Goal: Task Accomplishment & Management: Manage account settings

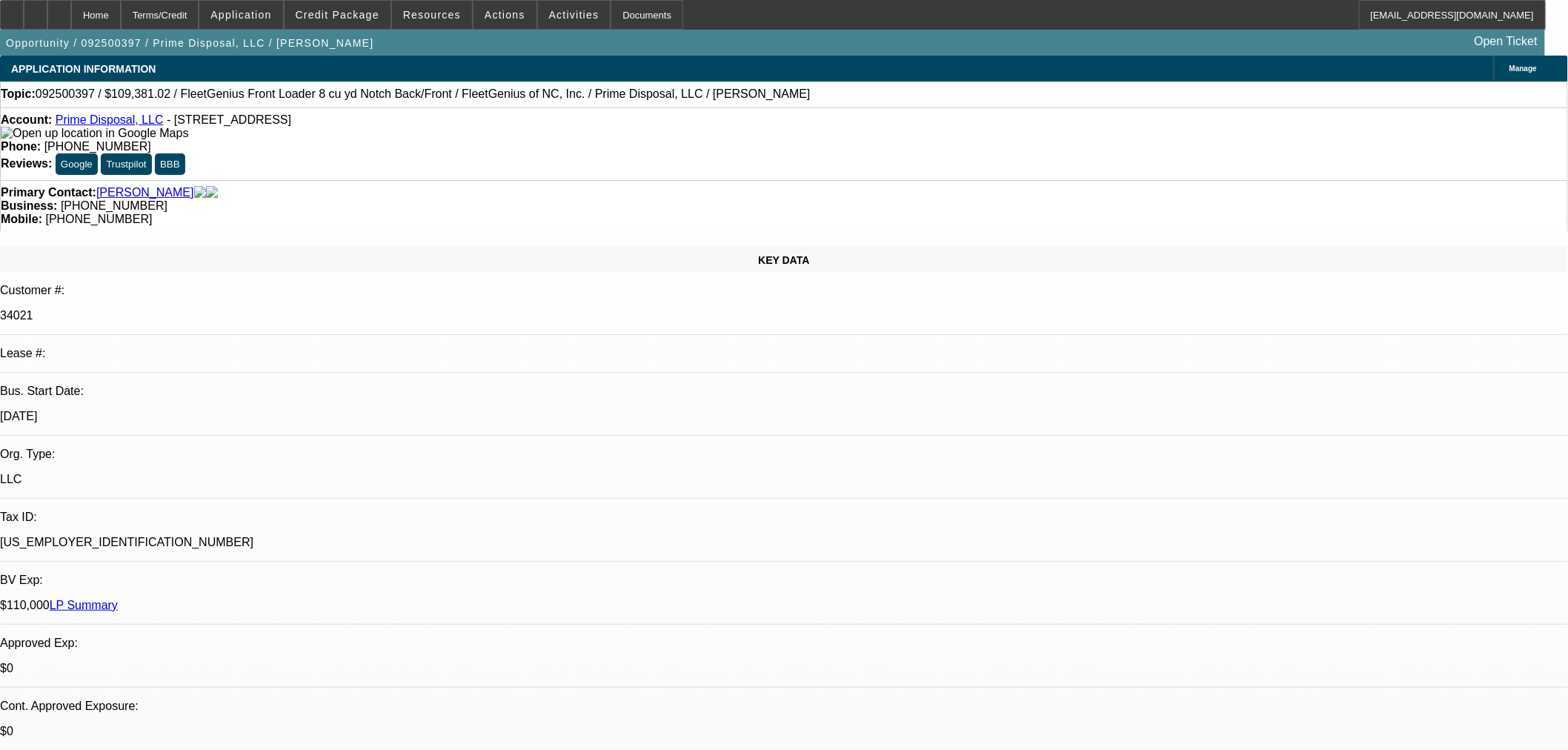
select select "0"
select select "6"
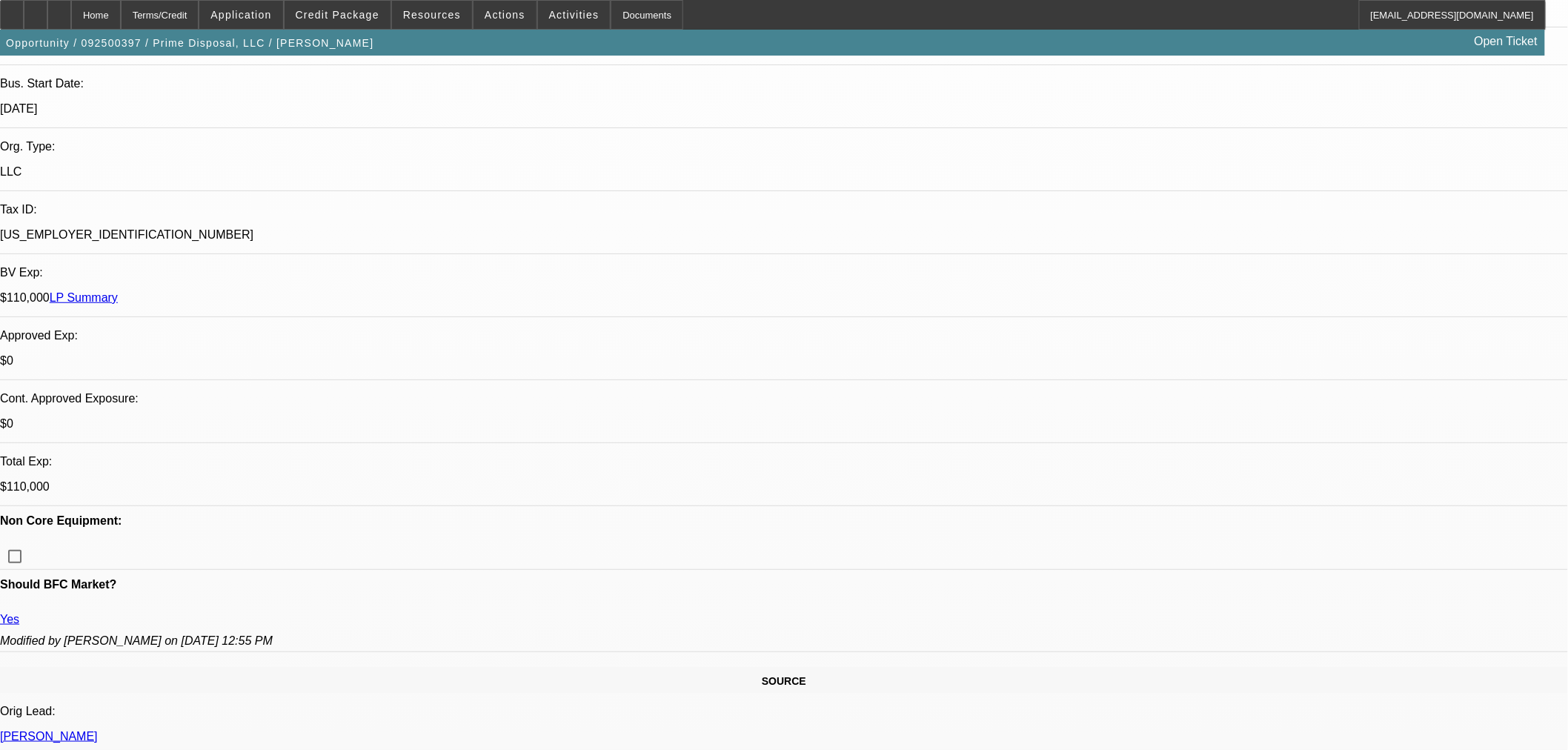
scroll to position [329, 0]
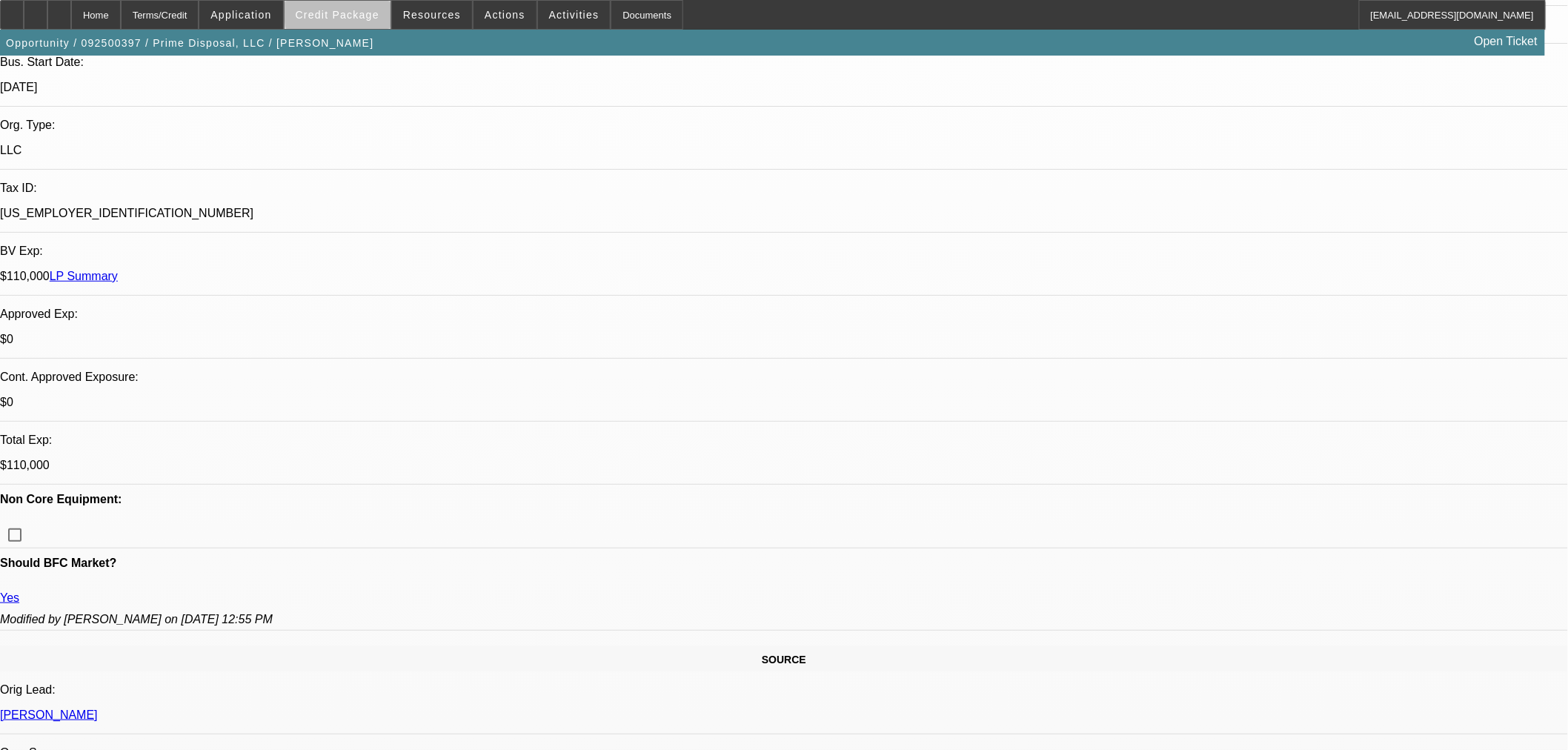
click at [379, 16] on span "Credit Package" at bounding box center [337, 15] width 84 height 12
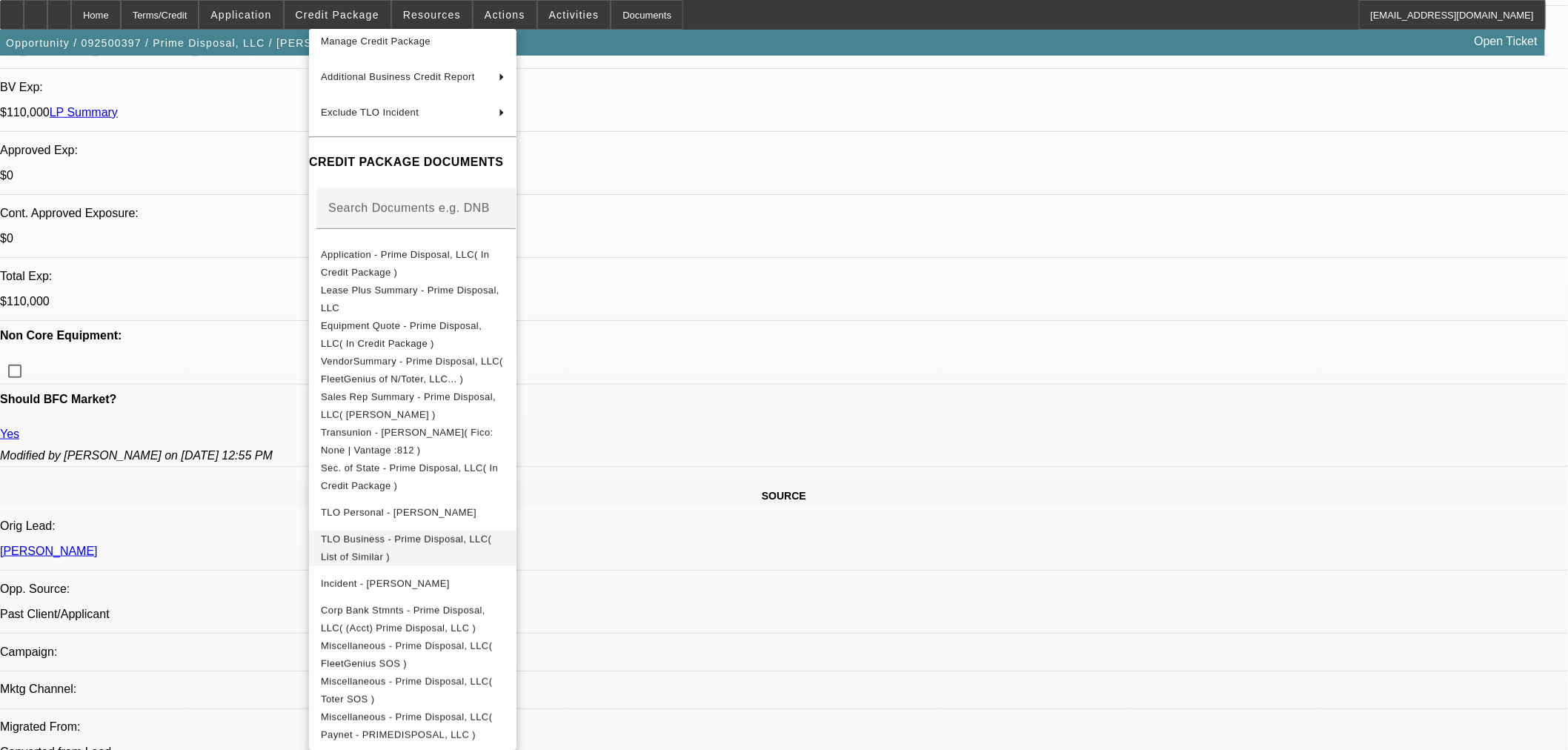
scroll to position [493, 0]
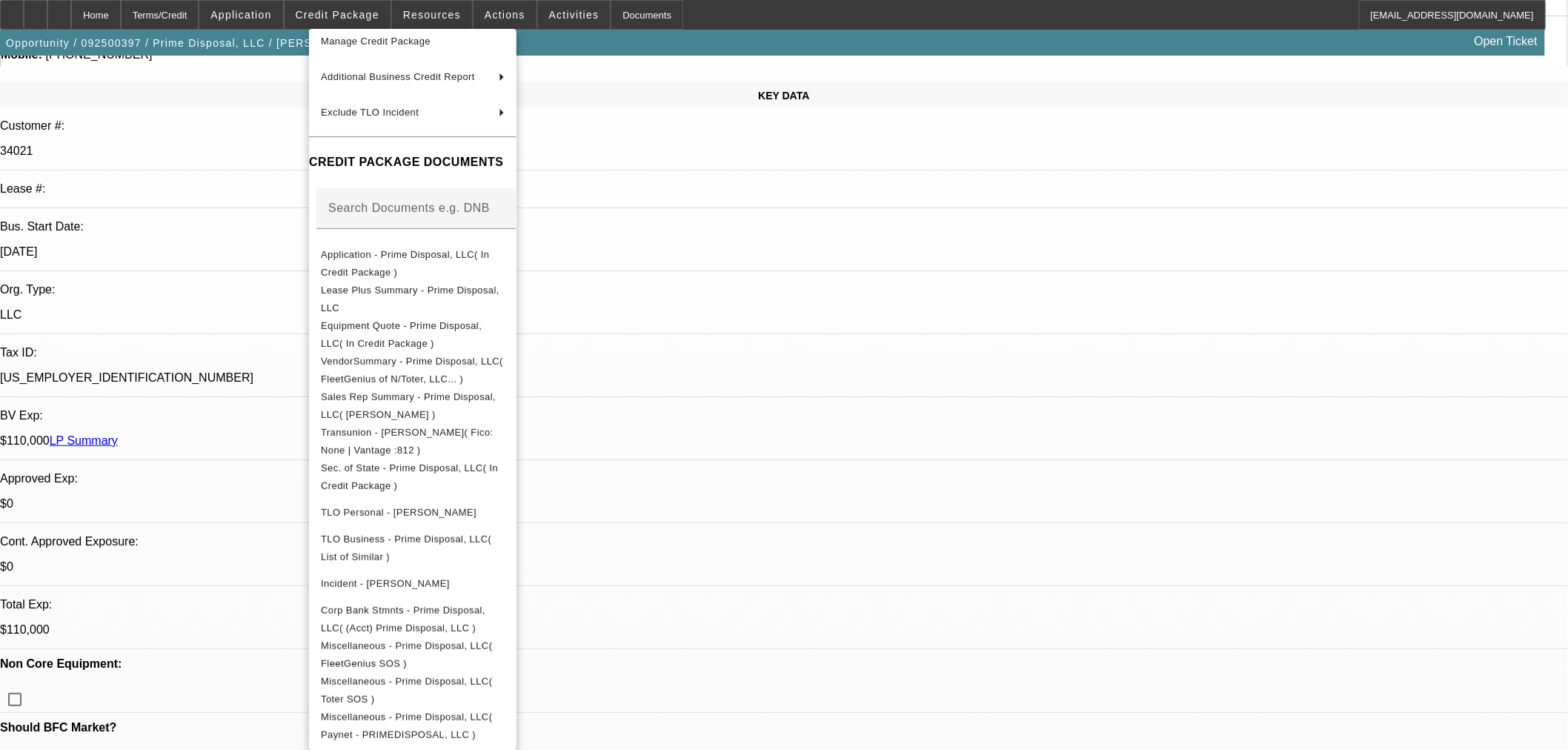
click at [928, 269] on div at bounding box center [784, 375] width 1568 height 750
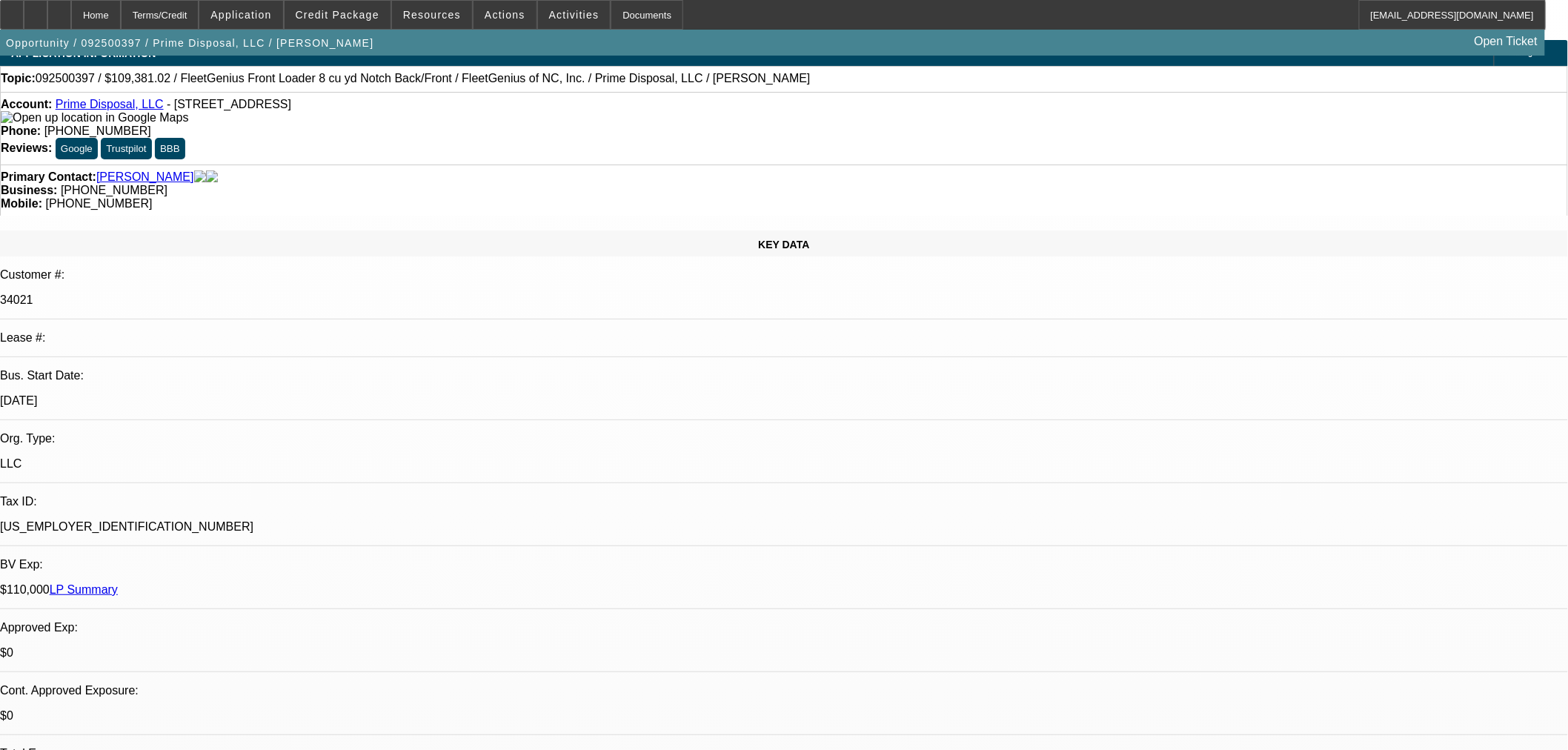
scroll to position [0, 0]
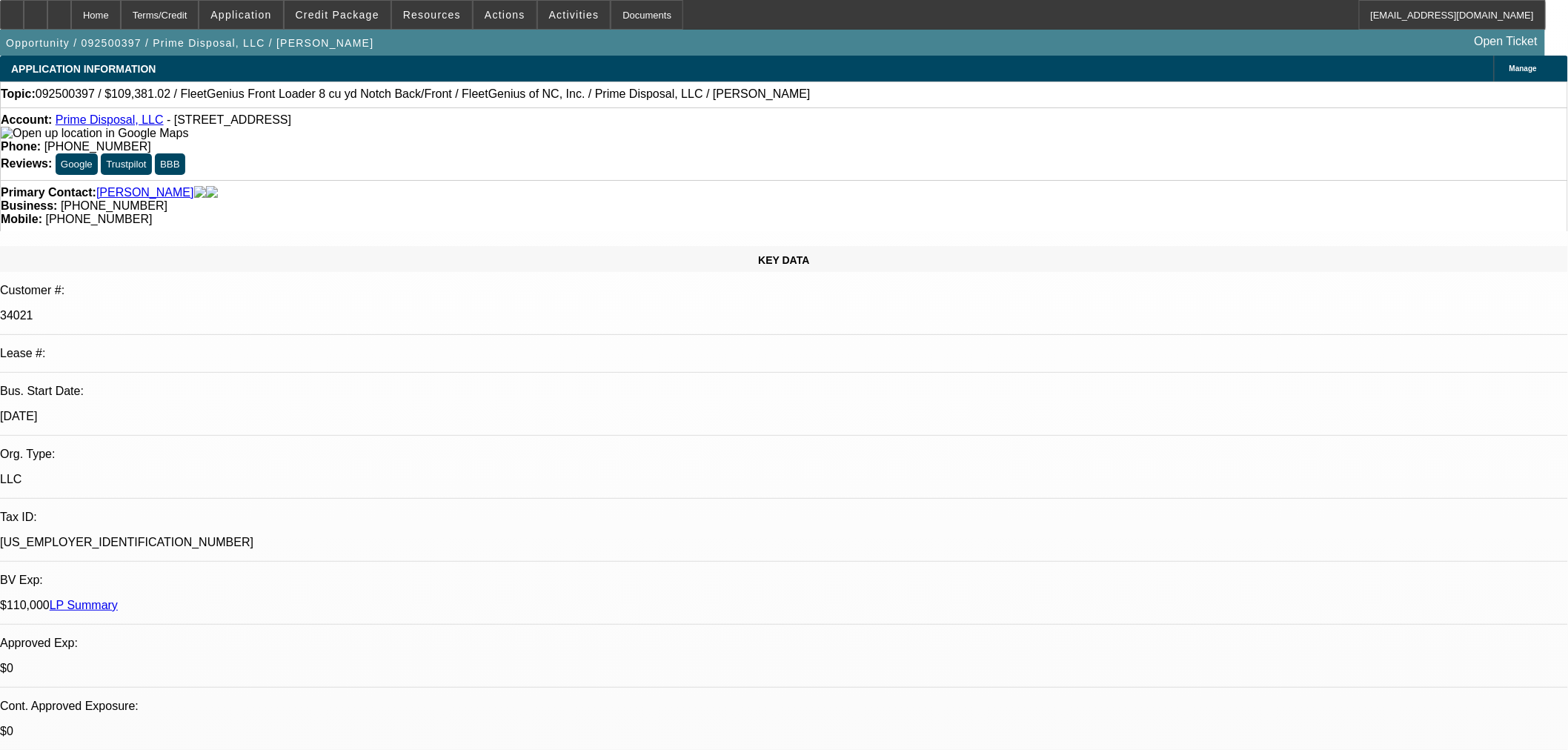
click at [1510, 72] on span "Manage" at bounding box center [1523, 69] width 27 height 8
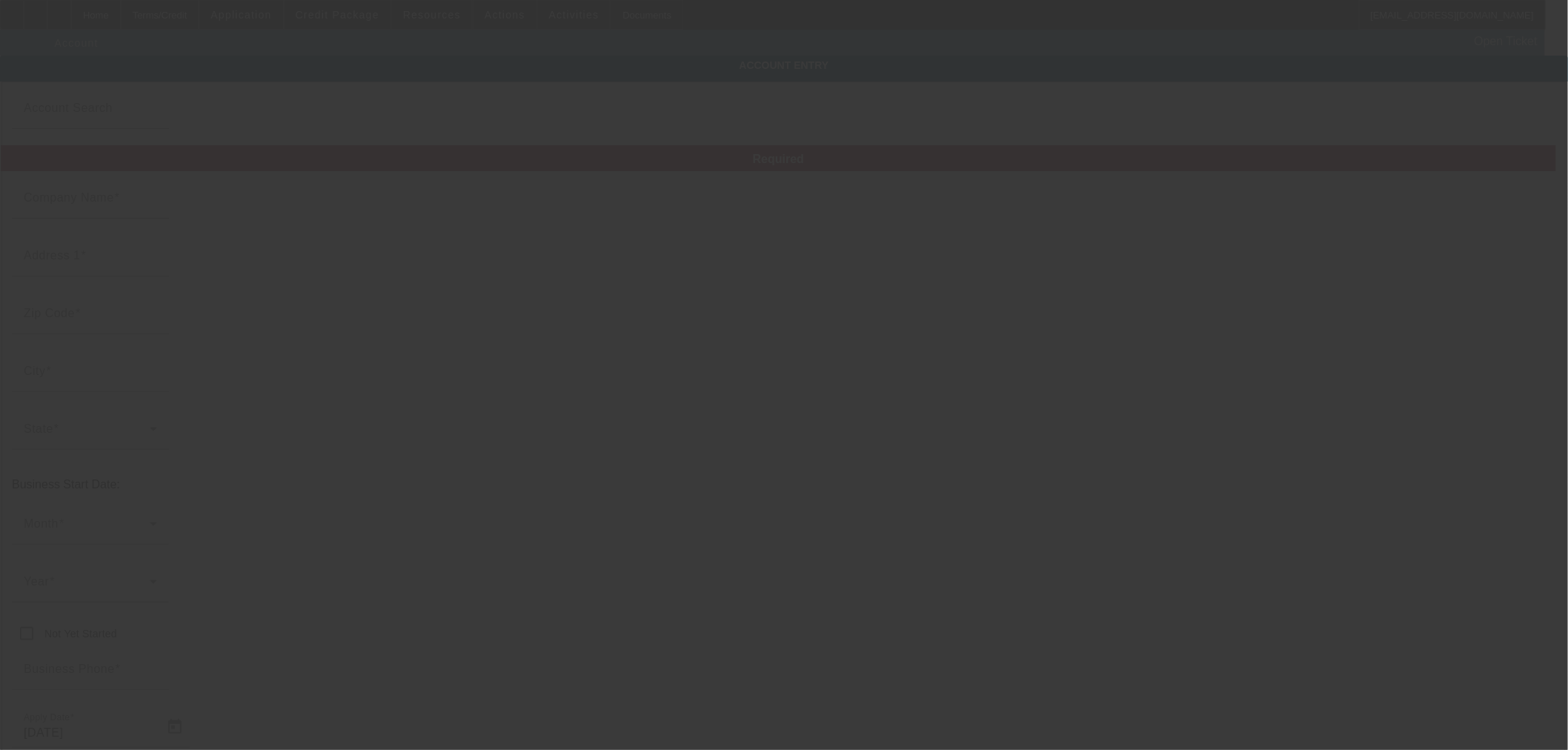
type input "Prime Disposal, LLC"
type input "50 Williamsburg Ln"
type input "22556"
type input "Stafford"
type input "[PHONE_NUMBER]"
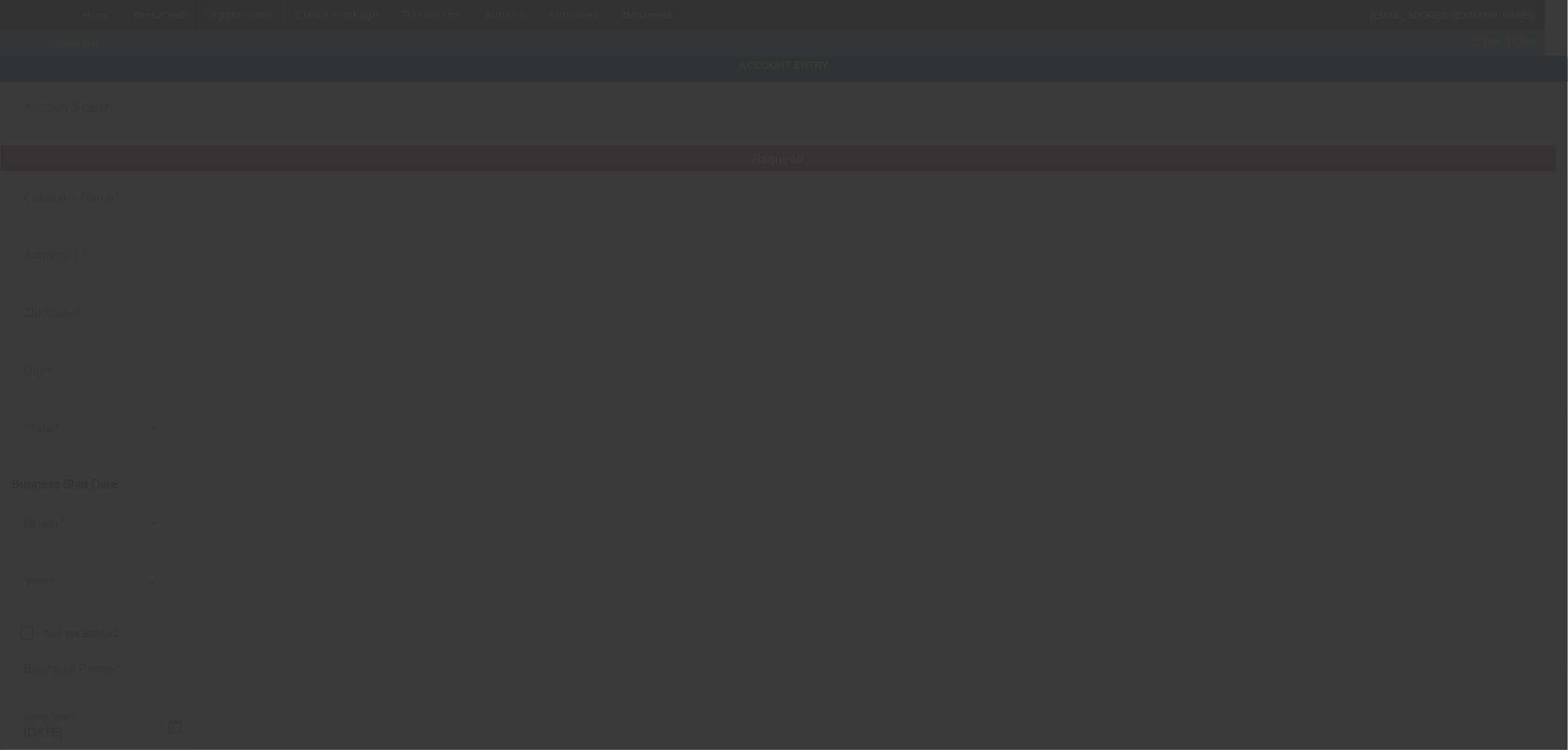
type input "Stafford"
type input "[US_EMPLOYER_IDENTIFICATION_NUMBER]"
type input "https://primedisposalva.com/"
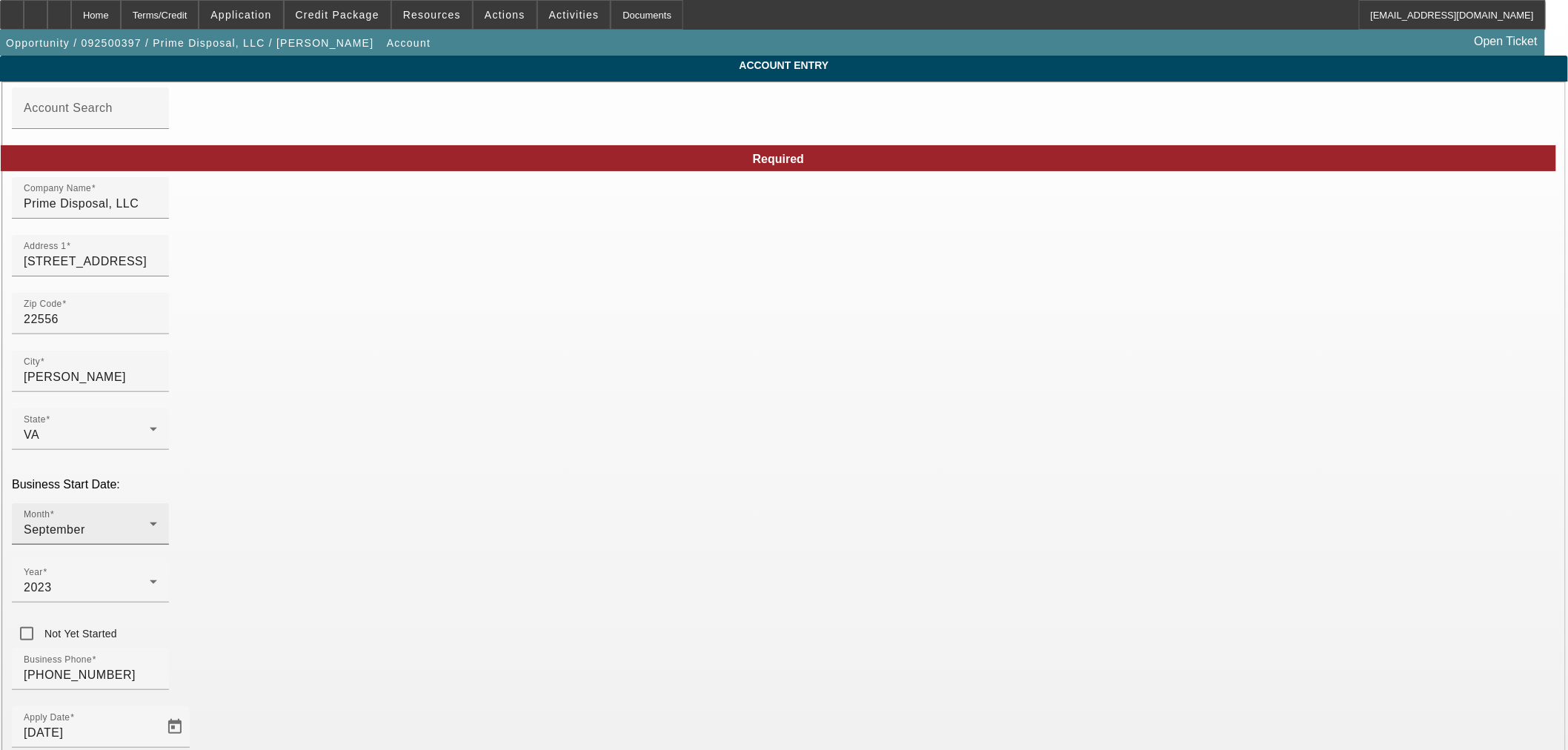
click at [162, 515] on icon at bounding box center [153, 523] width 17 height 17
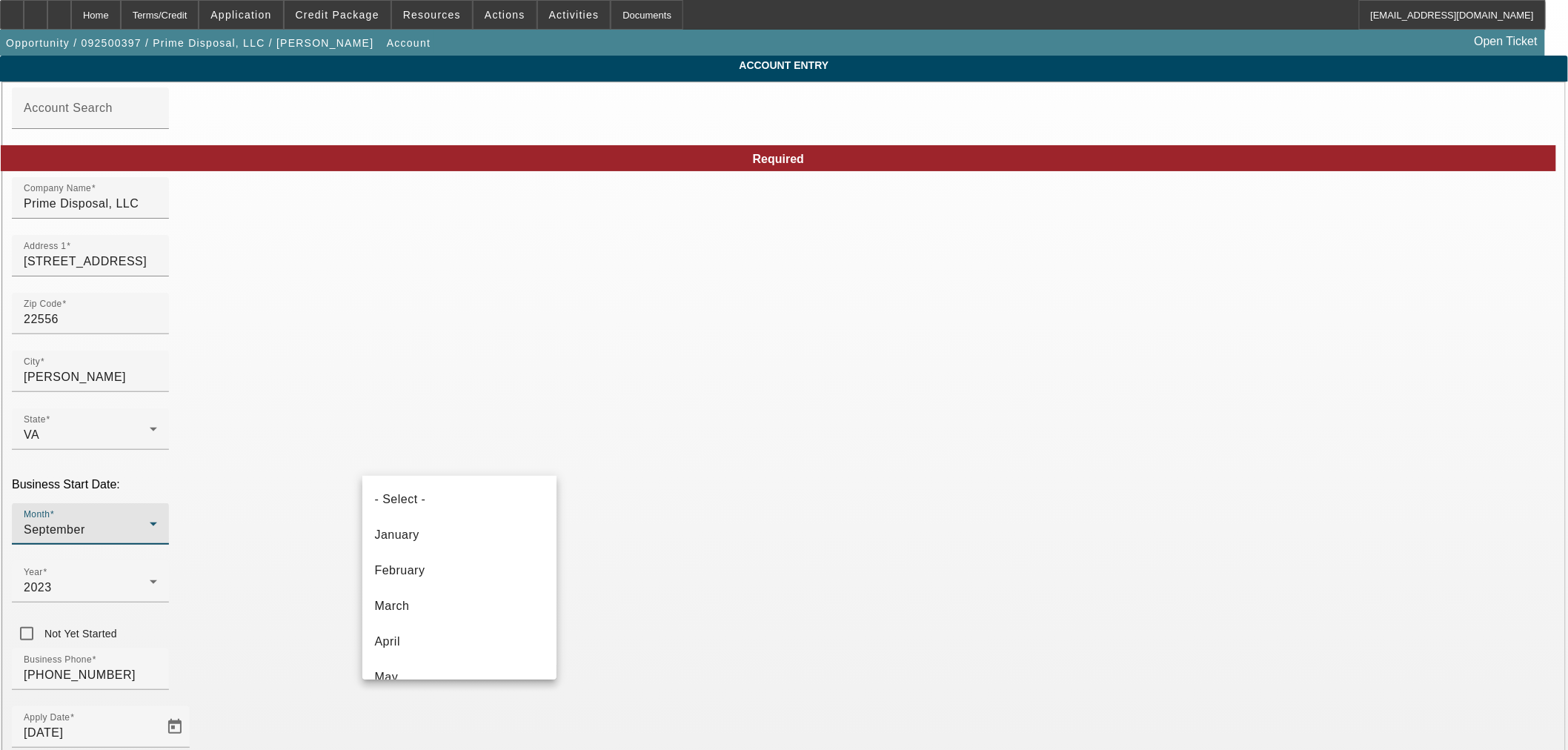
scroll to position [158, 0]
click at [641, 470] on div at bounding box center [784, 375] width 1568 height 750
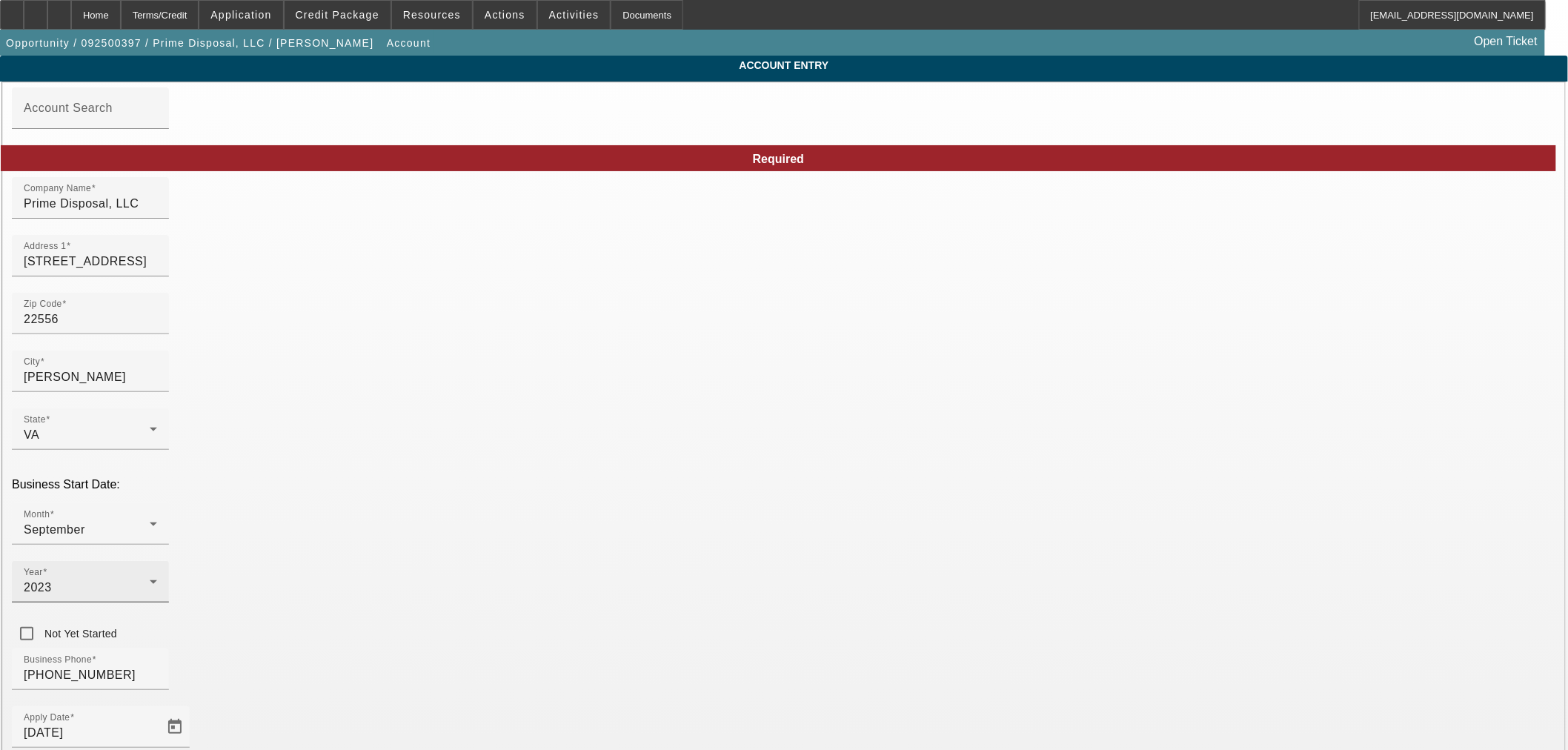
click at [150, 579] on div "2023" at bounding box center [87, 587] width 126 height 17
click at [611, 639] on span "2022" at bounding box center [605, 629] width 28 height 17
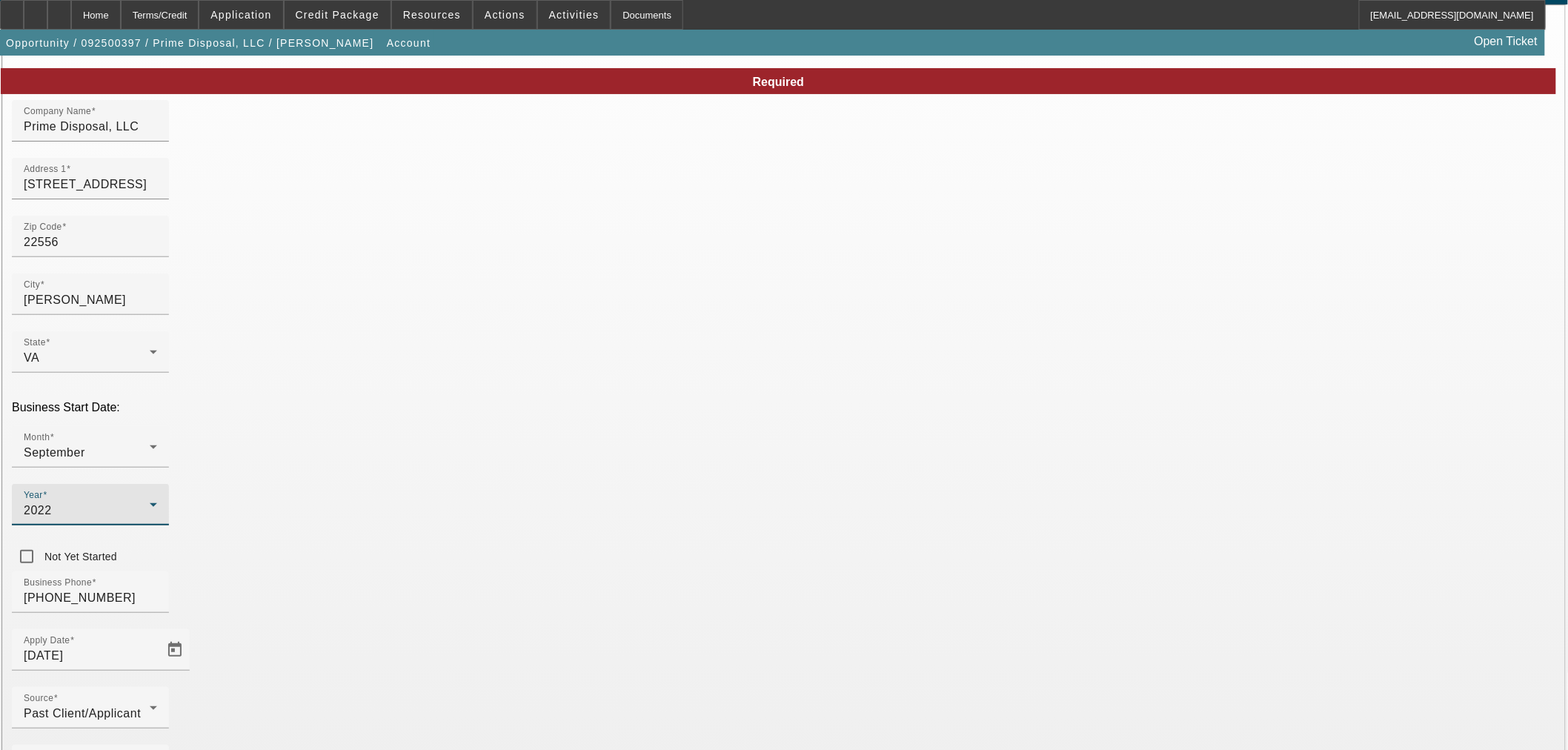
scroll to position [111, 0]
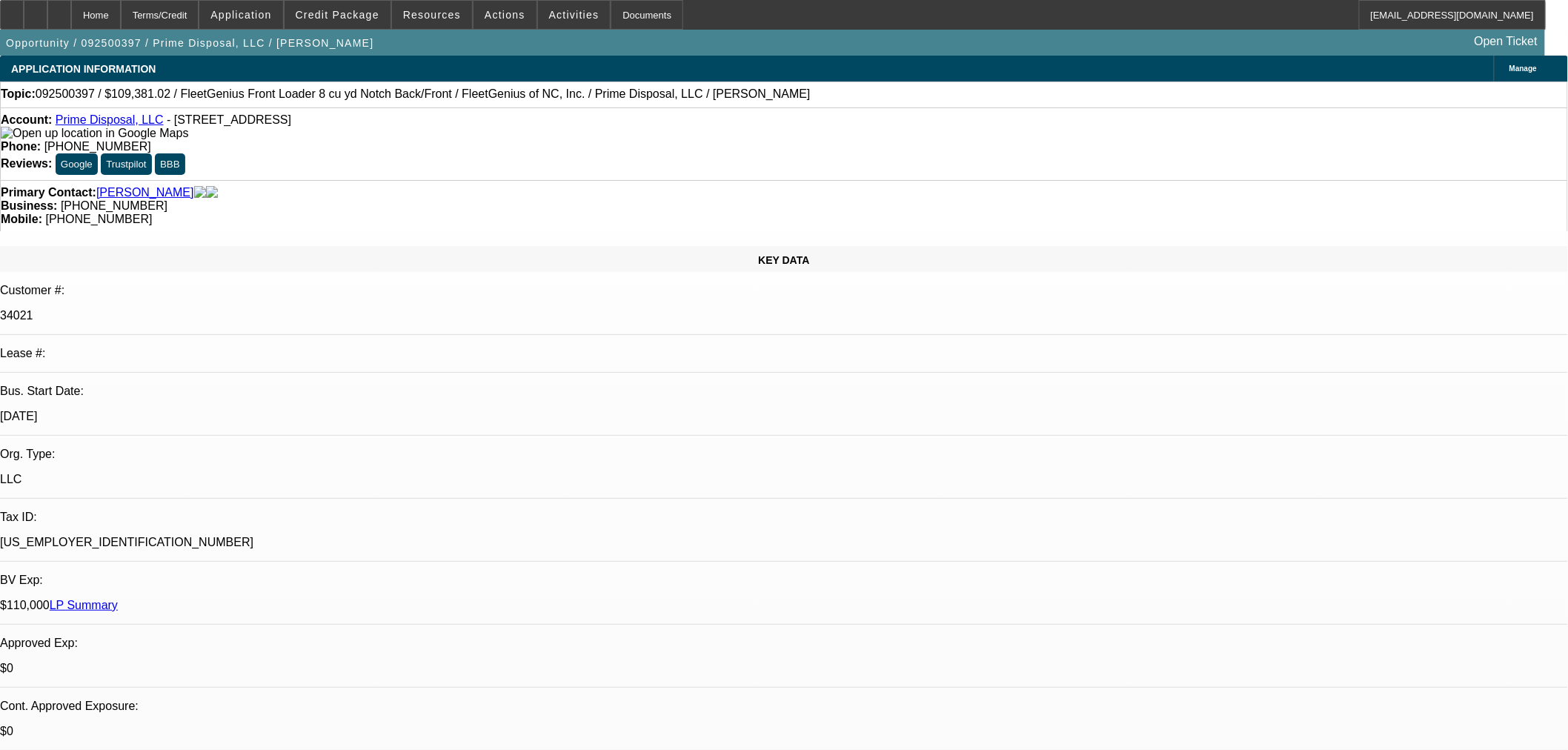
select select "0"
select select "6"
click at [341, 17] on span "Credit Package" at bounding box center [337, 15] width 84 height 12
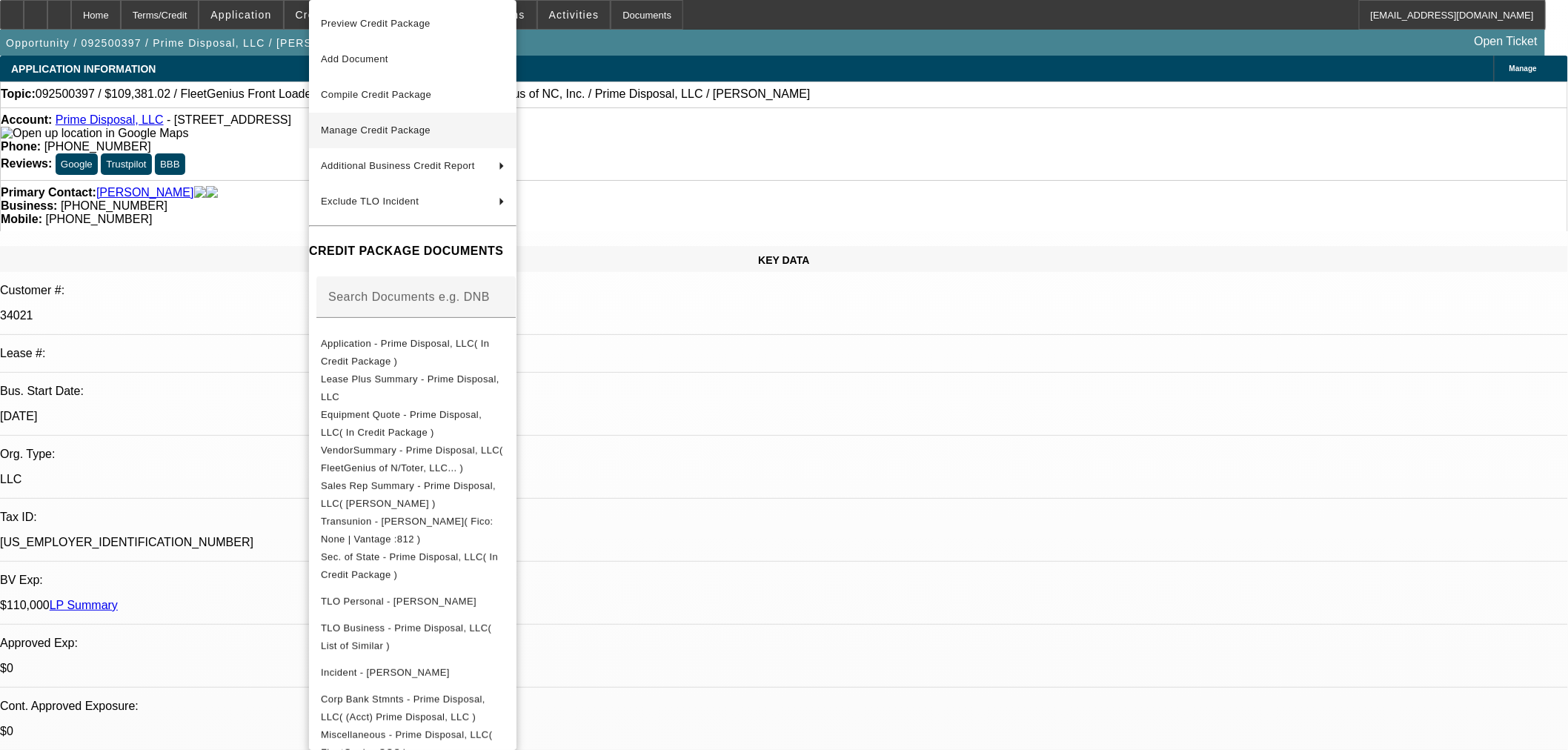
click at [375, 121] on span "Manage Credit Package" at bounding box center [413, 130] width 184 height 17
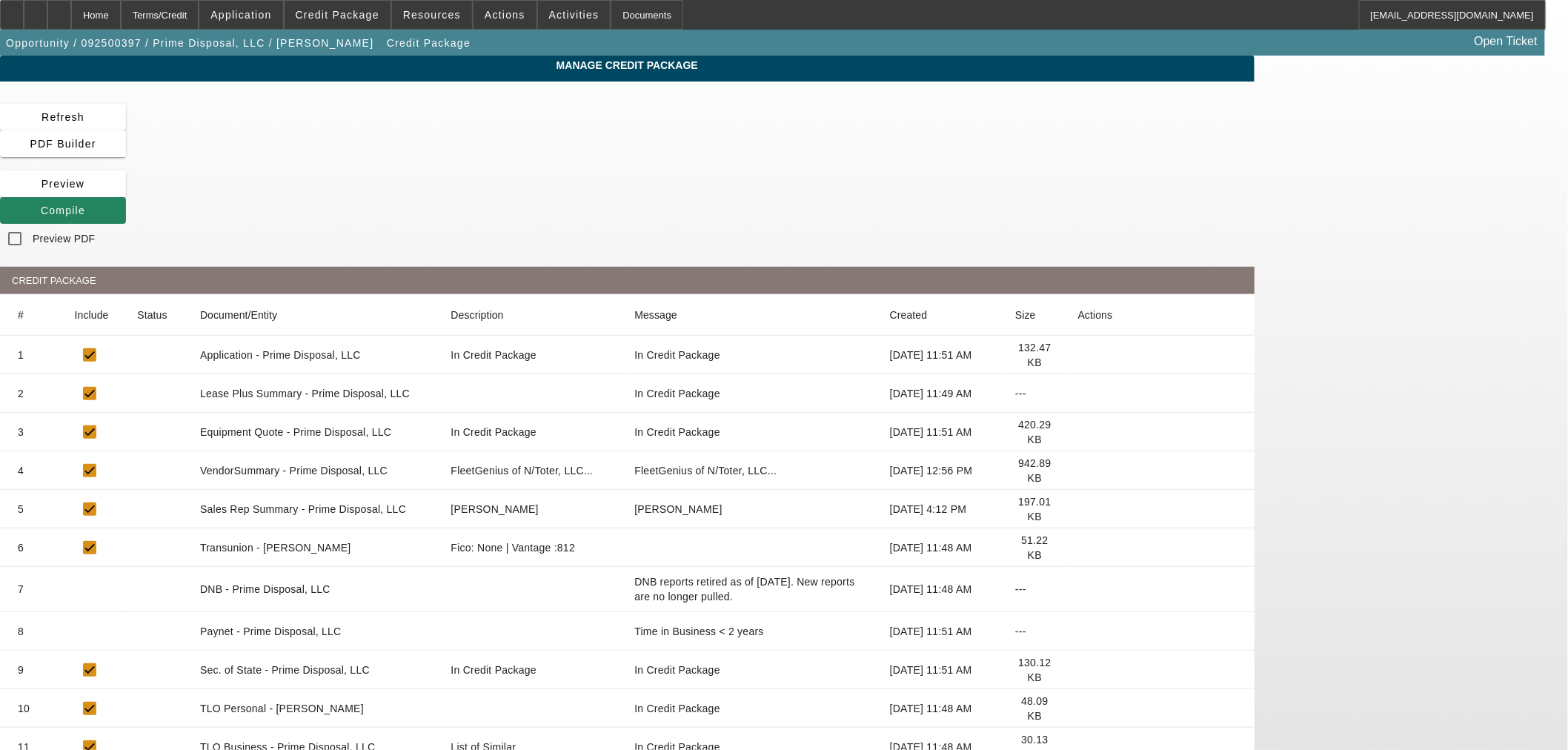
click at [1078, 631] on icon at bounding box center [1078, 631] width 0 height 0
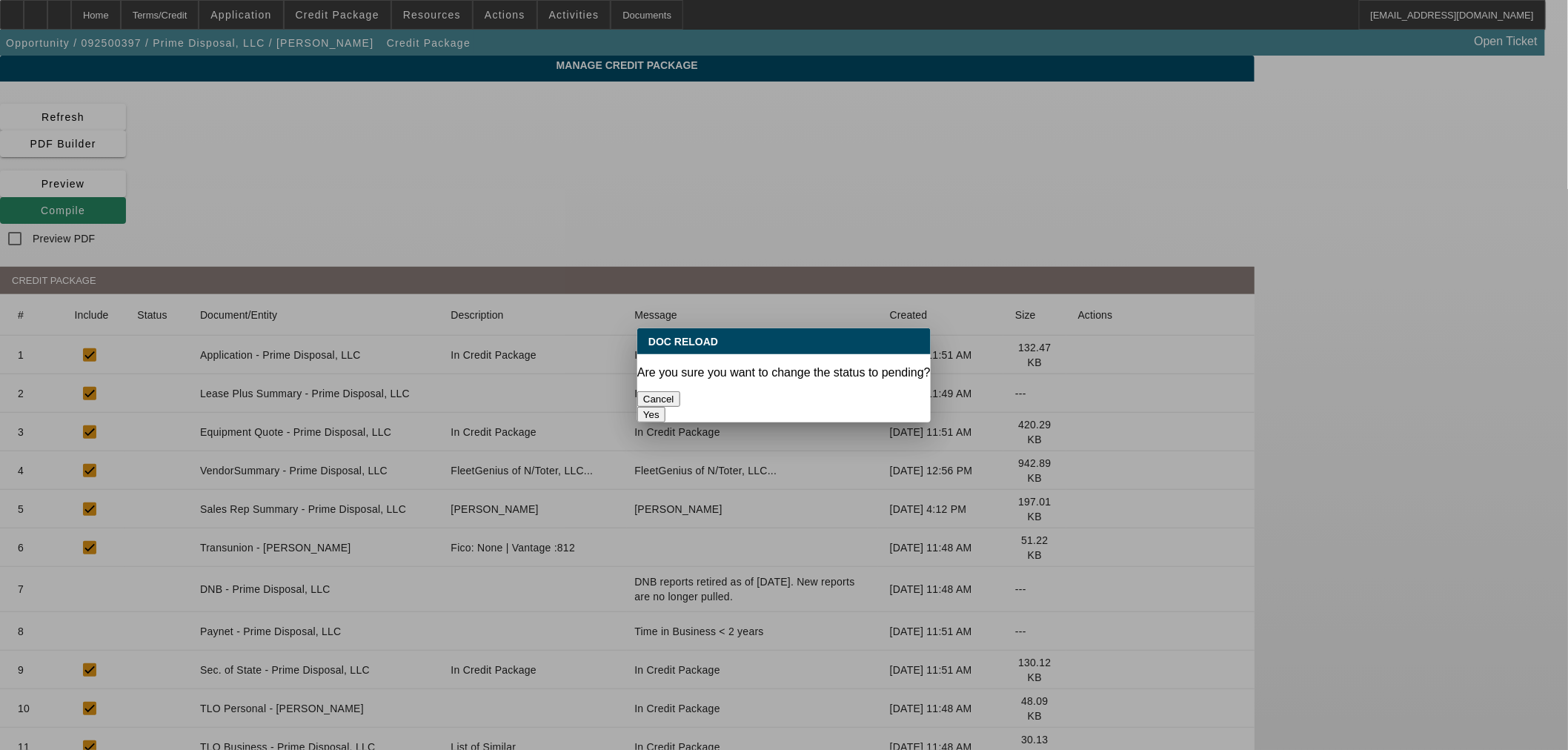
click at [665, 407] on button "Yes" at bounding box center [651, 414] width 28 height 16
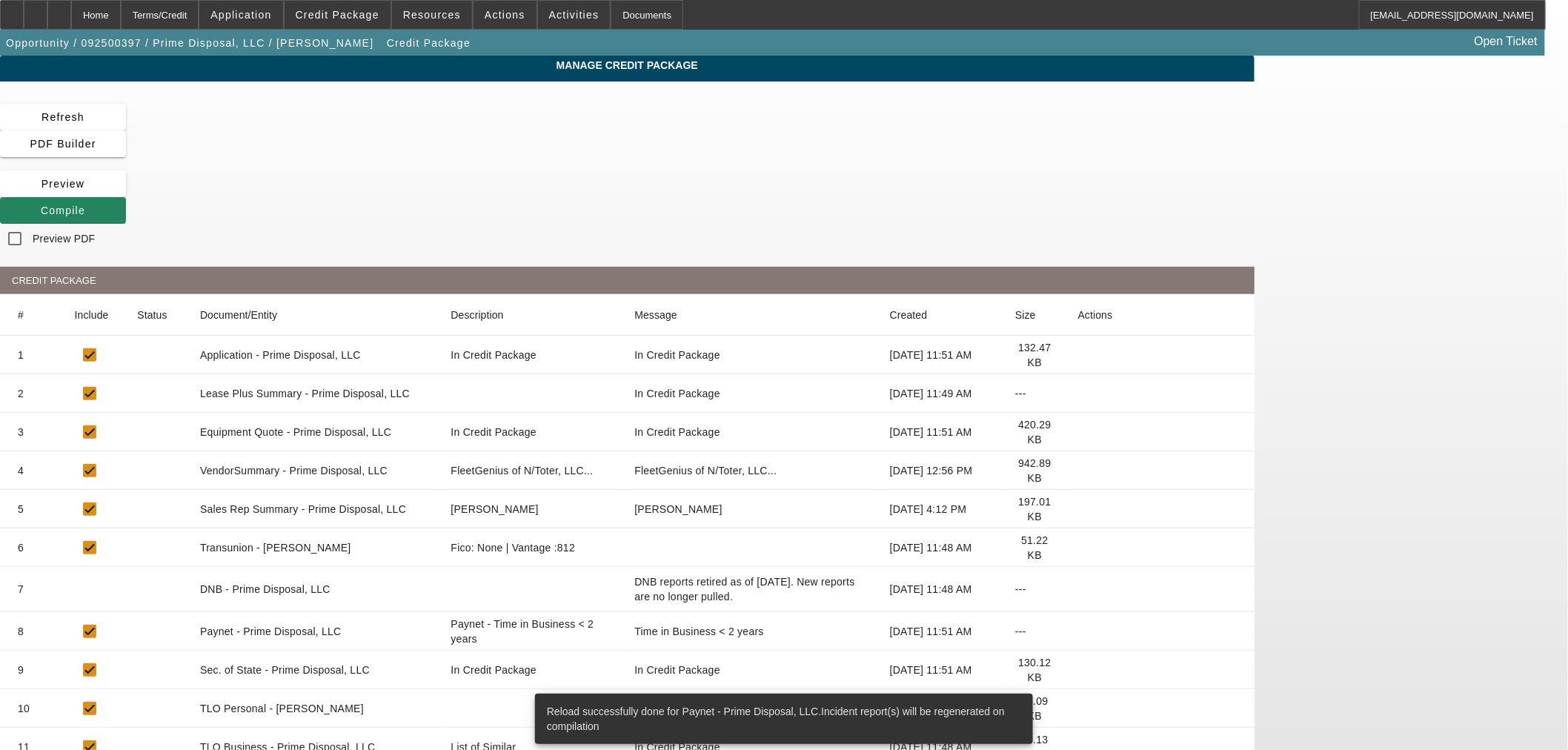
click at [85, 205] on span "Compile" at bounding box center [62, 210] width 44 height 12
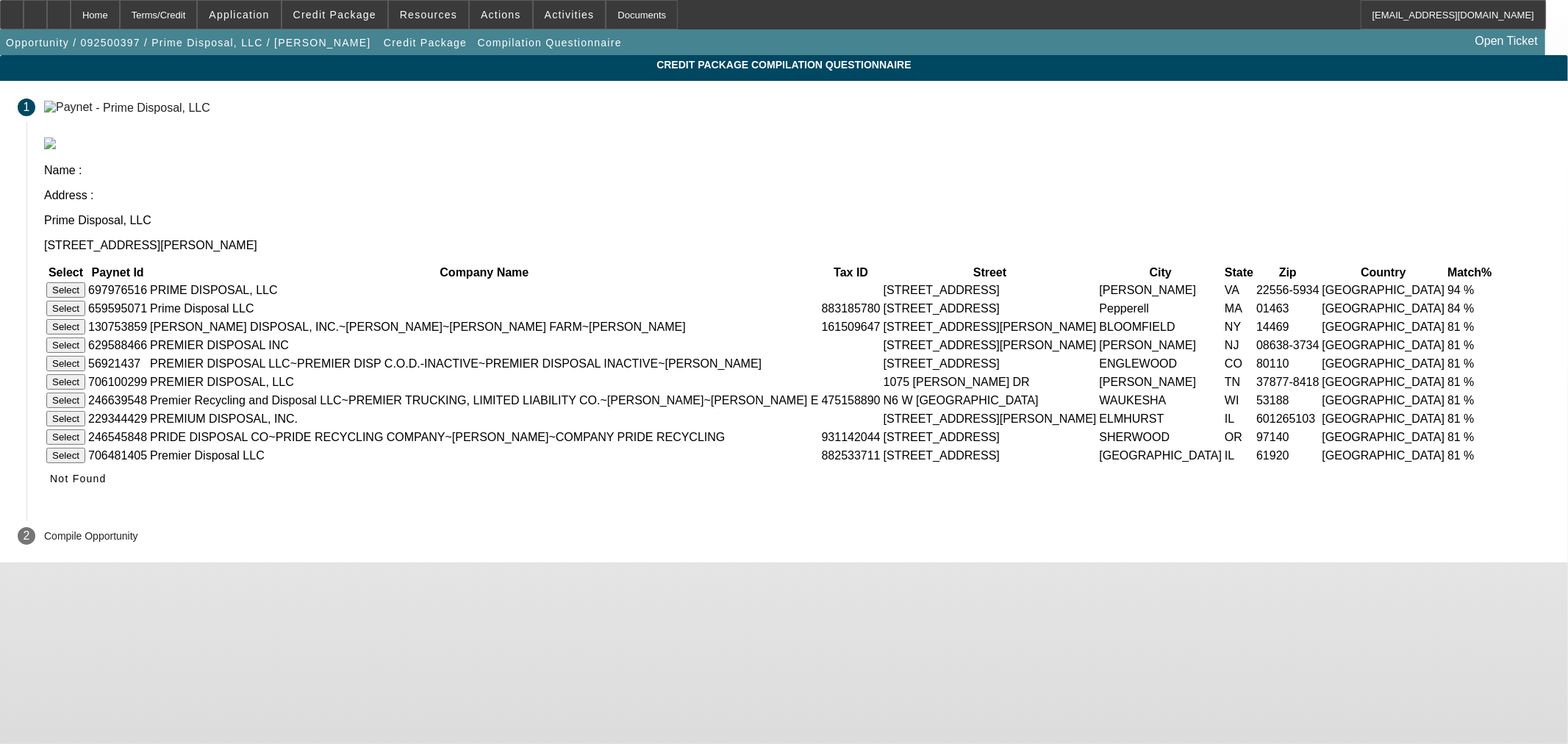
click at [85, 282] on button "Select" at bounding box center [65, 290] width 39 height 16
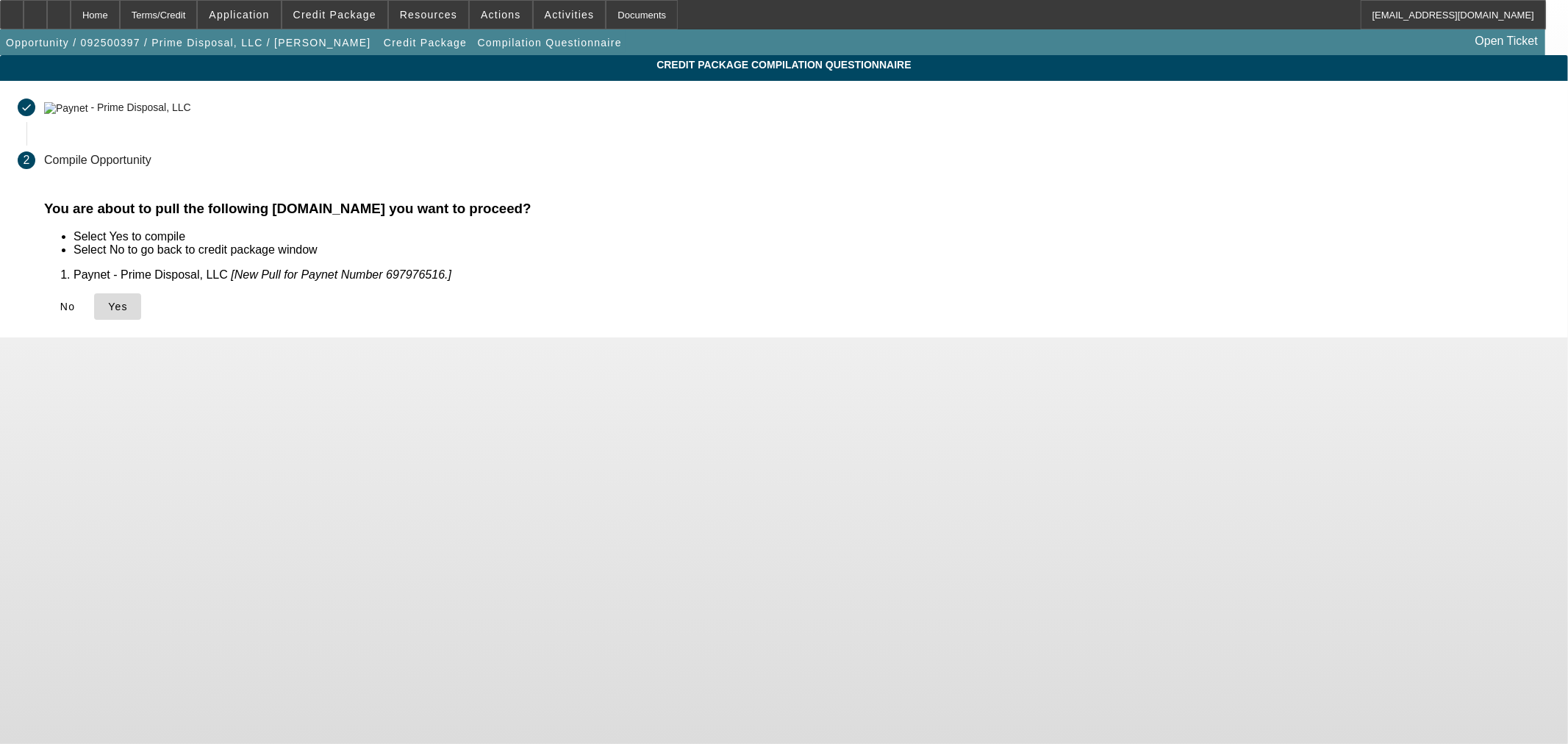
click at [108, 305] on icon at bounding box center [108, 306] width 0 height 12
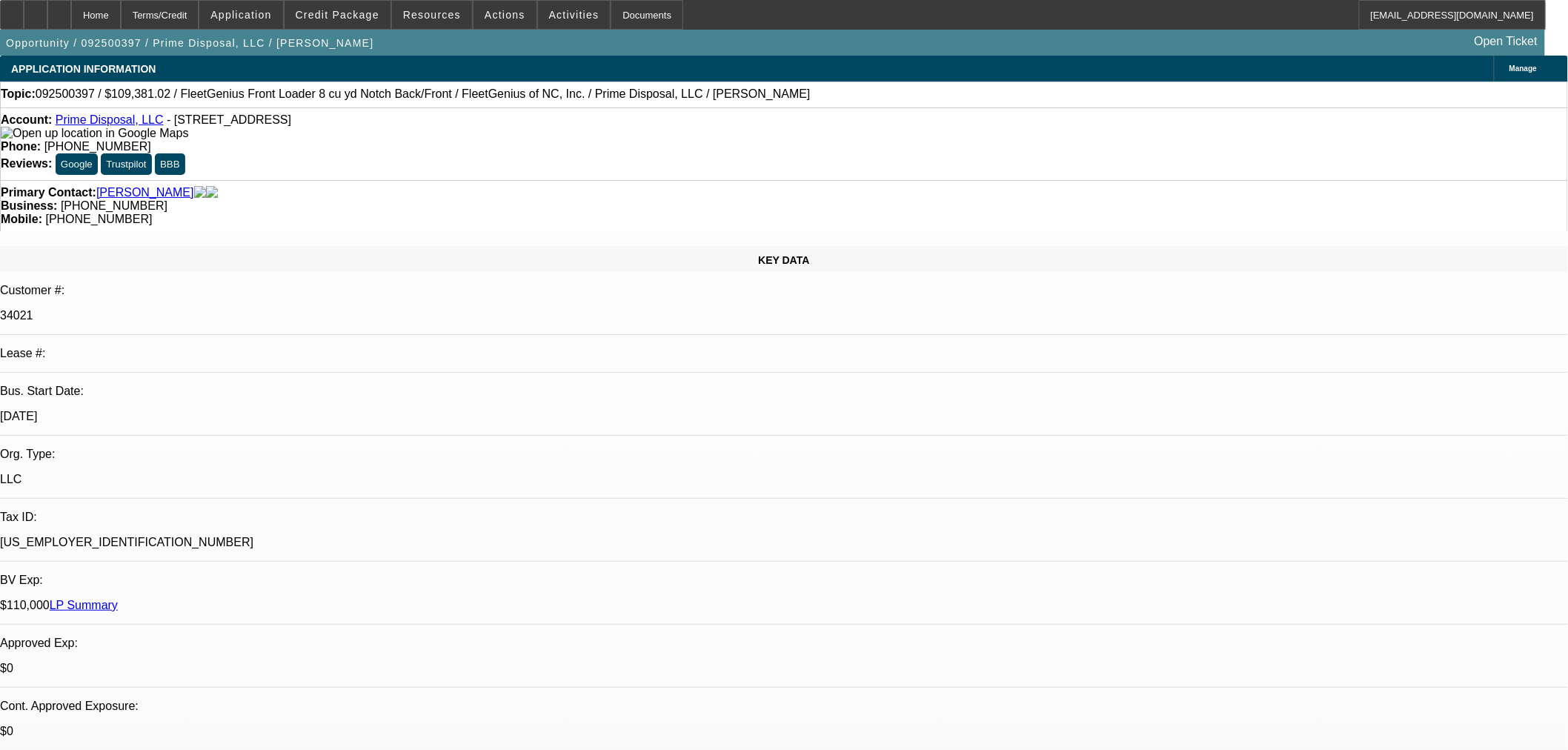
select select "0"
select select "6"
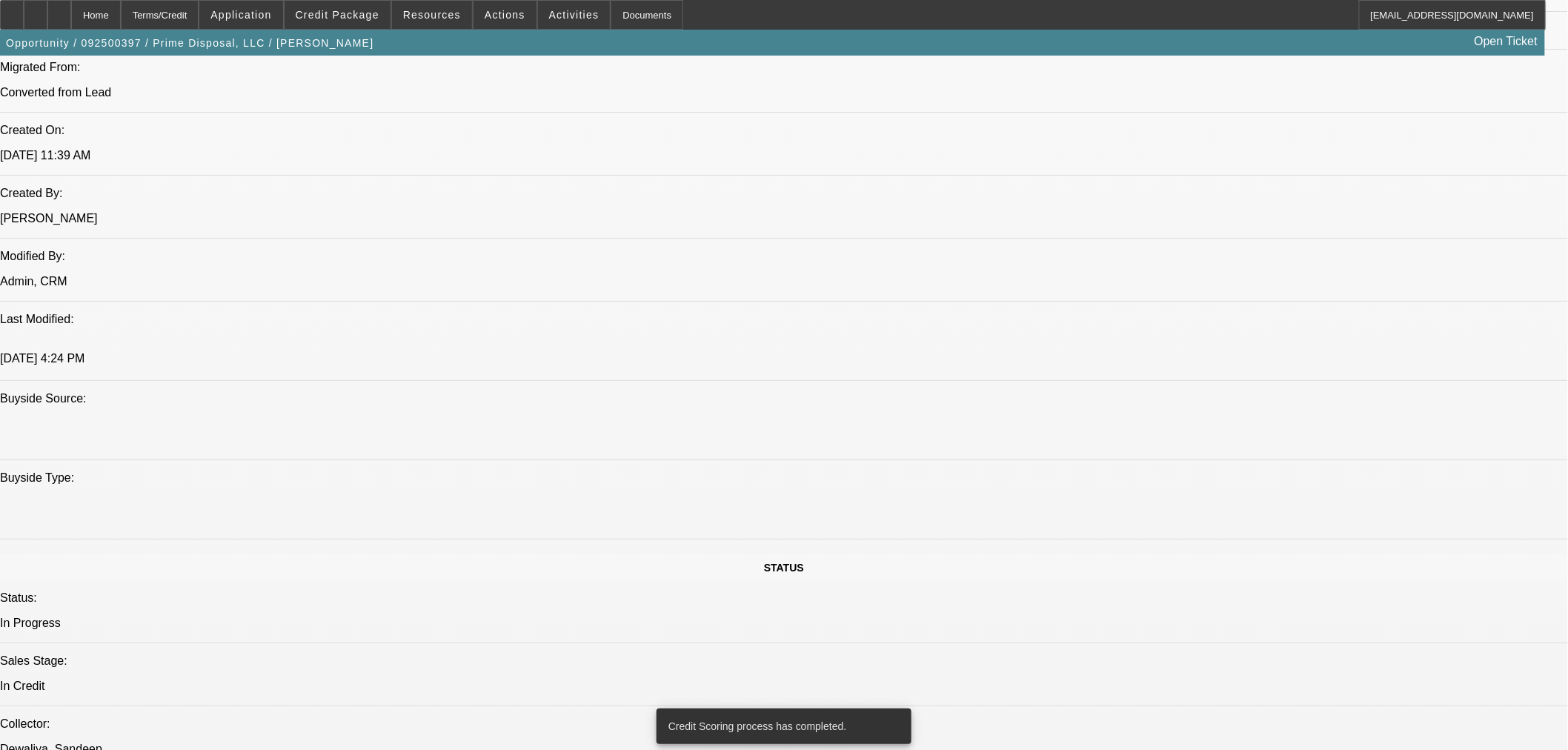
scroll to position [658, 0]
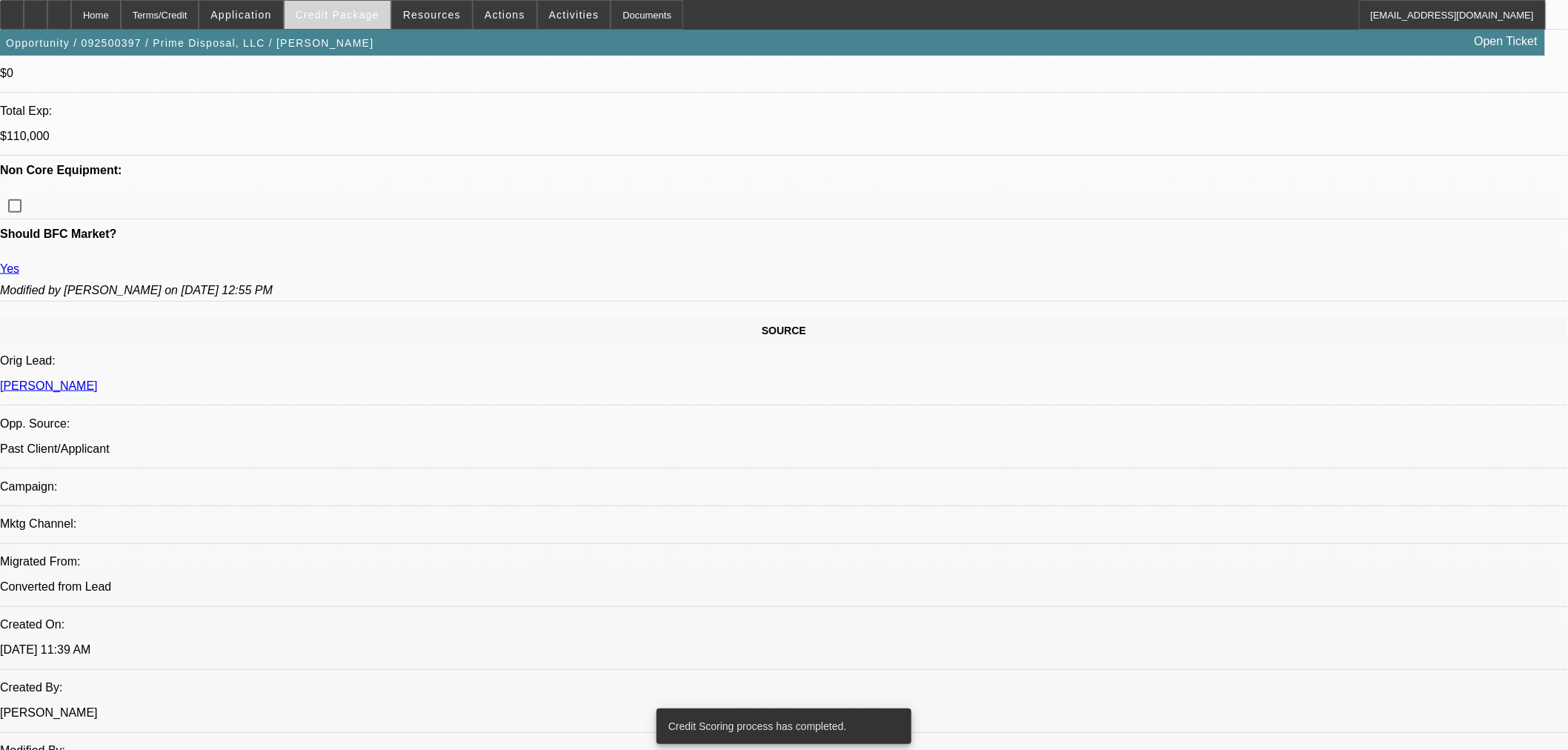
click at [361, 22] on span at bounding box center [337, 14] width 106 height 36
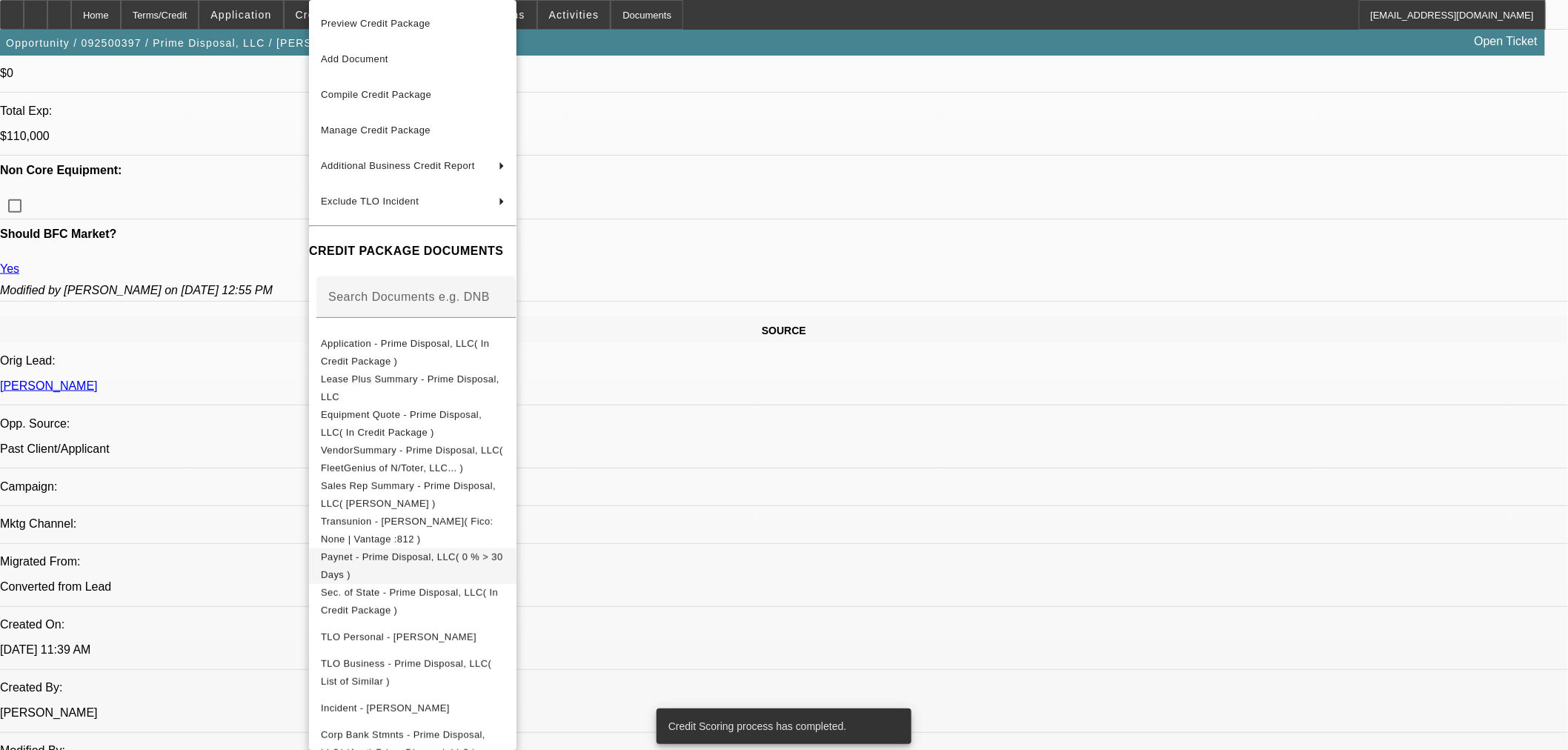
click at [505, 565] on span "Paynet - Prime Disposal, LLC( 0 % > 30 Days )" at bounding box center [413, 565] width 184 height 36
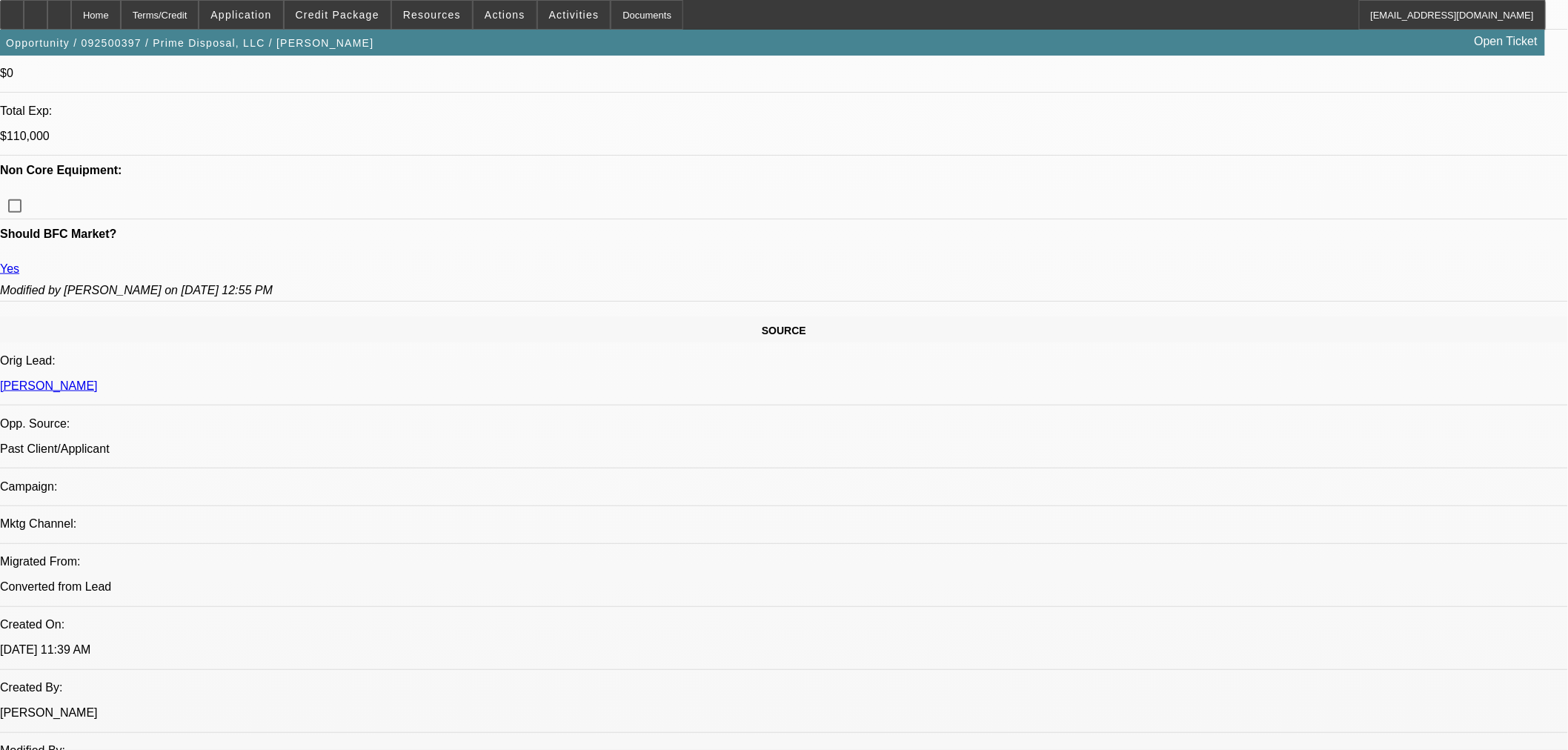
scroll to position [652, 0]
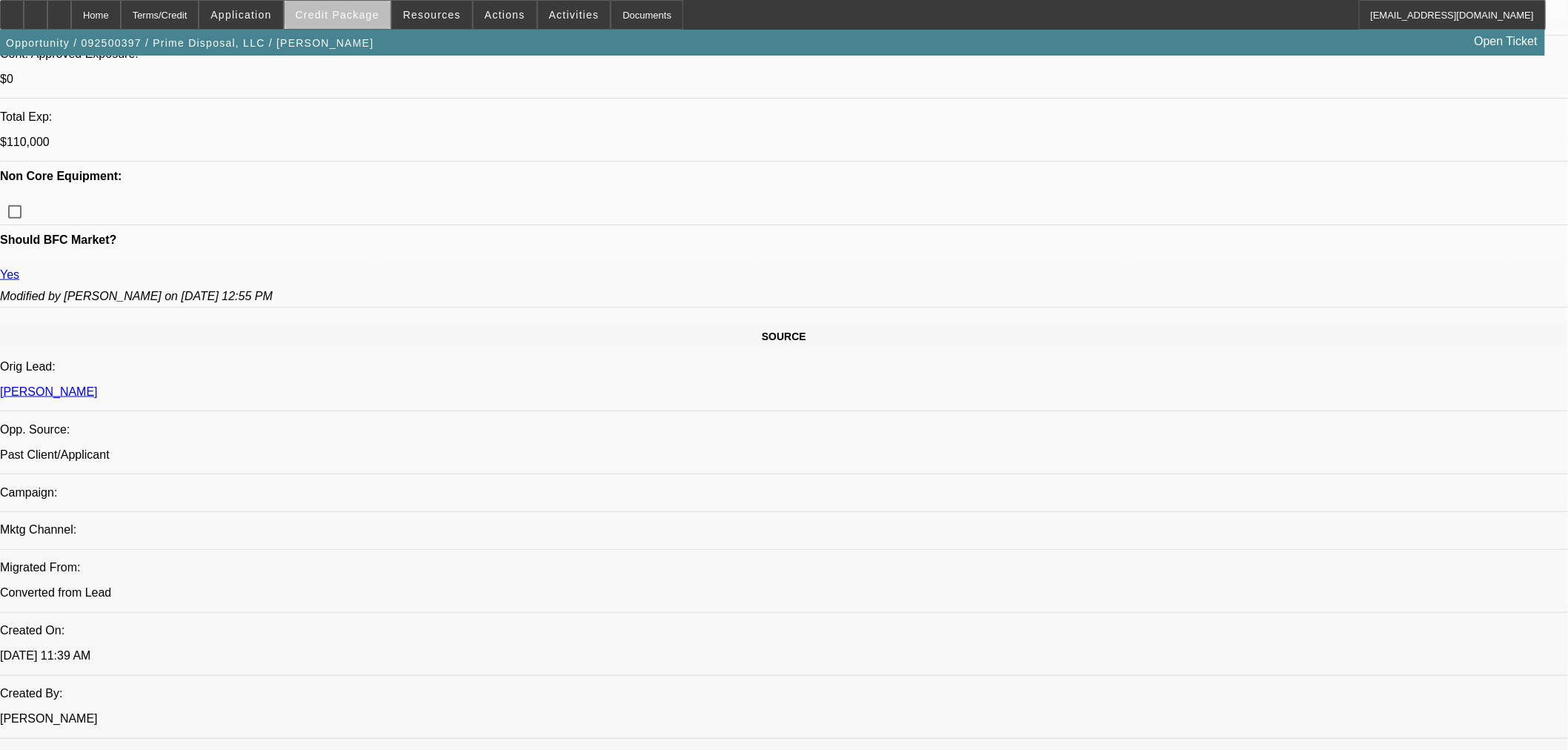
click at [379, 12] on span "Credit Package" at bounding box center [337, 15] width 84 height 12
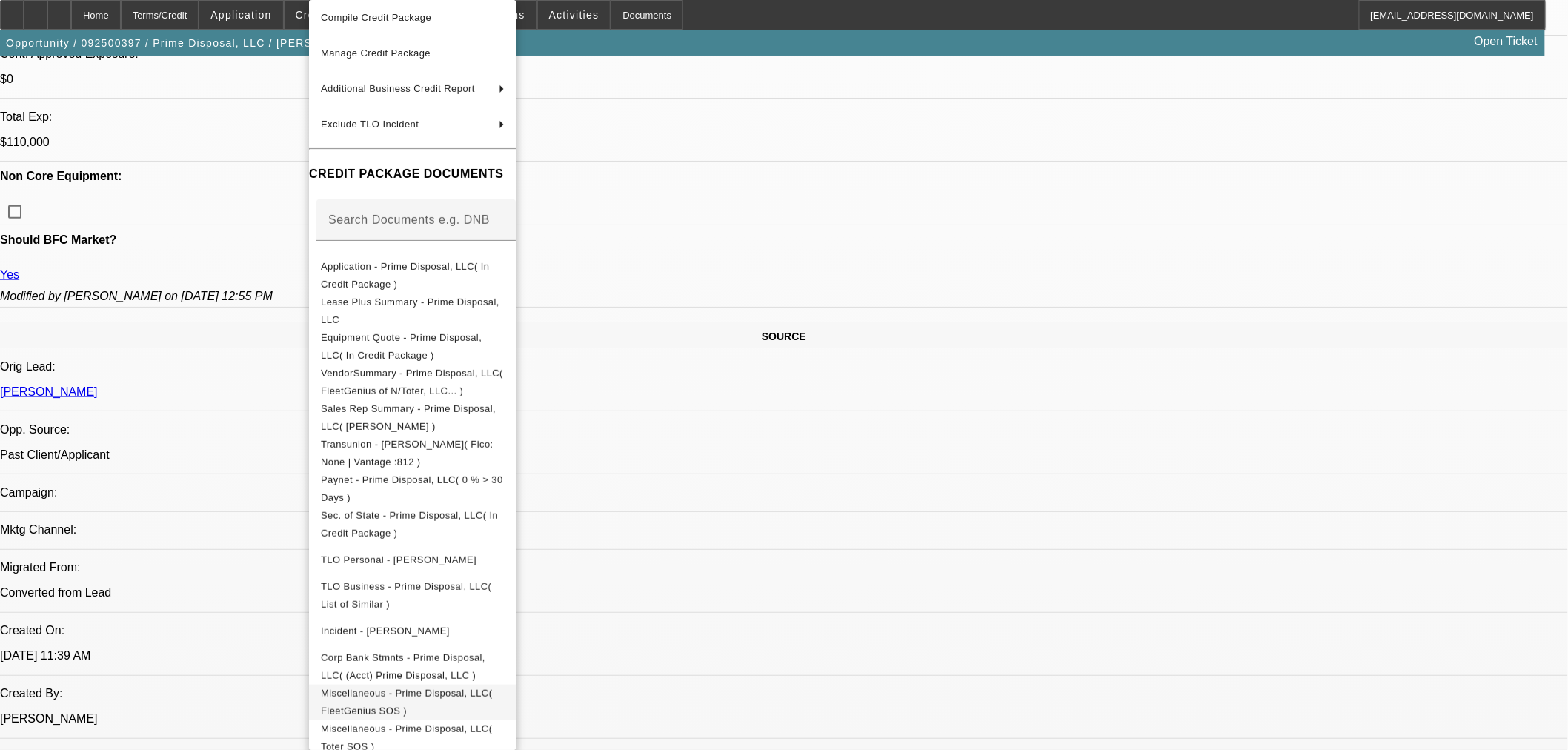
scroll to position [131, 0]
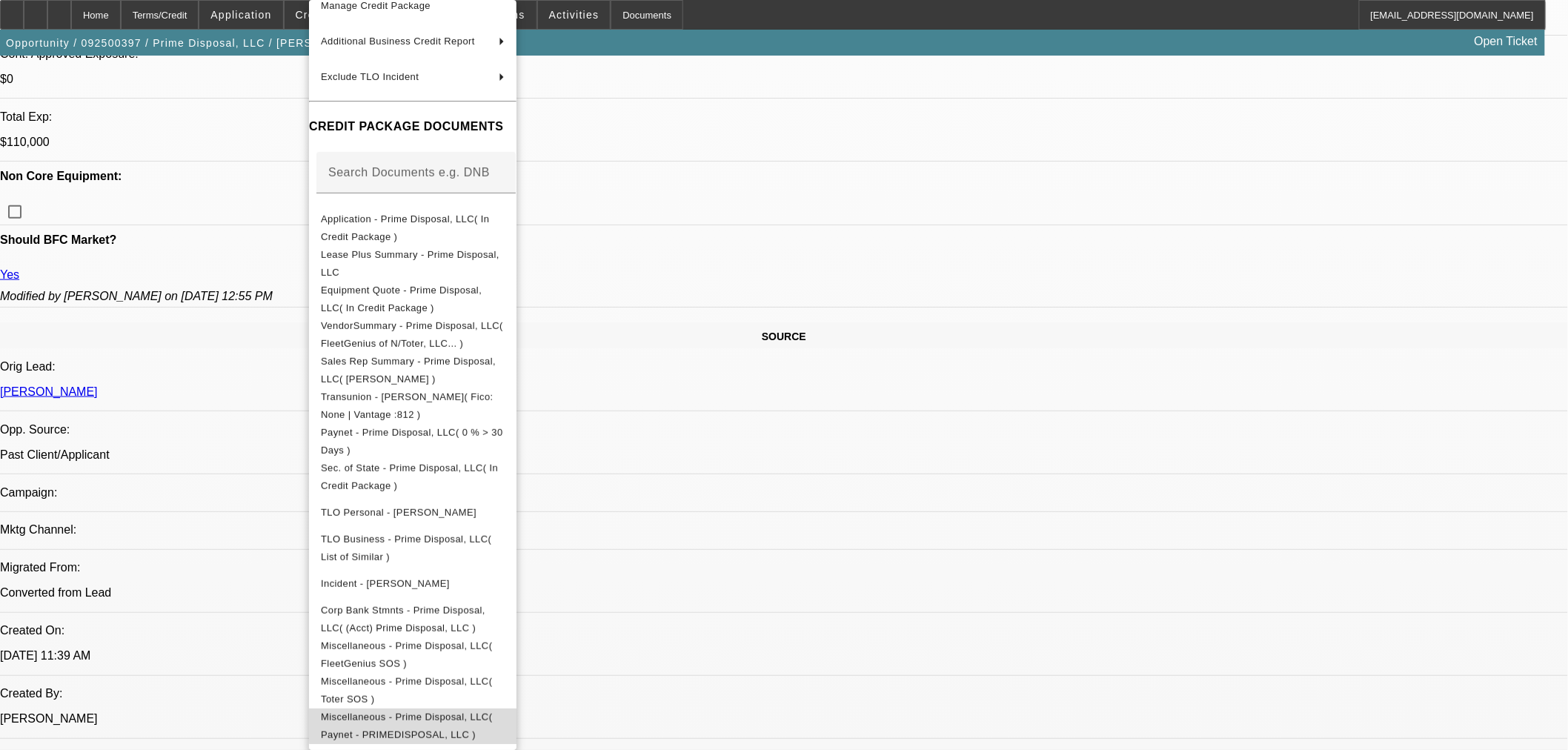
click at [492, 713] on span "Miscellaneous - Prime Disposal, LLC( Paynet - PRIMEDISPOSAL, LLC )" at bounding box center [407, 725] width 171 height 29
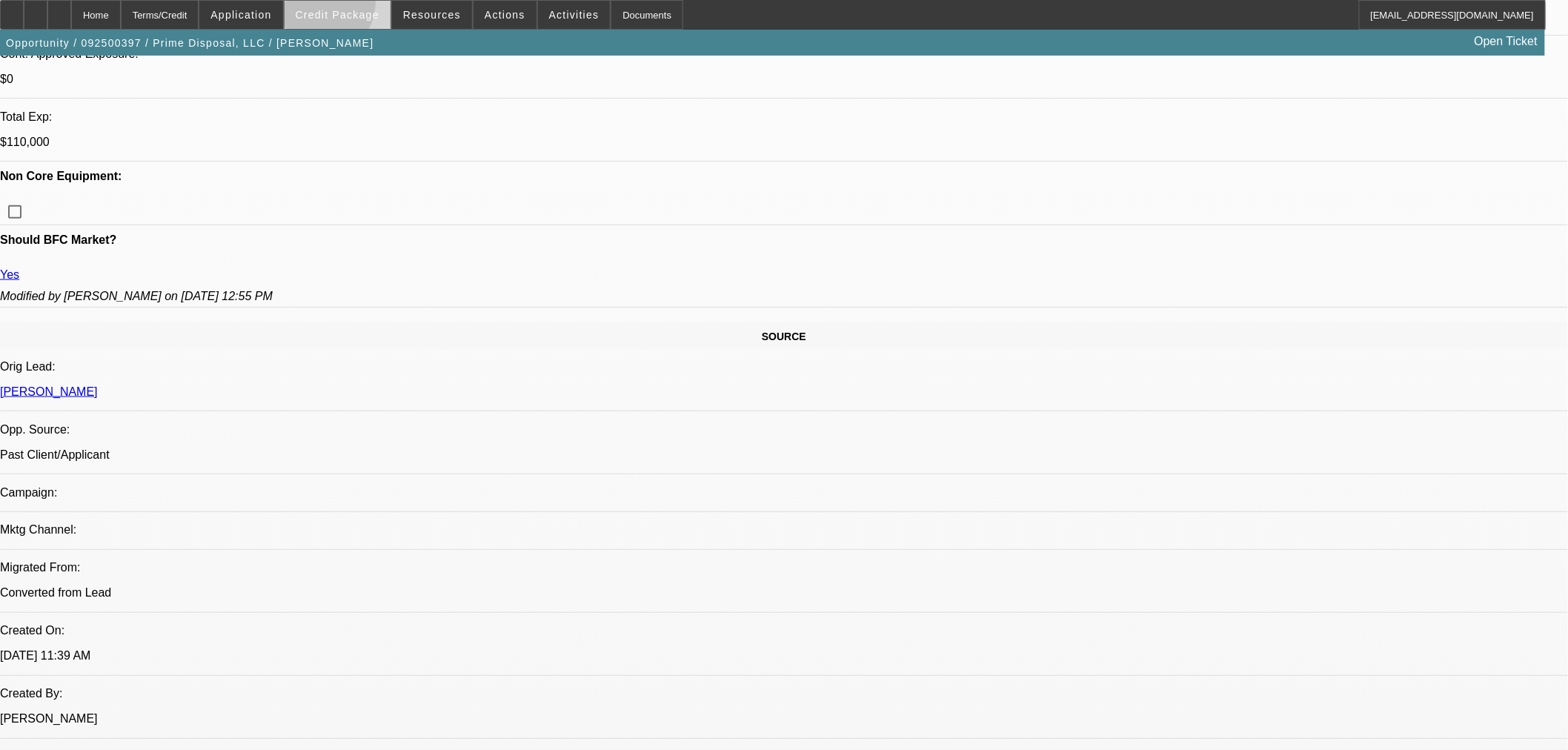
click at [344, 6] on span at bounding box center [337, 14] width 106 height 36
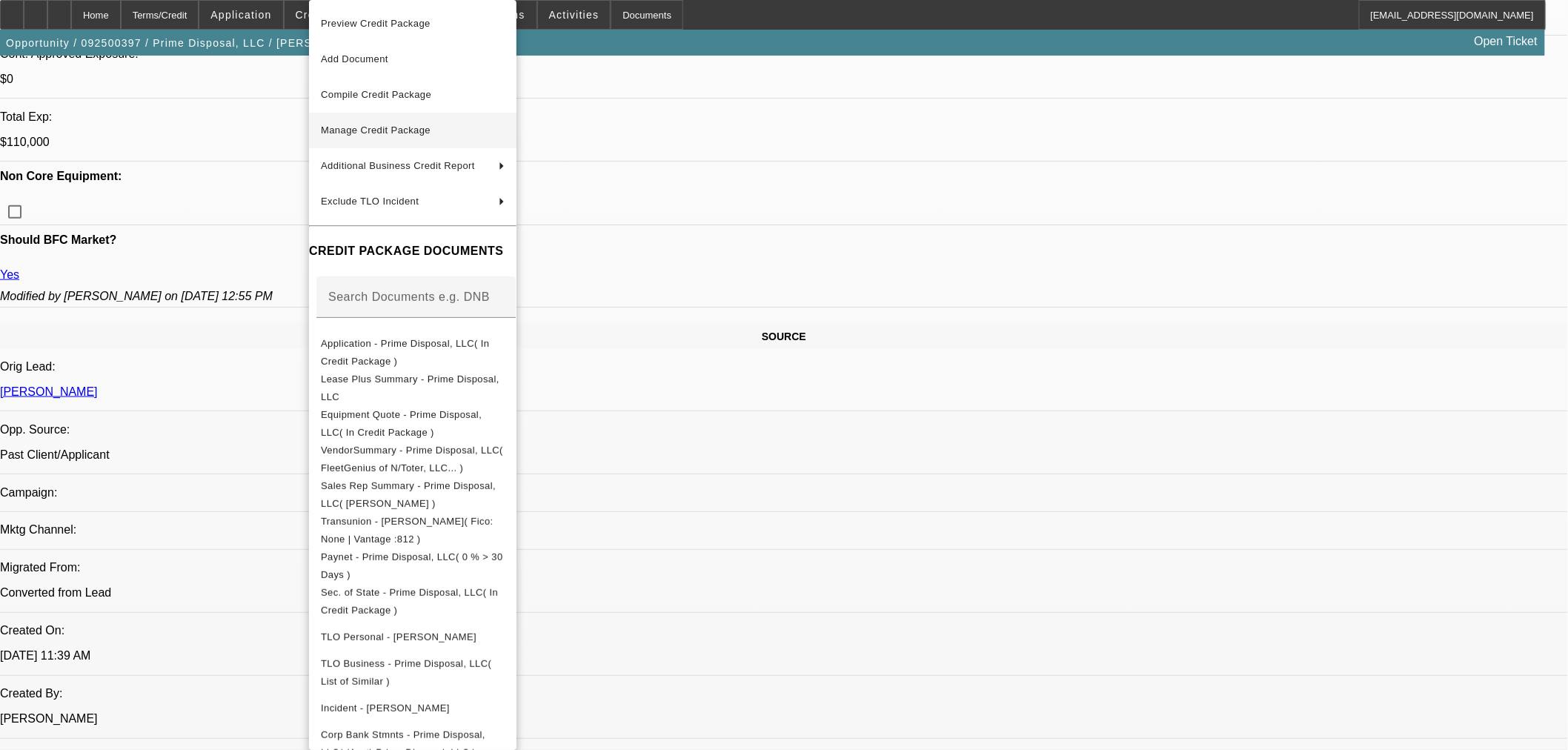
click at [383, 133] on span "Manage Credit Package" at bounding box center [376, 130] width 110 height 11
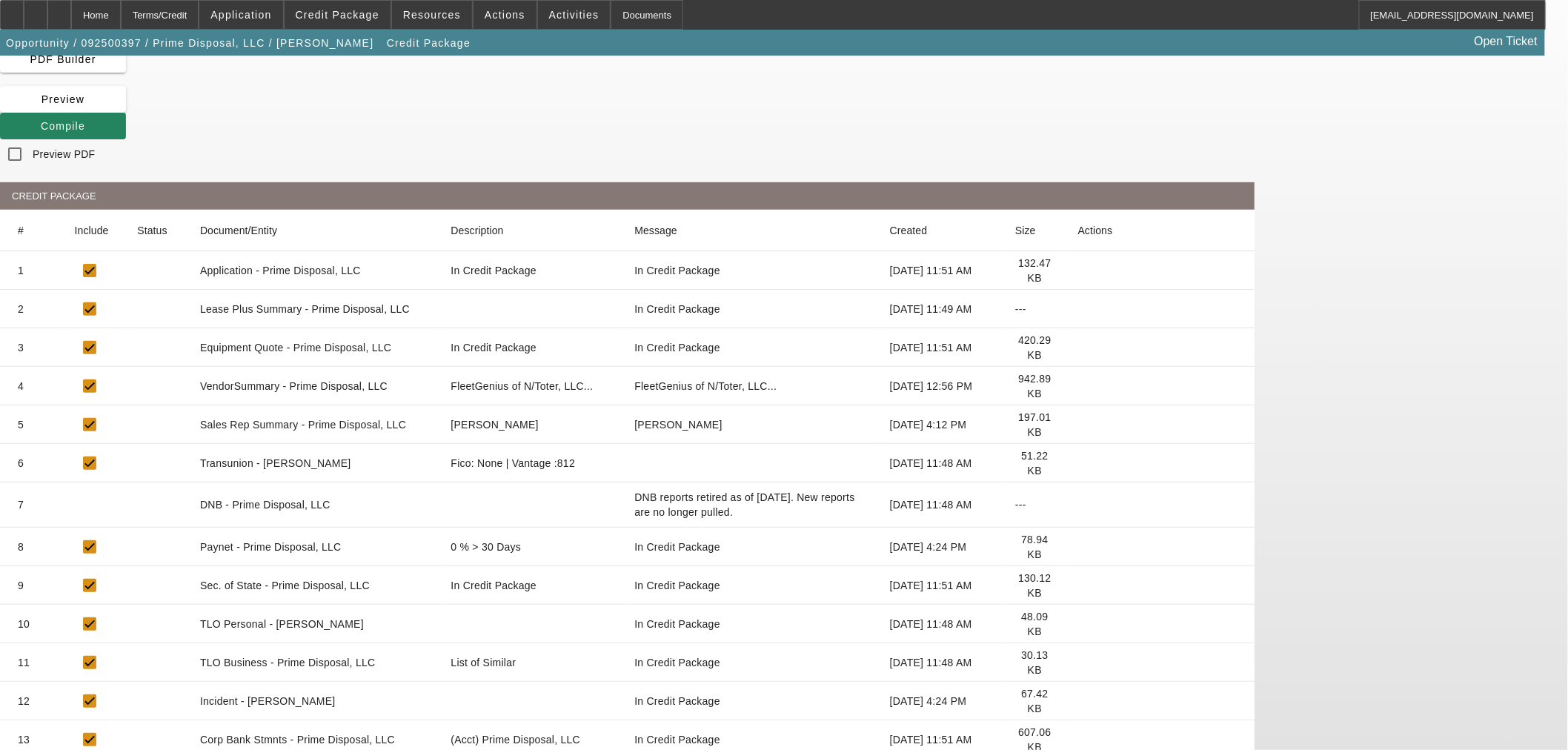
scroll to position [165, 0]
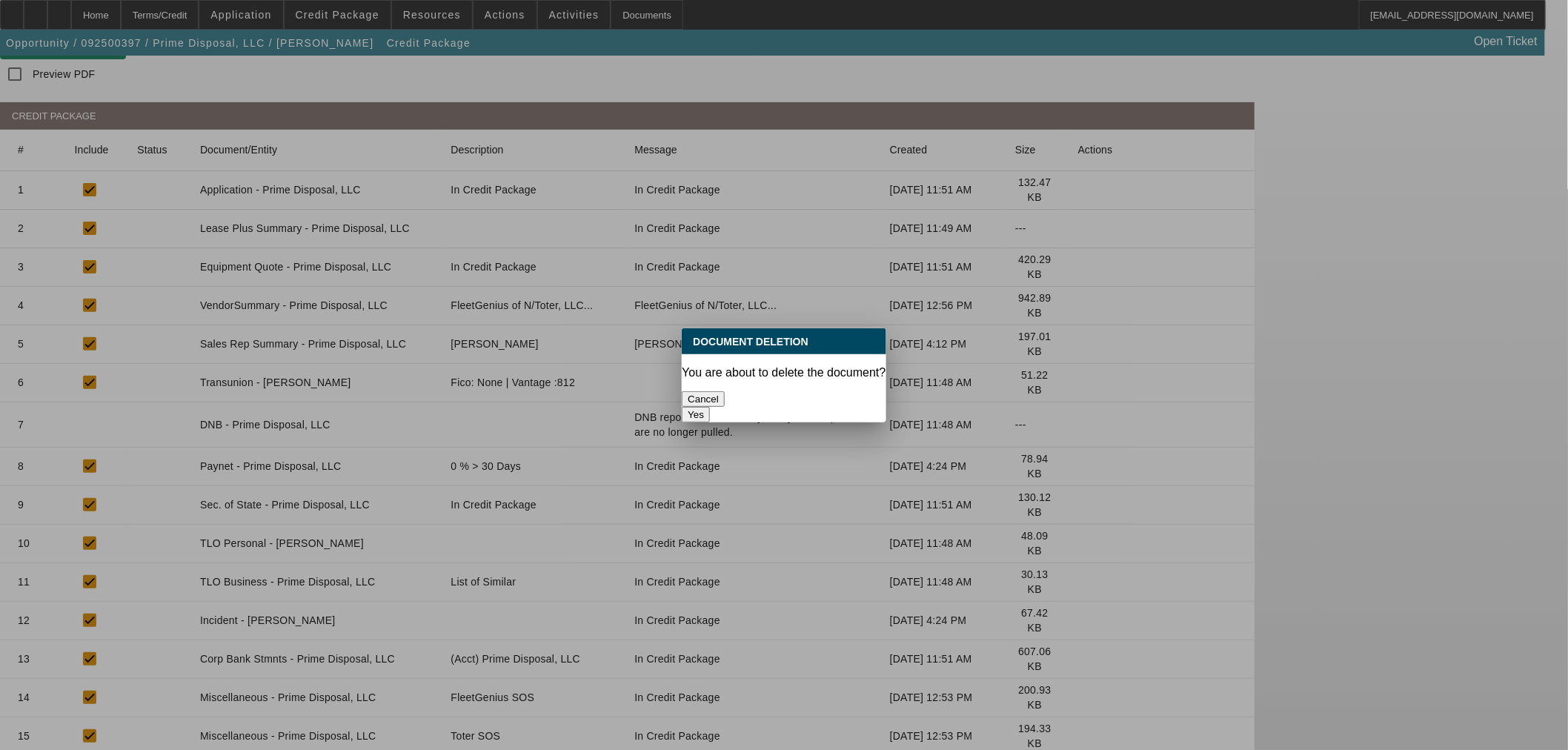
scroll to position [0, 0]
click at [710, 407] on button "Yes" at bounding box center [696, 414] width 28 height 16
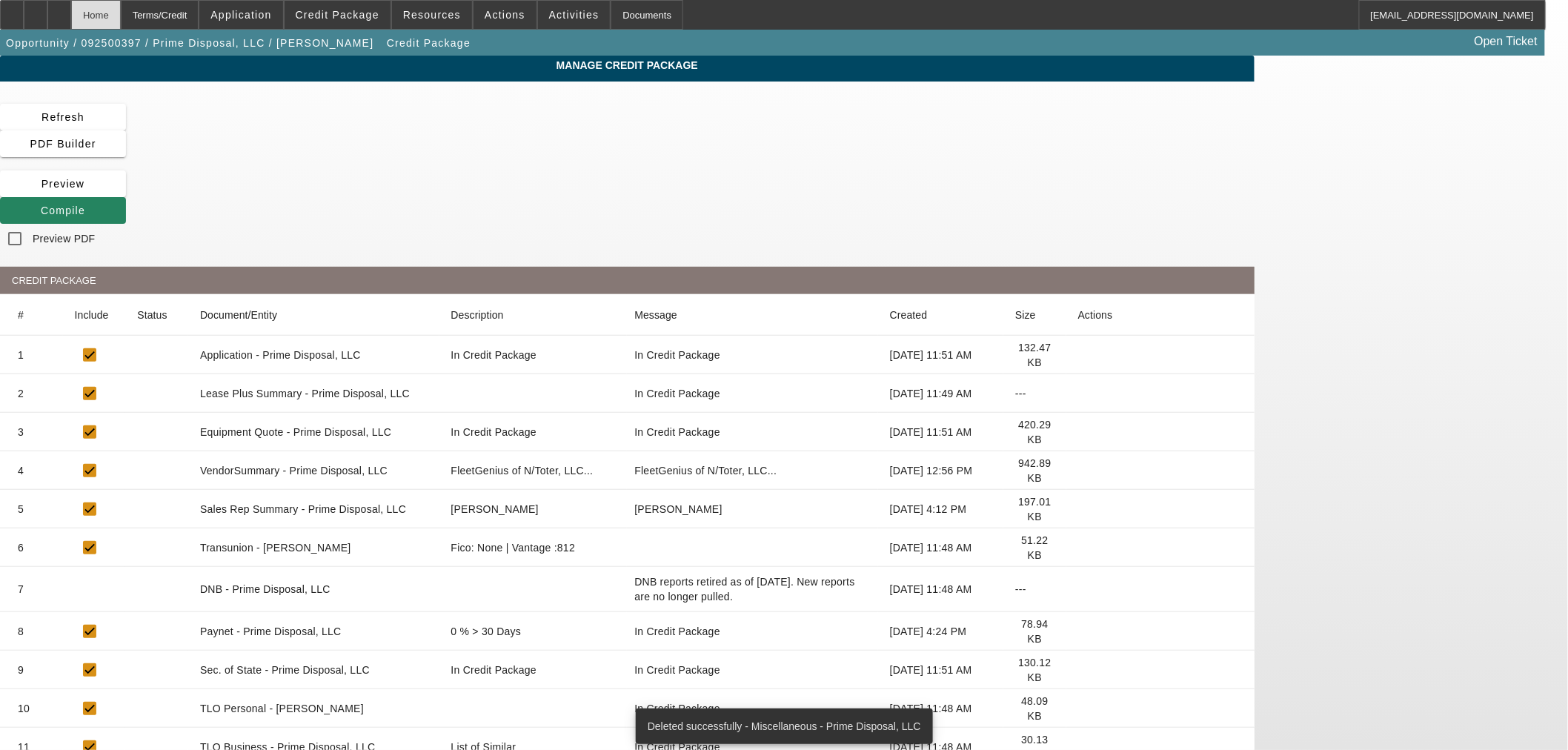
click at [121, 17] on div "Home" at bounding box center [96, 15] width 50 height 30
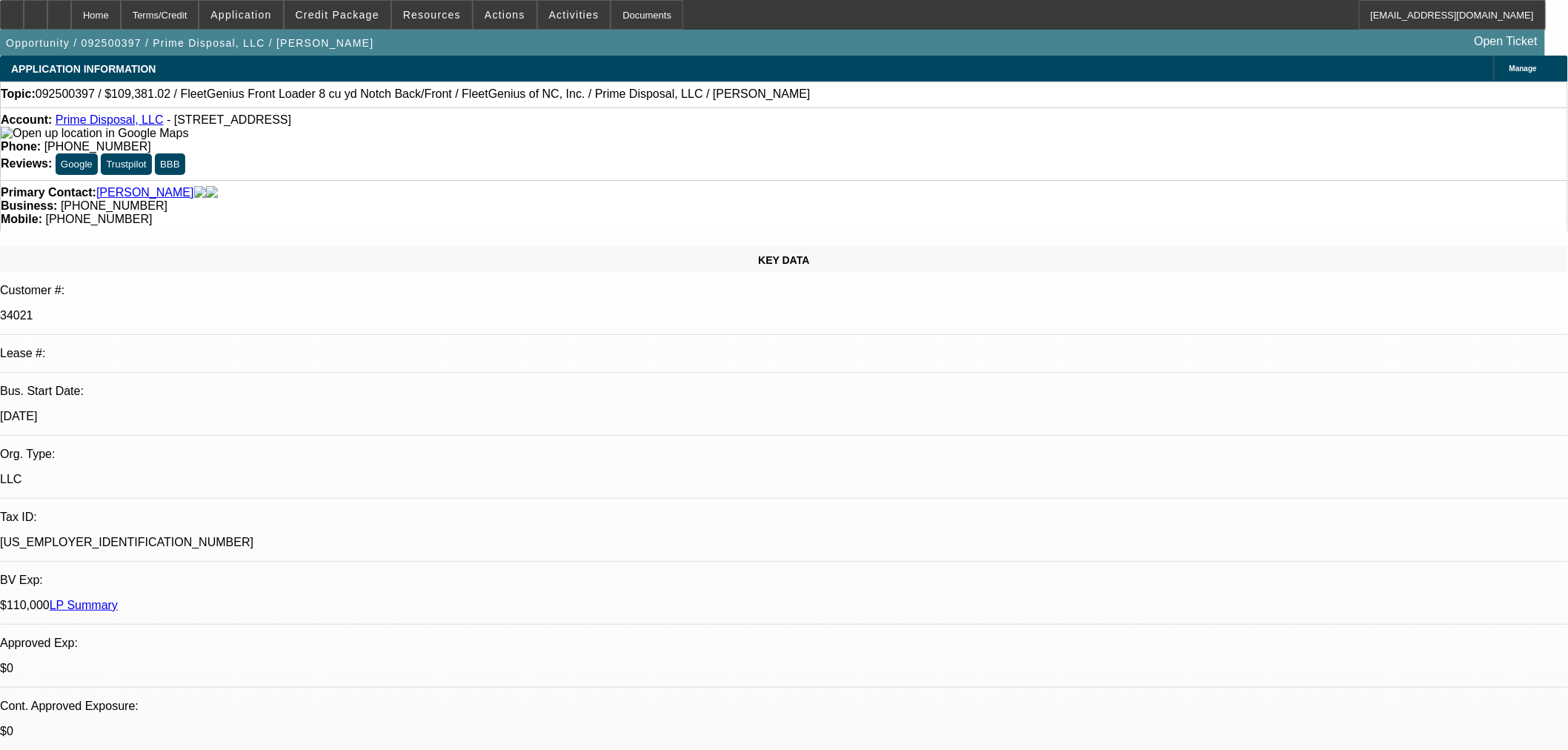
select select "0"
select select "6"
click at [991, 53] on div "Opportunity / 092500397 / Prime Disposal, LLC / Lane, Terry Open Ticket" at bounding box center [773, 42] width 1546 height 26
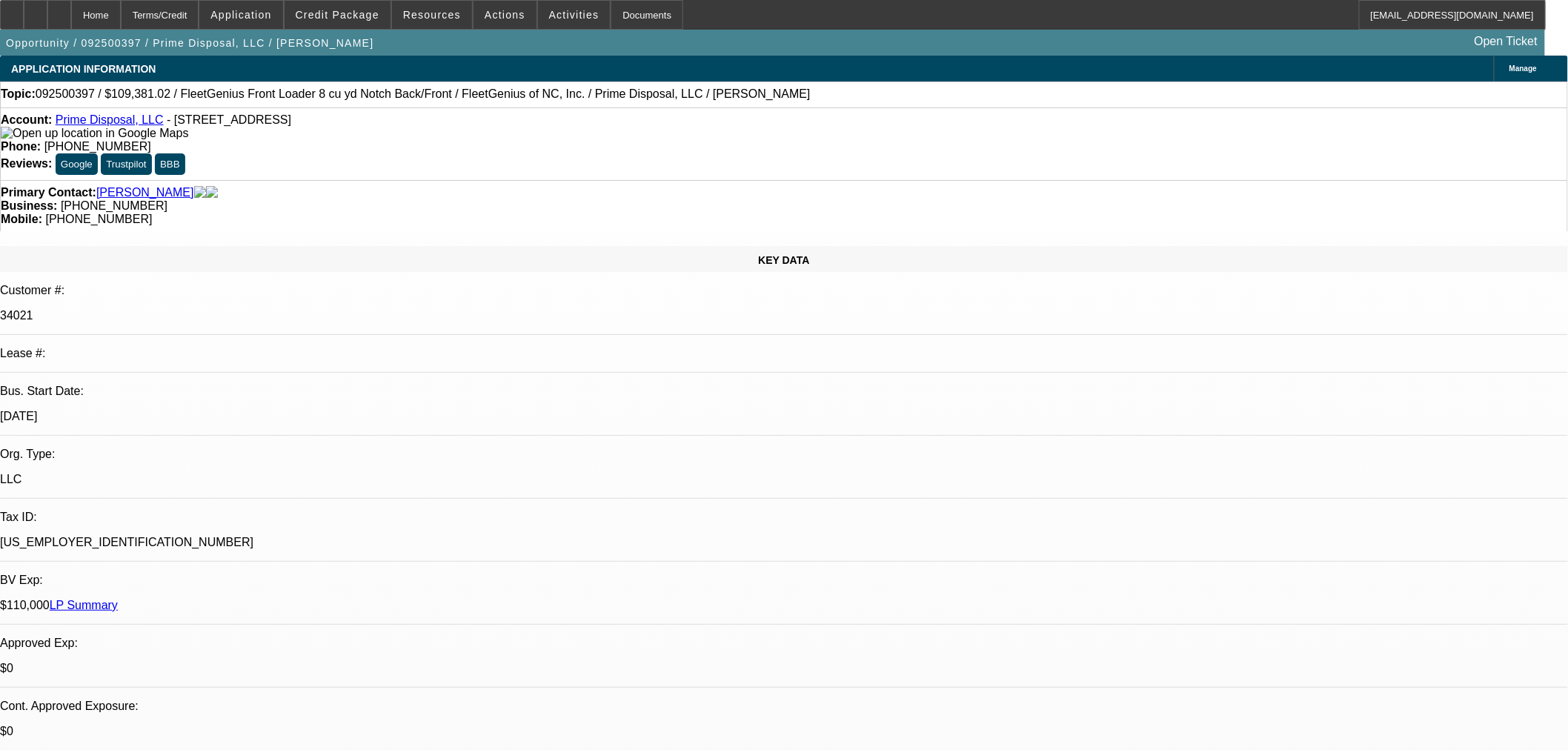
click at [1510, 65] on span "Manage" at bounding box center [1523, 69] width 27 height 8
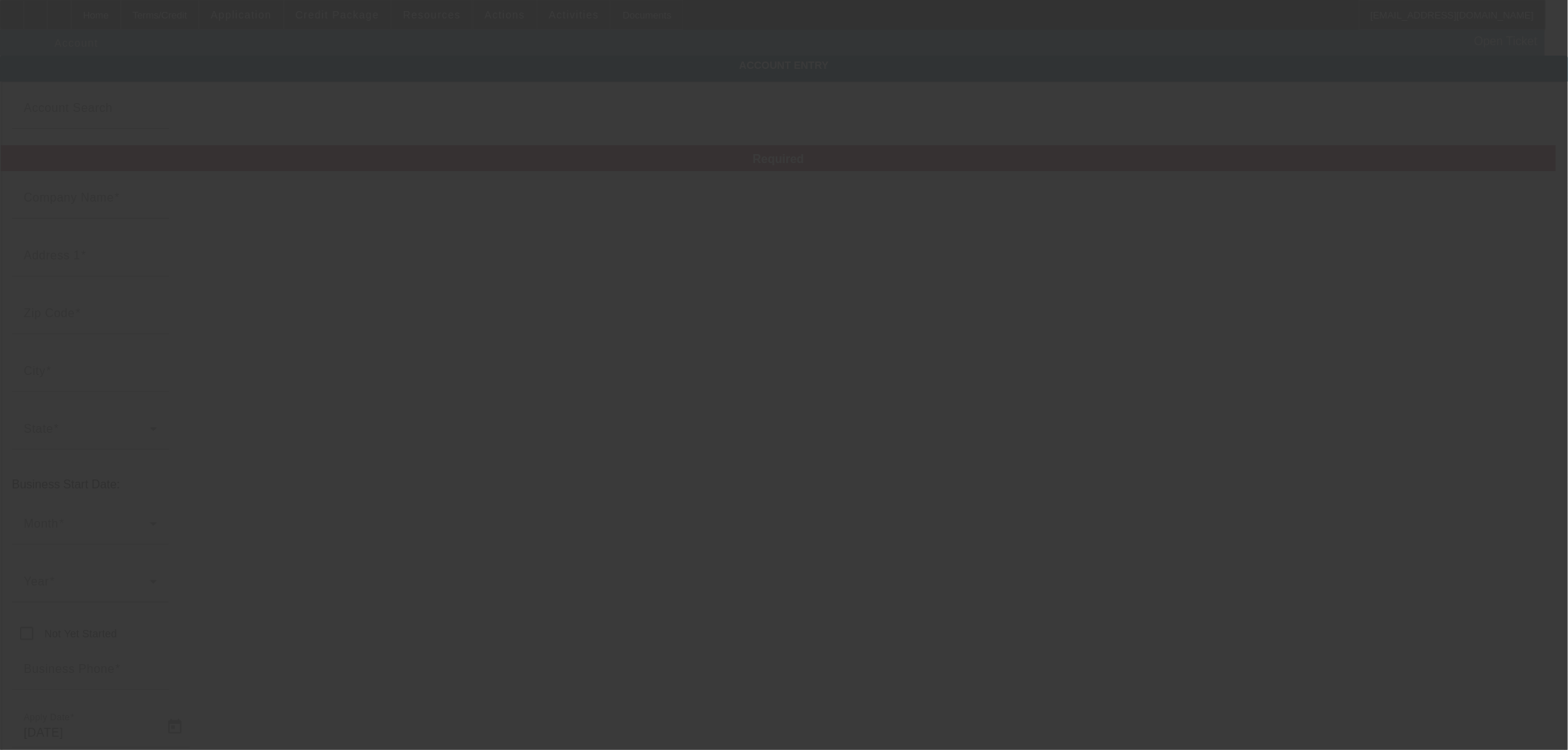
type input "Prime Disposal, LLC"
type input "50 Williamsburg Ln"
type input "22556"
type input "Stafford"
type input "(540) 724-3131"
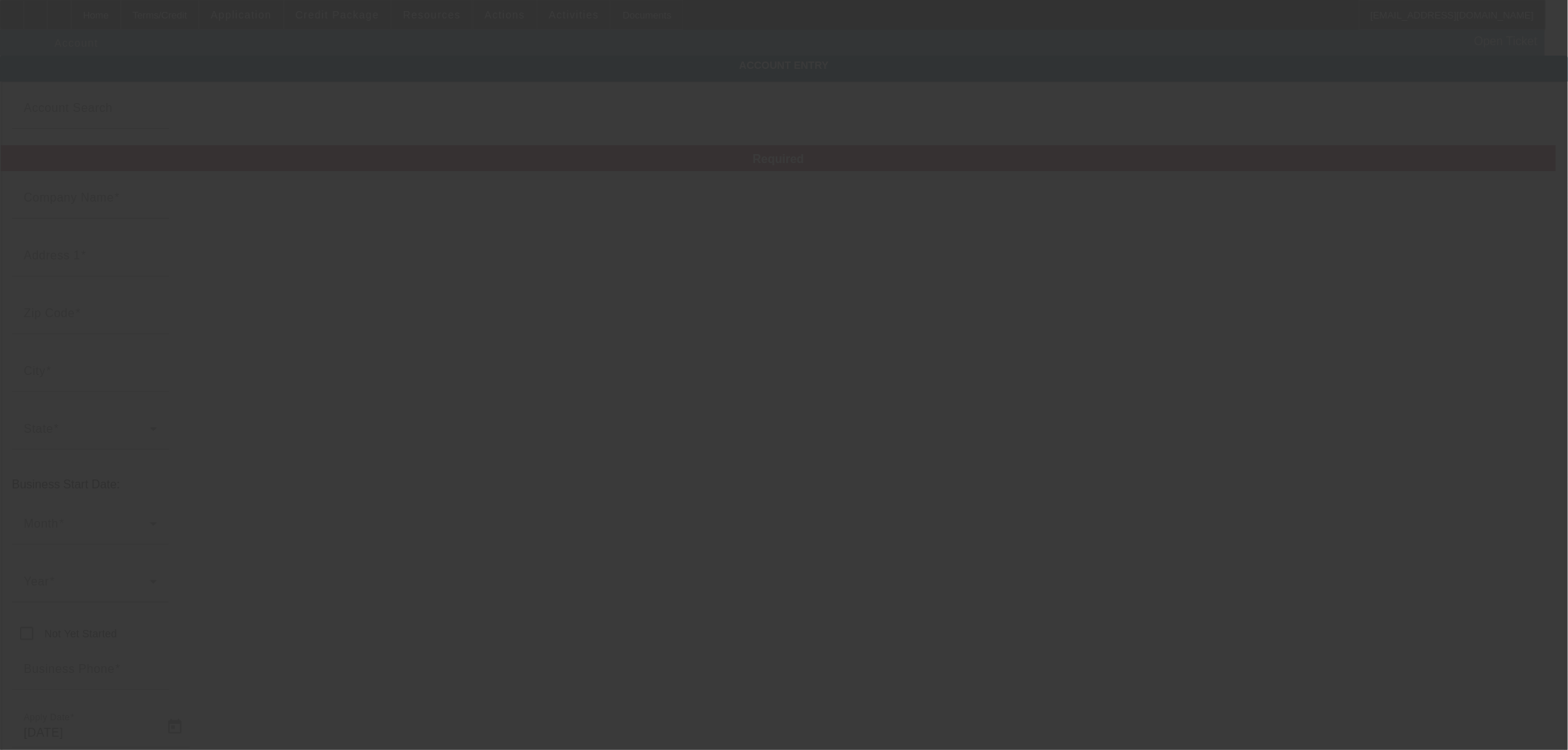
type input "Stafford"
type input "93-3397247"
type input "https://primedisposalva.com/"
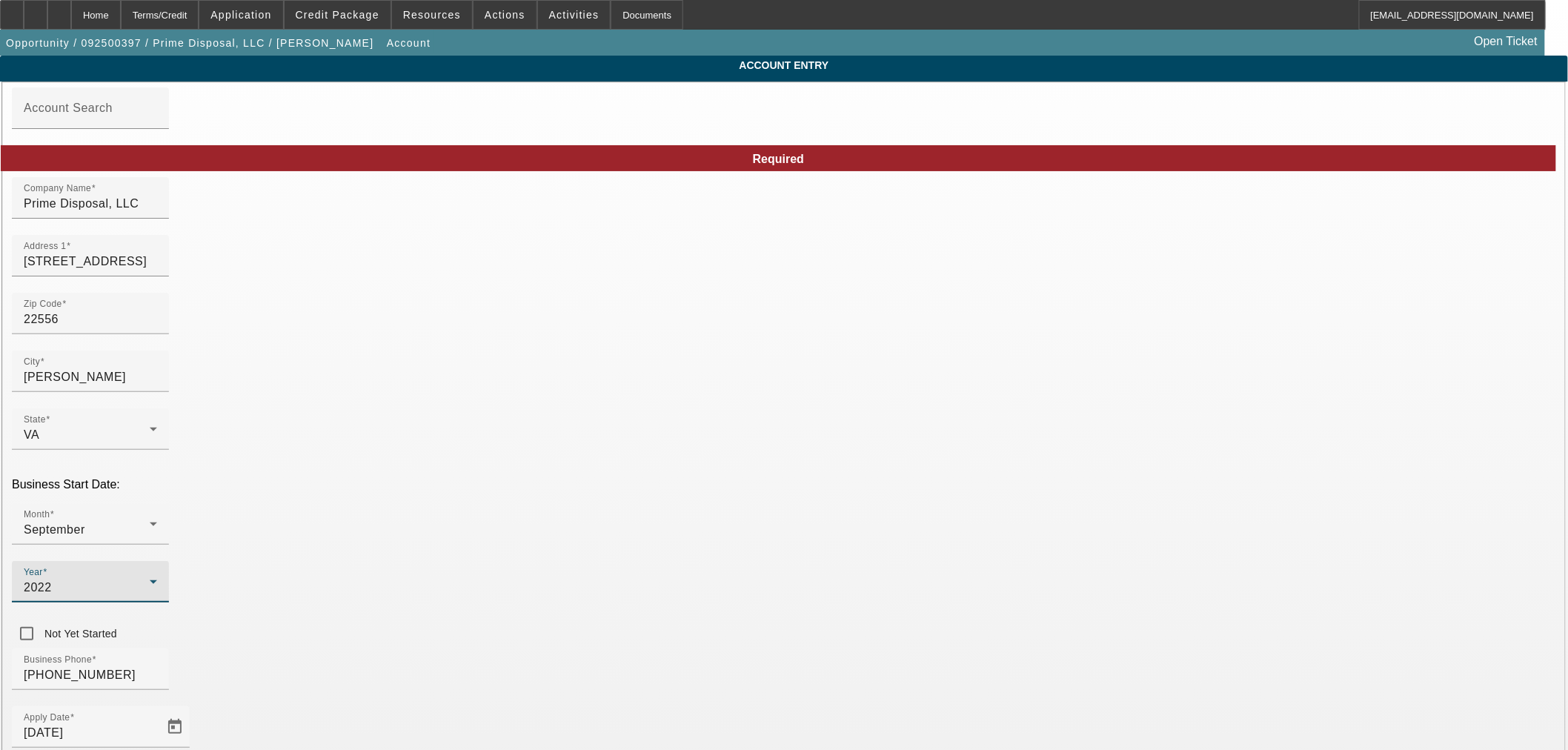
click at [150, 579] on div "2022" at bounding box center [87, 587] width 126 height 17
click at [619, 618] on mat-option "2023" at bounding box center [621, 619] width 86 height 36
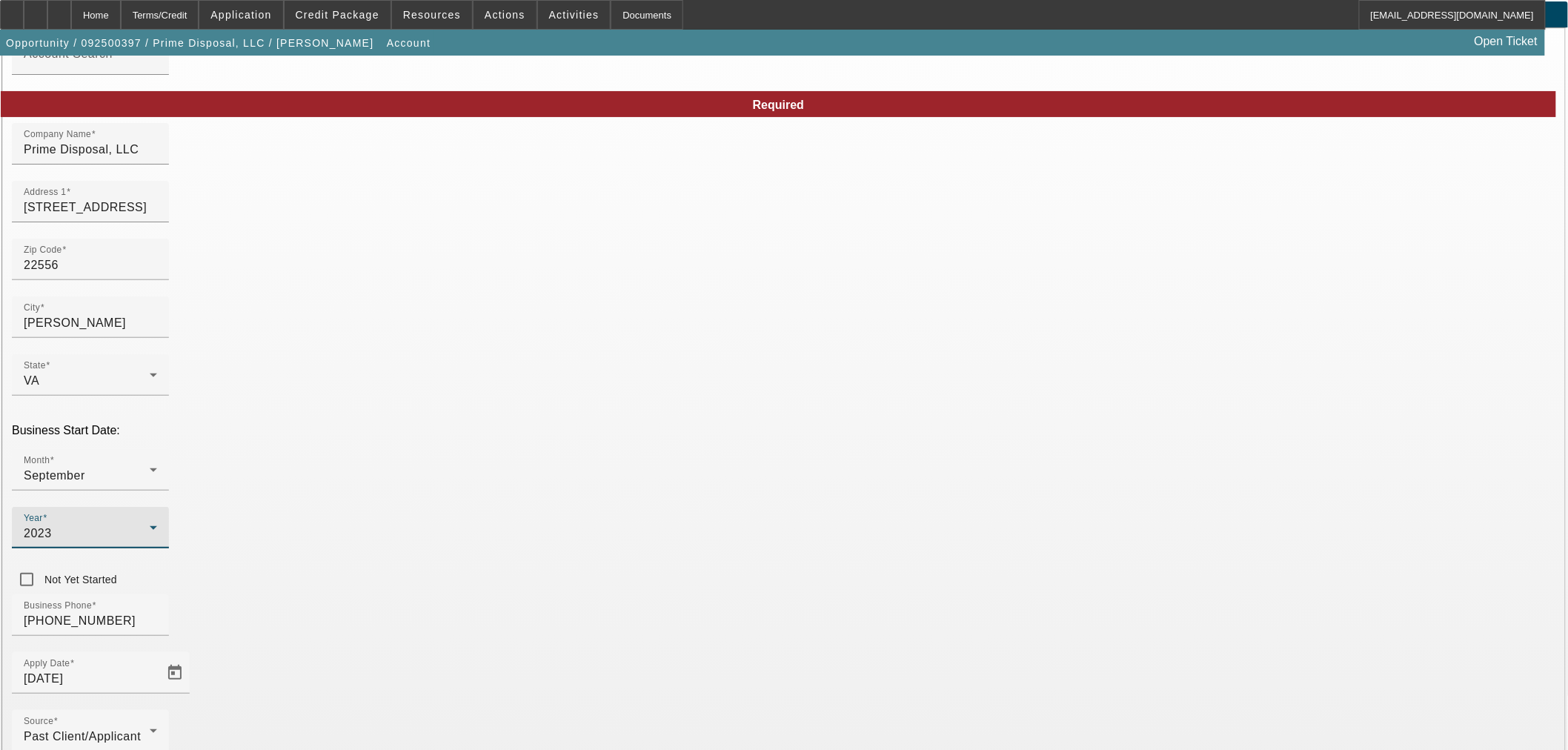
scroll to position [111, 0]
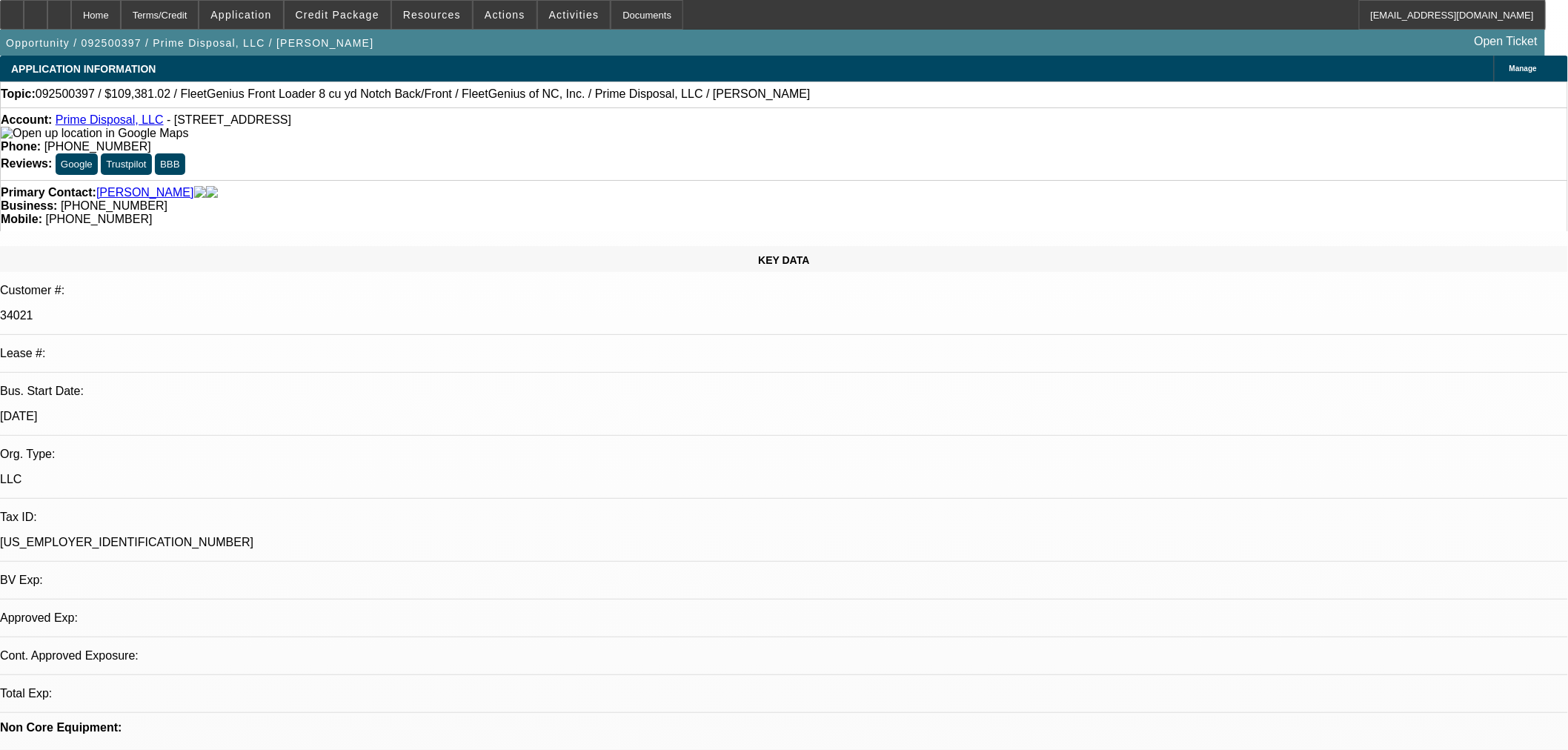
select select "0"
select select "6"
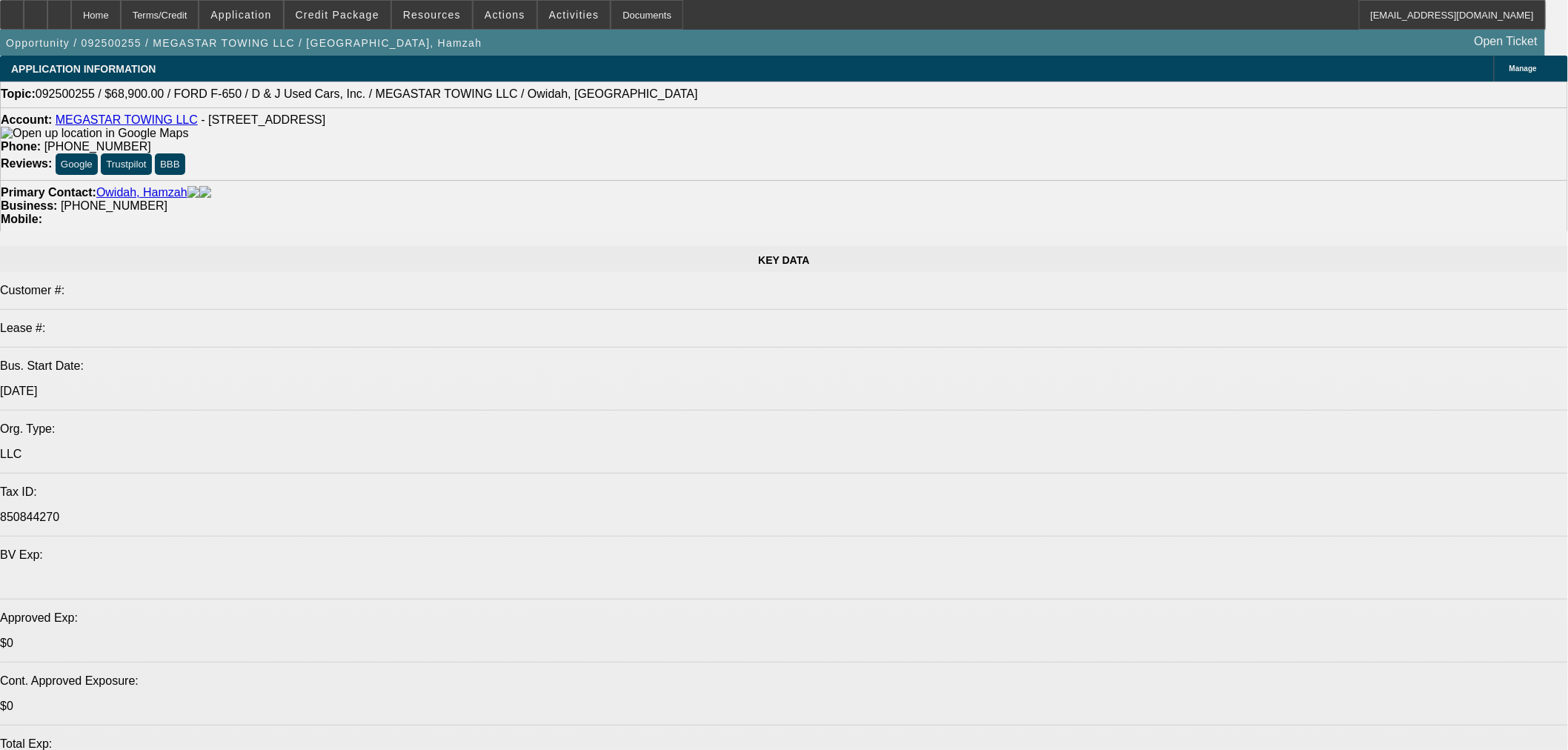
select select "0"
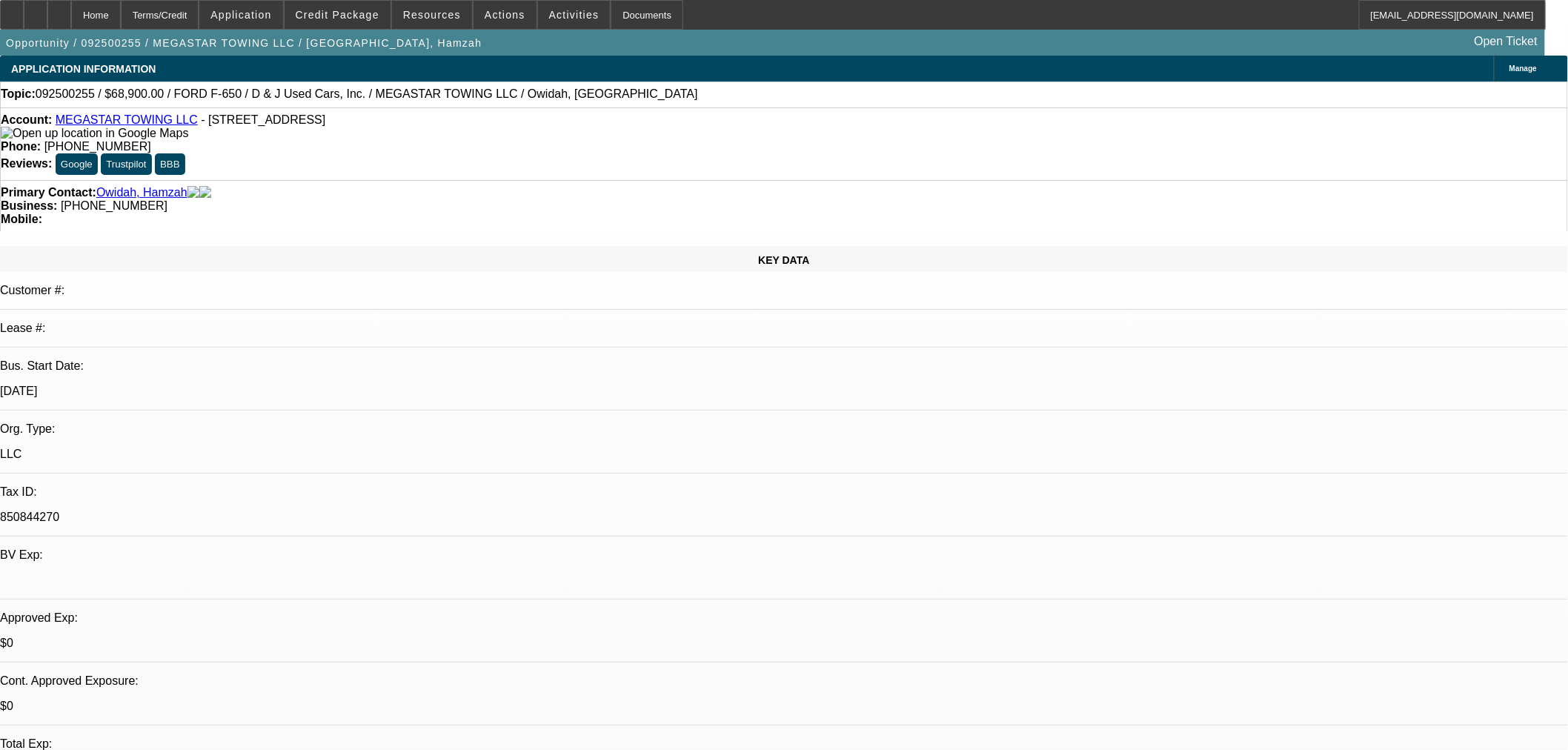
select select "0"
select select "0.1"
select select "4"
select select "0"
select select "2"
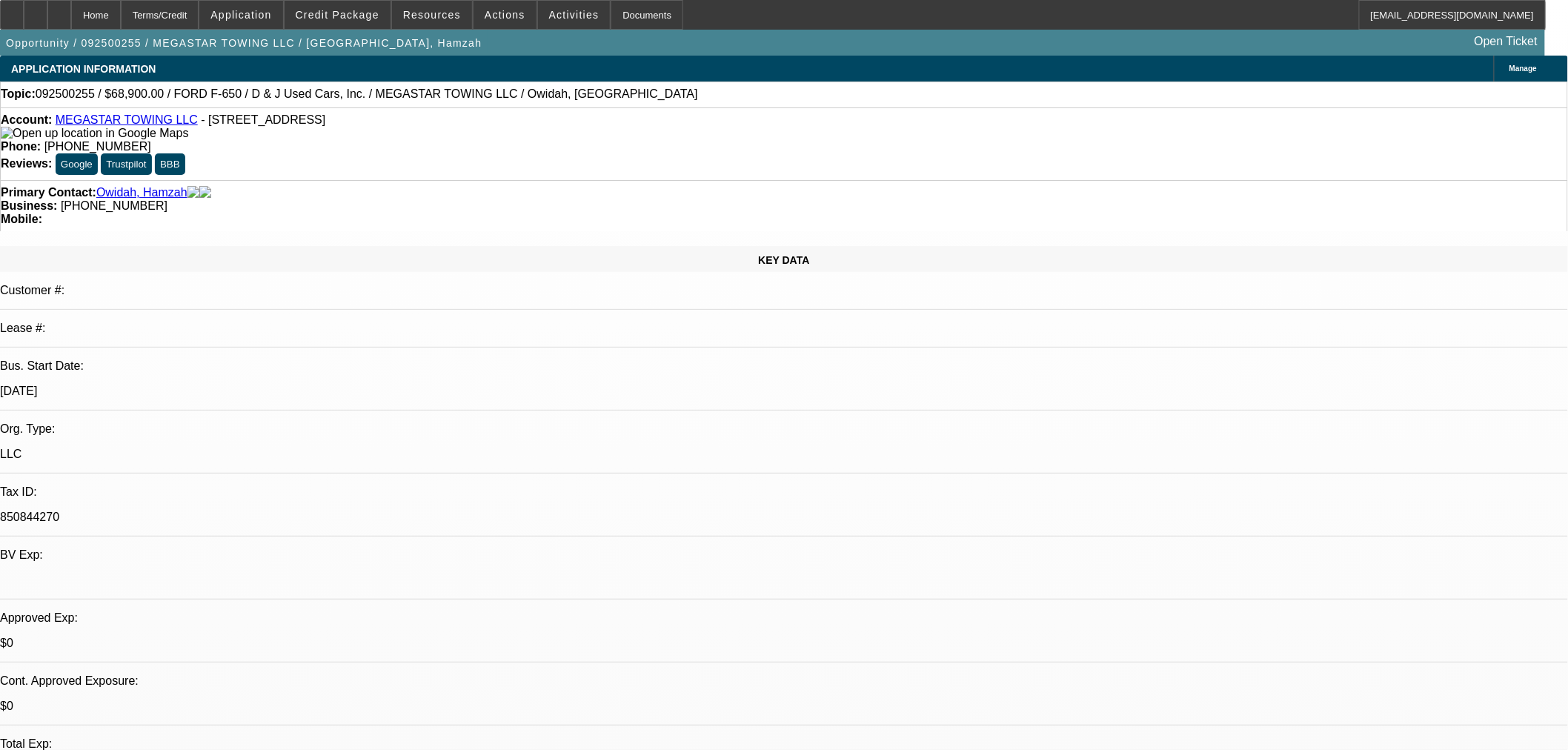
select select "2"
select select "0.1"
select select "4"
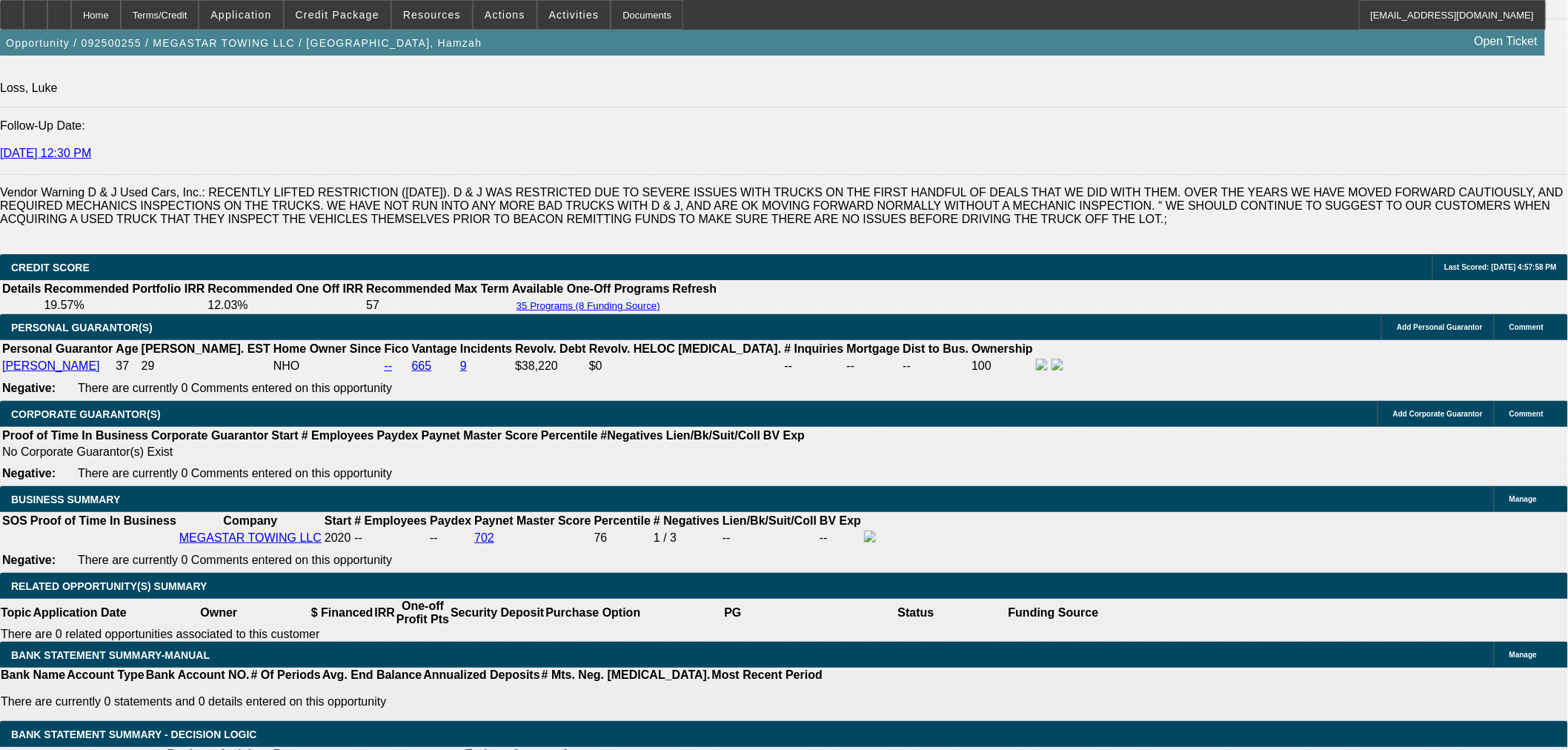
scroll to position [1975, 0]
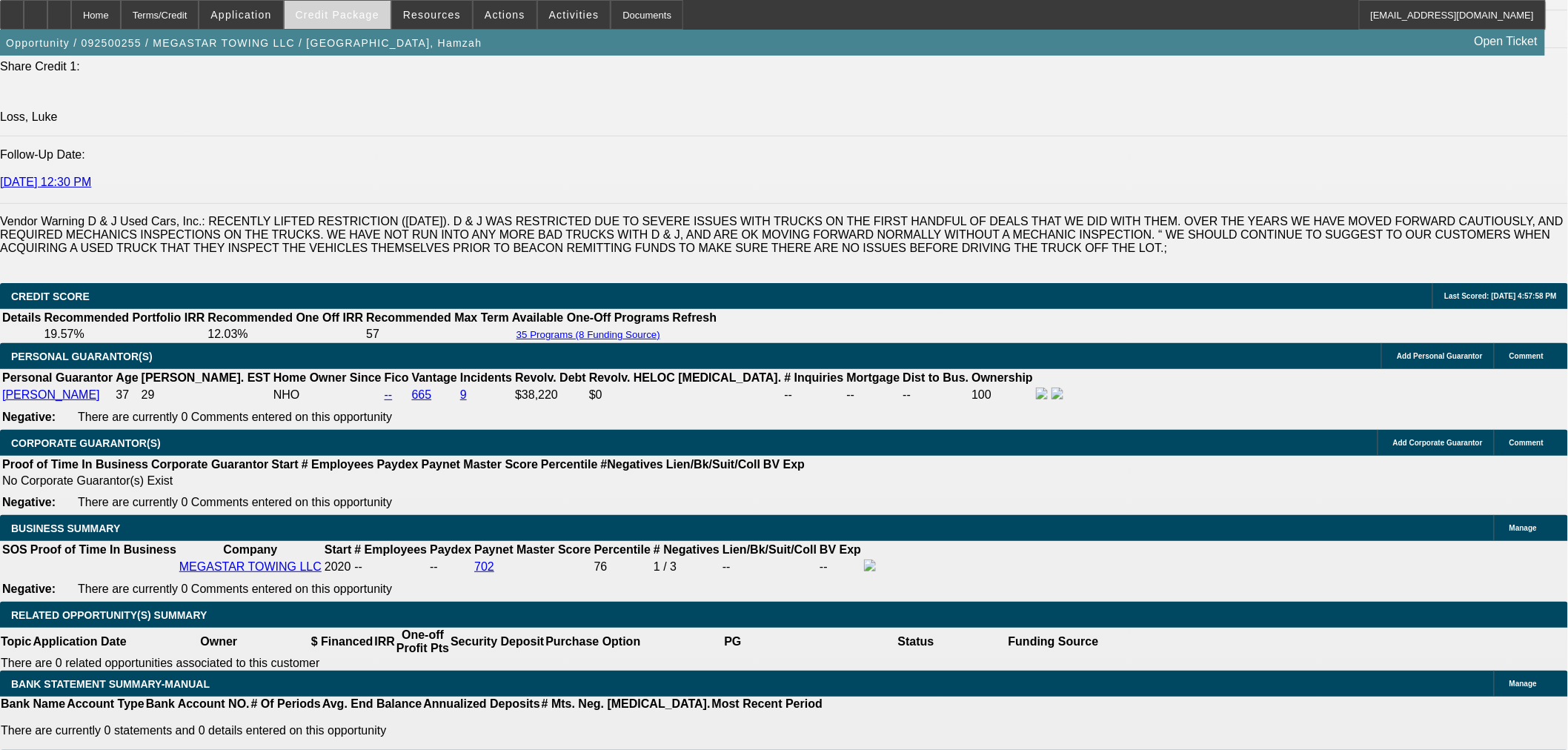
click at [361, 2] on span at bounding box center [337, 14] width 106 height 36
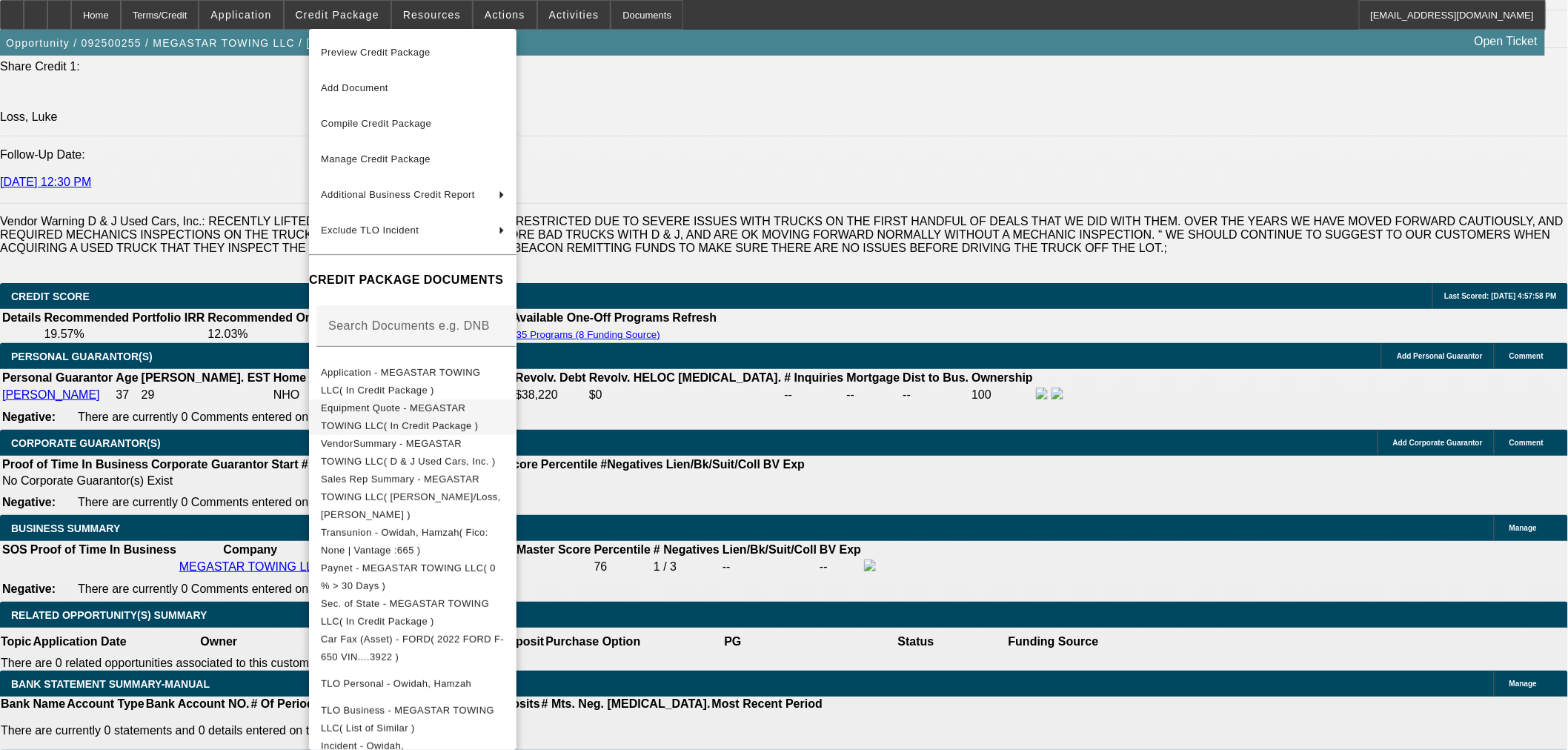
click at [391, 411] on span "Equipment Quote - MEGASTAR TOWING LLC( In Credit Package )" at bounding box center [399, 416] width 157 height 29
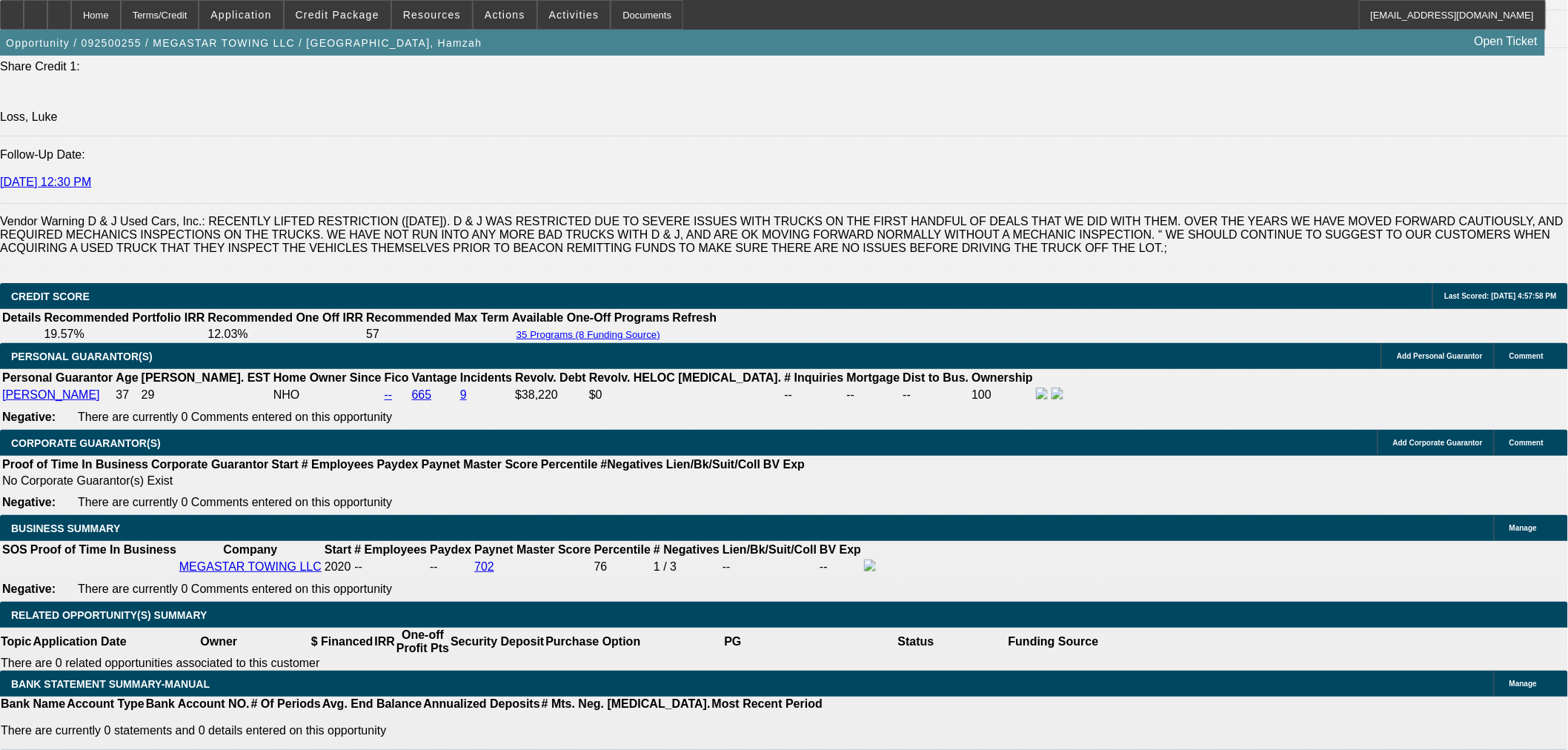
type textarea "UNDERPRICED, FROM D&J, THAT SCARES ME"
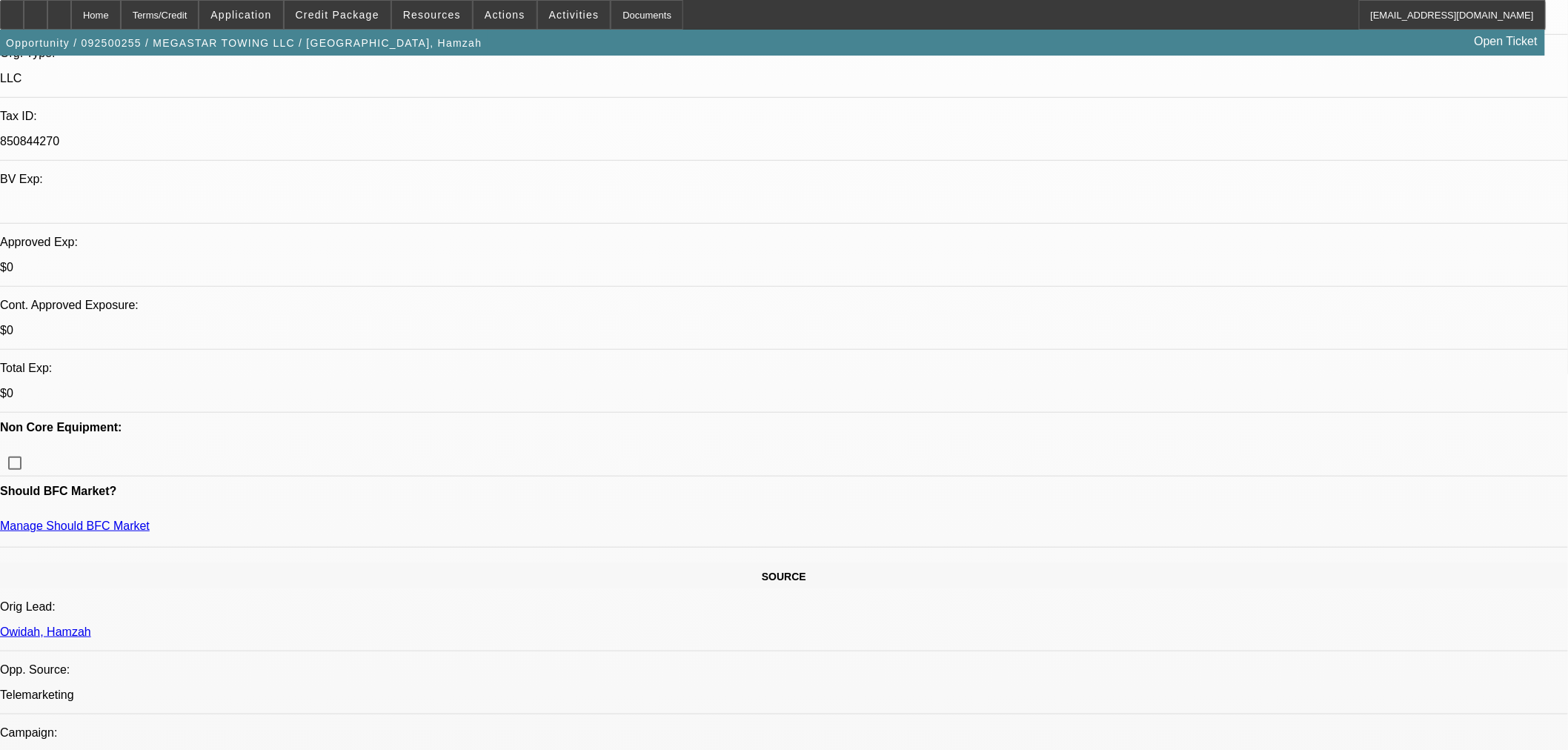
scroll to position [82, 0]
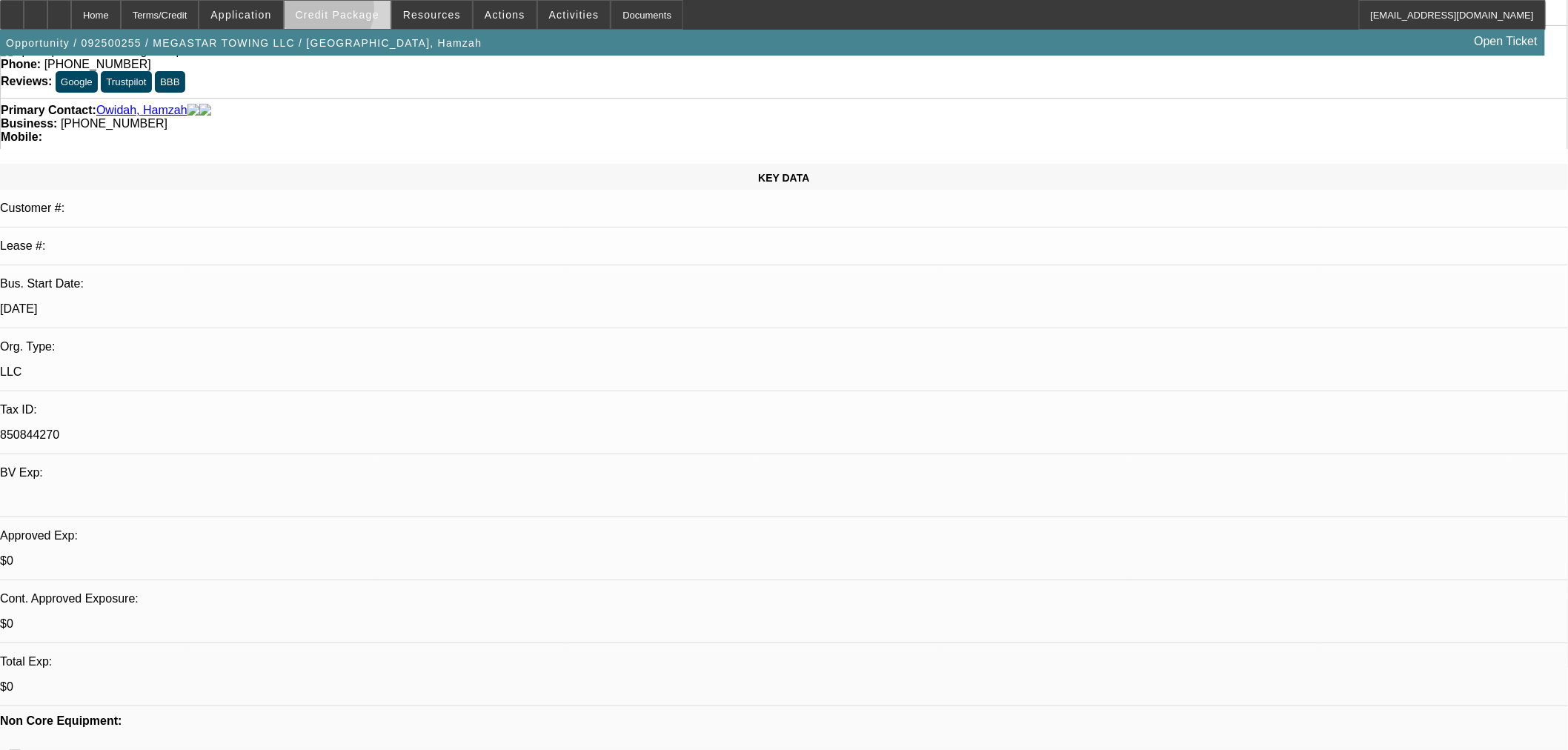
click at [345, 12] on span "Credit Package" at bounding box center [337, 15] width 84 height 12
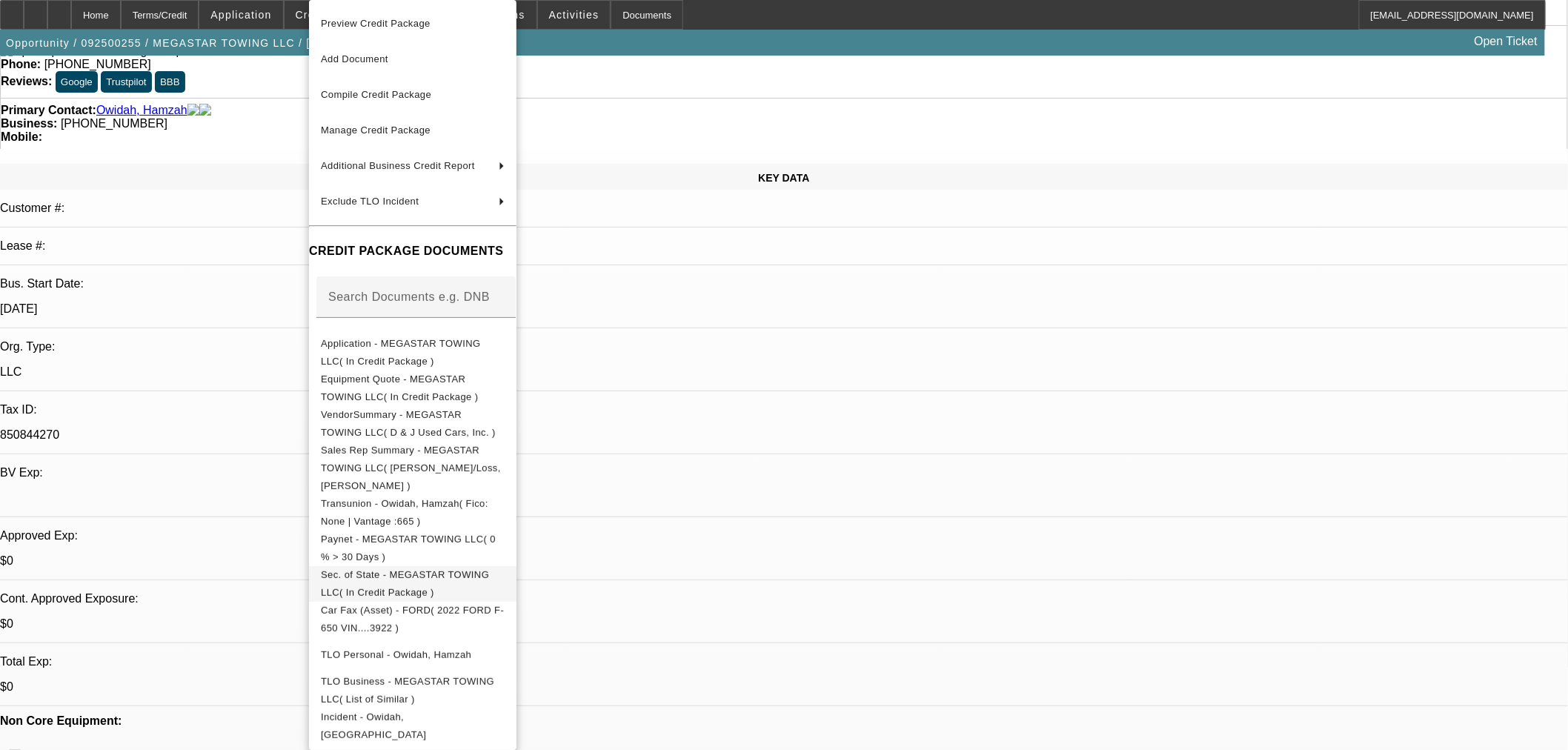
click at [405, 569] on span "Sec. of State - MEGASTAR TOWING LLC( In Credit Package )" at bounding box center [405, 583] width 168 height 29
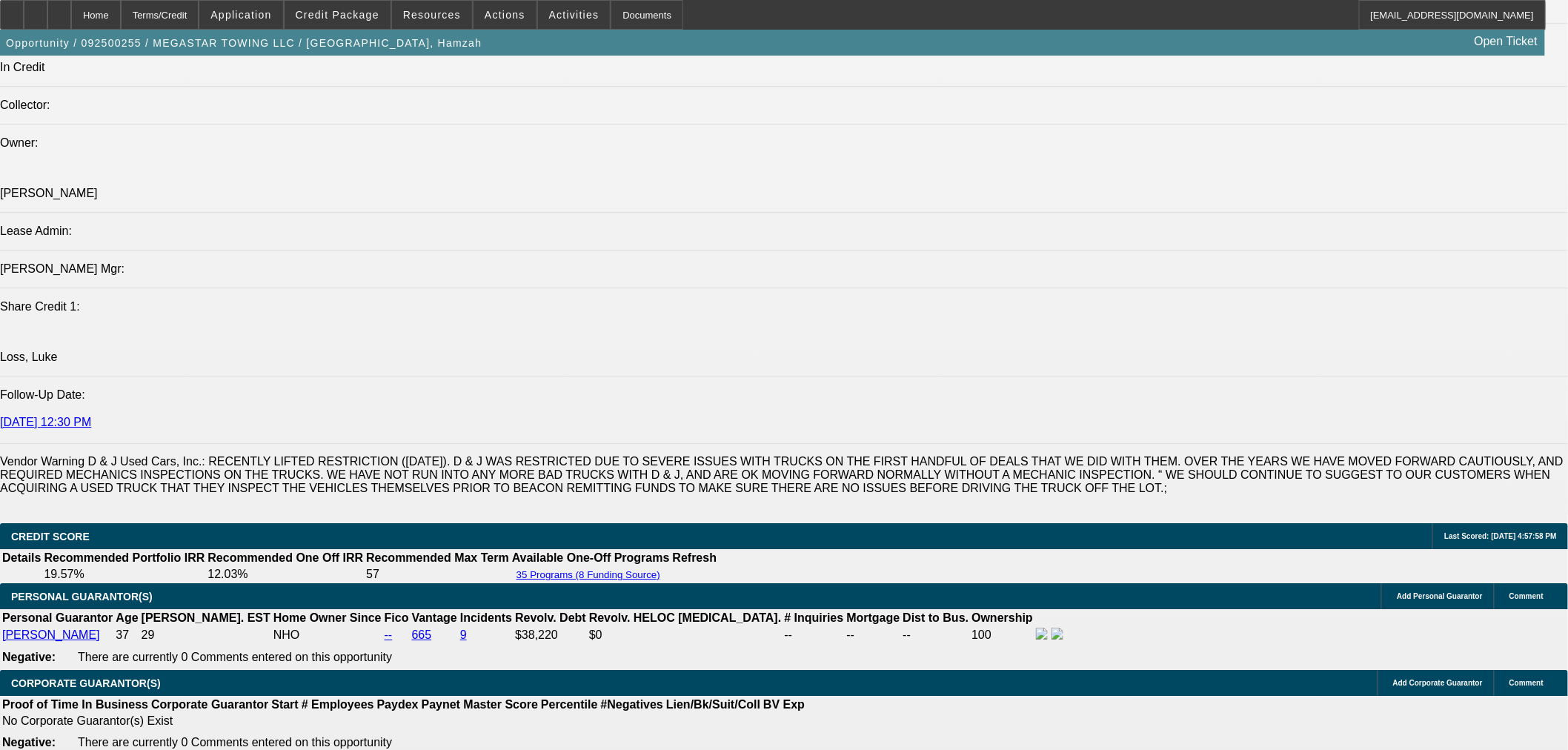
scroll to position [1892, 0]
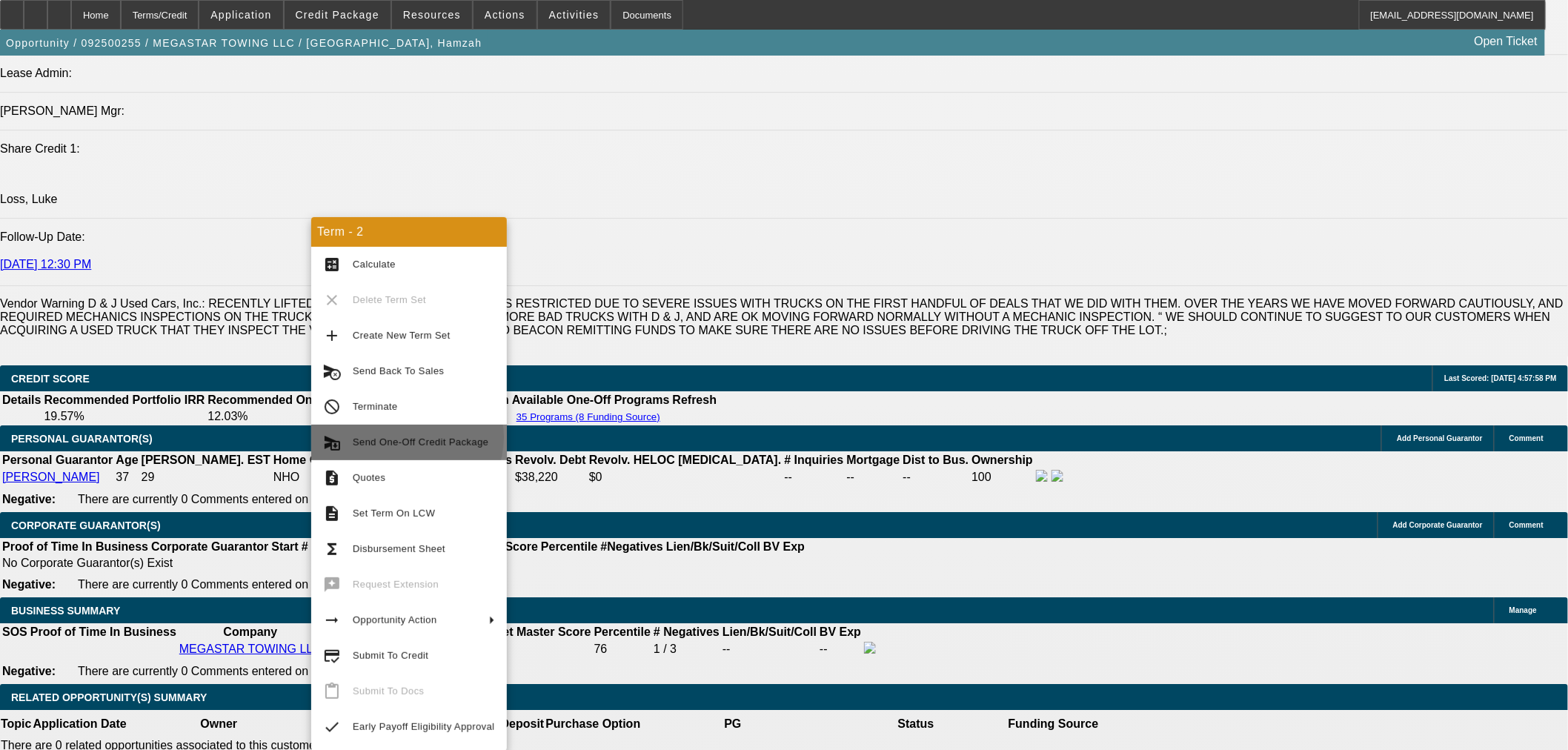
click at [406, 437] on span "Send One-Off Credit Package" at bounding box center [420, 442] width 136 height 11
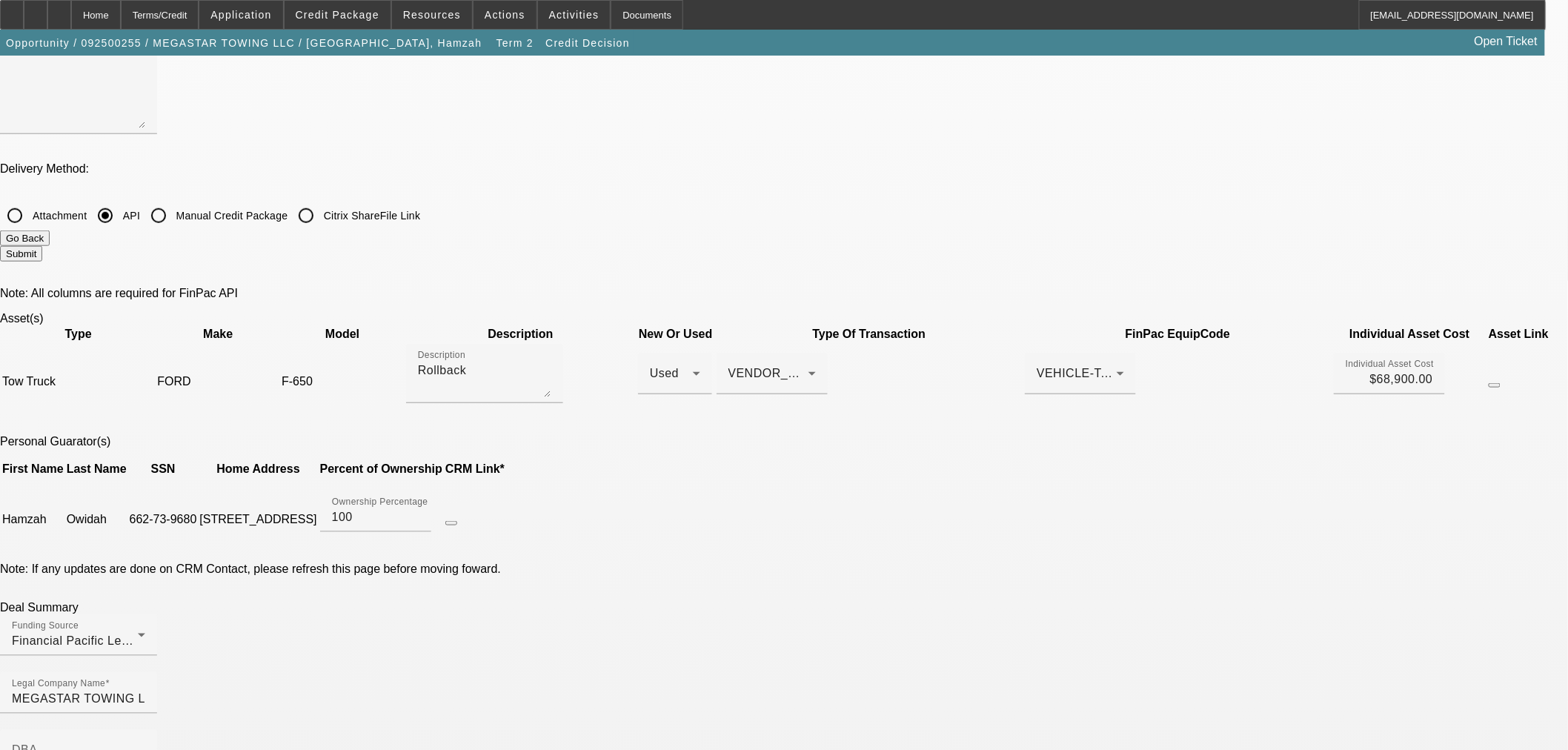
scroll to position [575, 0]
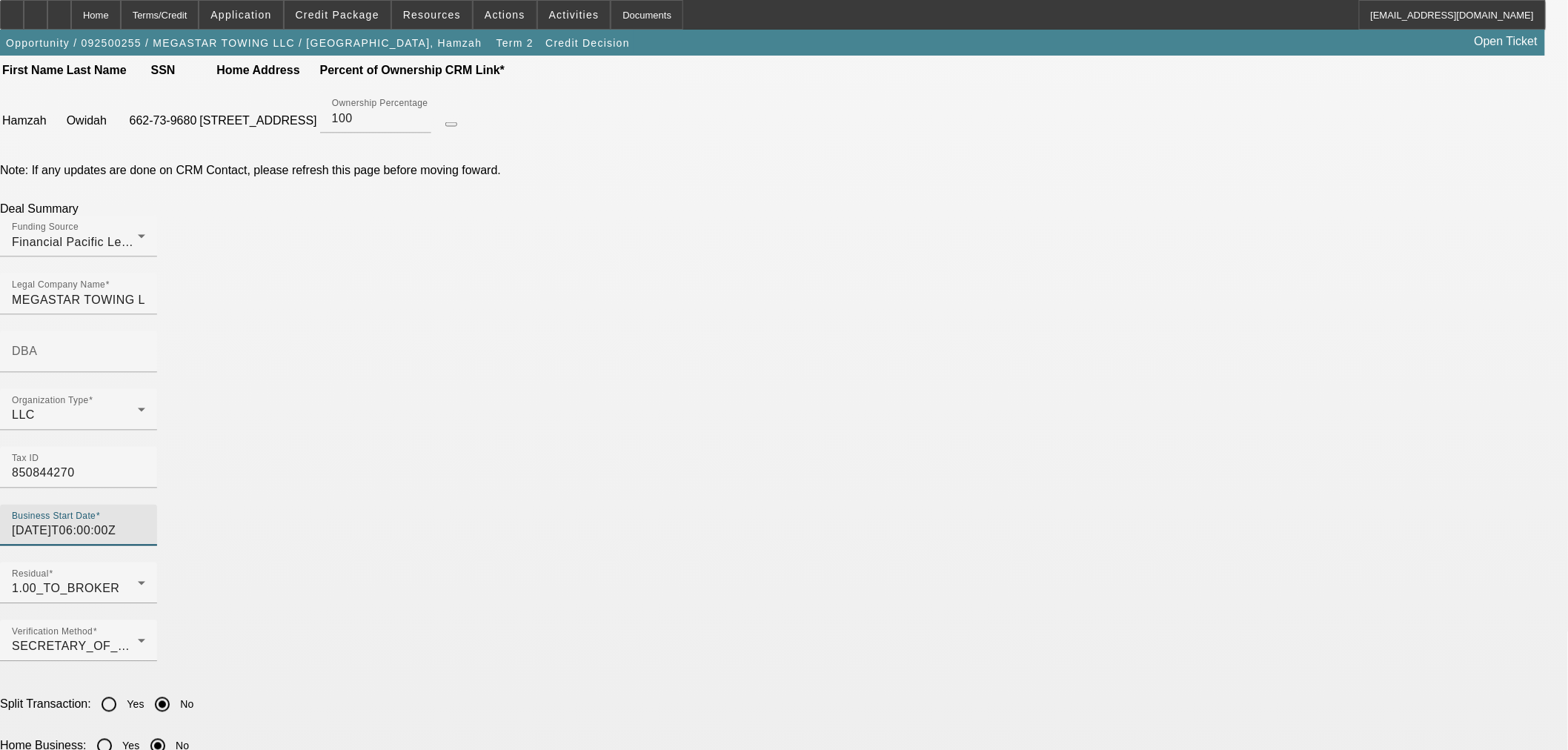
scroll to position [988, 0]
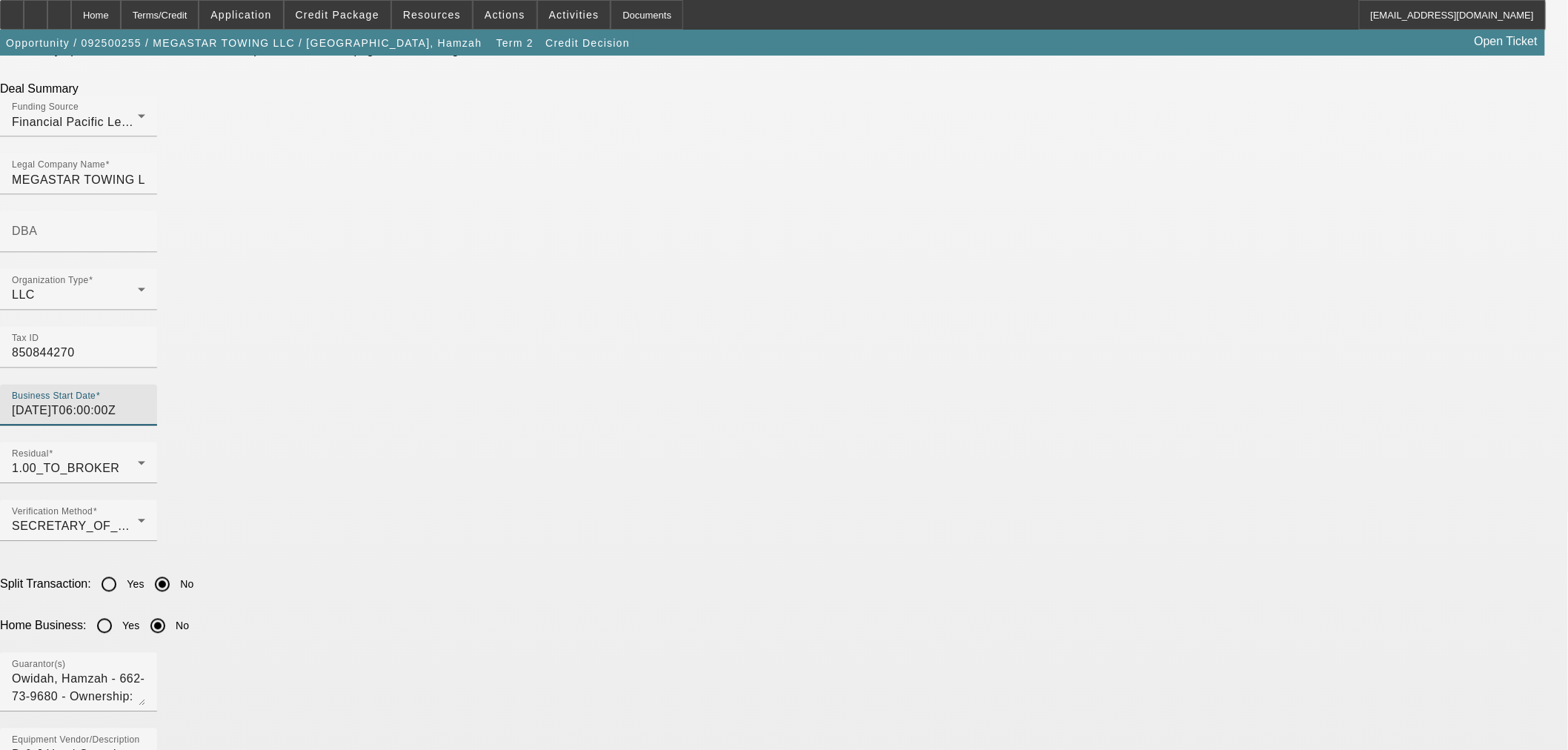
type input "2020-04-22T06:00:00Z"
click at [1315, 456] on app-one-off-credit-package-submit "One-Off Credit Package Submission To syndications@beaconfunding.com CC BCC Subj…" at bounding box center [784, 753] width 1568 height 3372
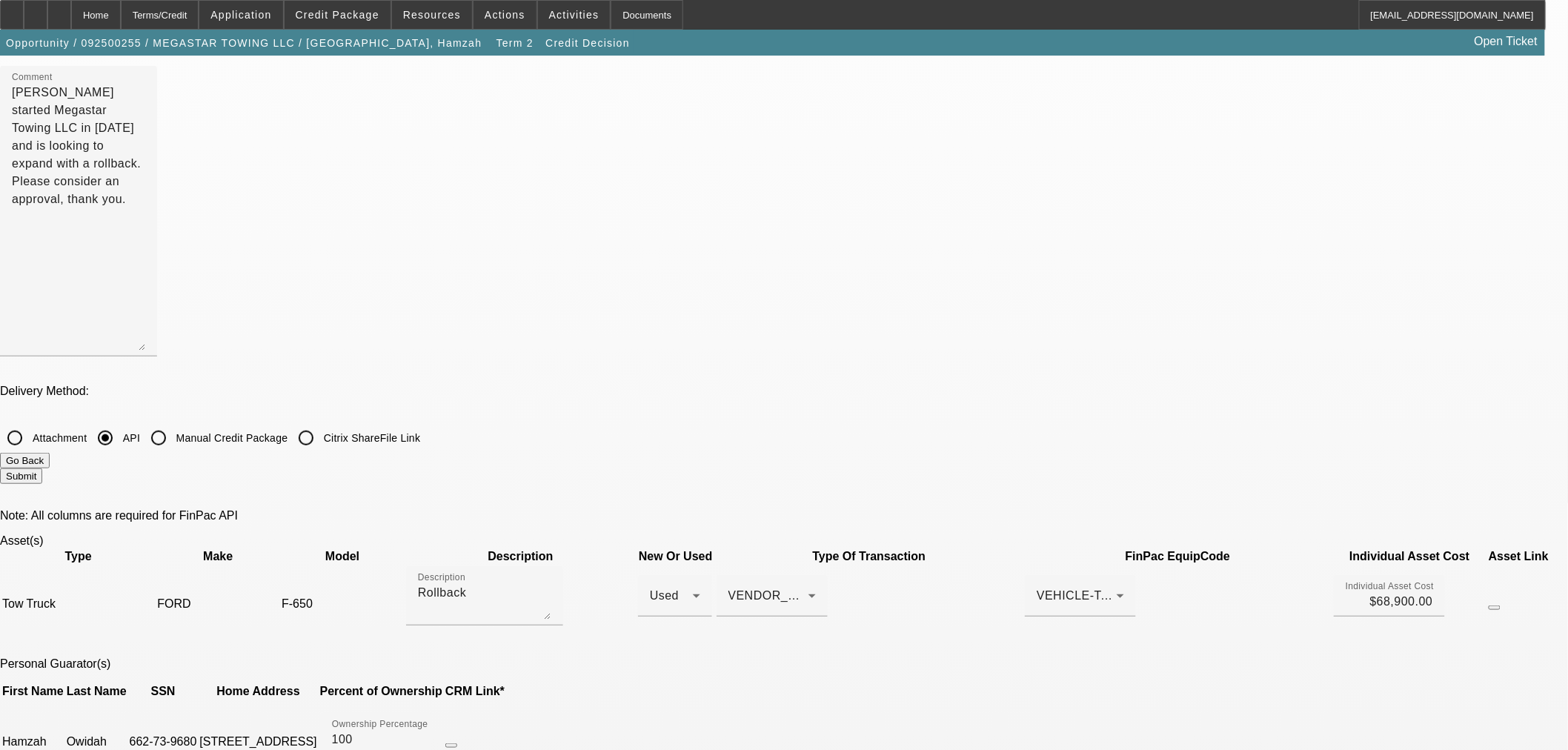
scroll to position [0, 0]
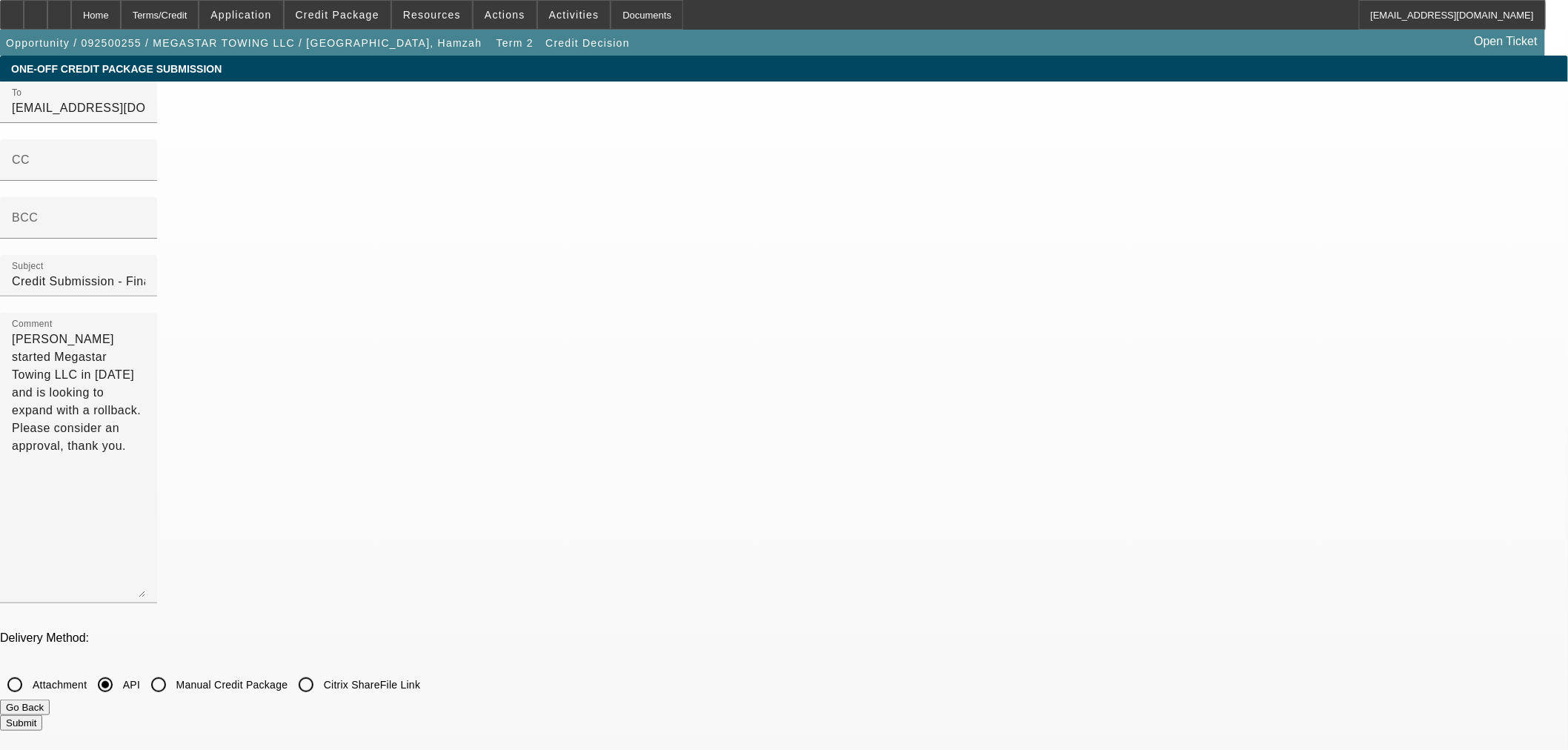
click at [42, 715] on button "Submit" at bounding box center [21, 723] width 42 height 16
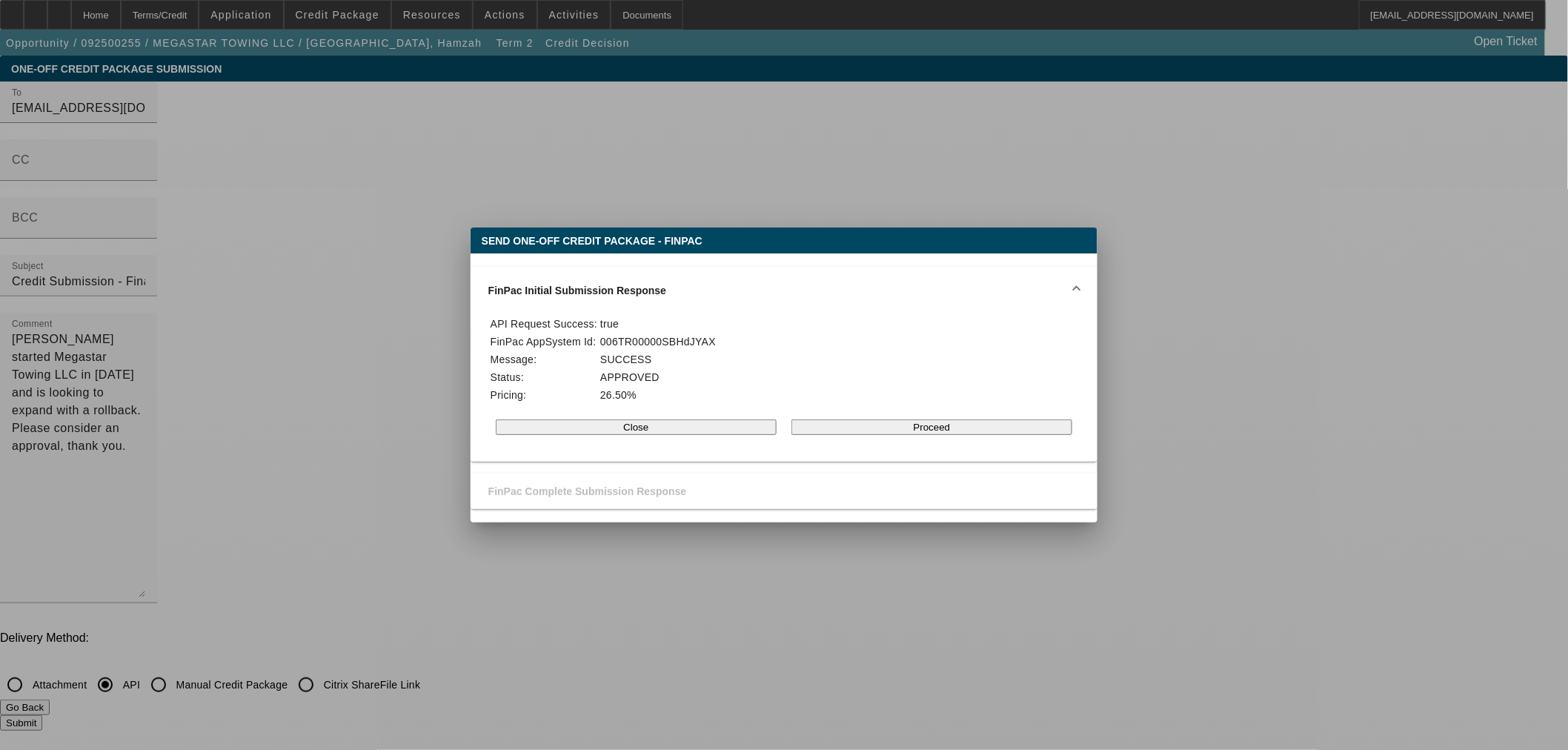
click at [305, 336] on div at bounding box center [784, 375] width 1568 height 750
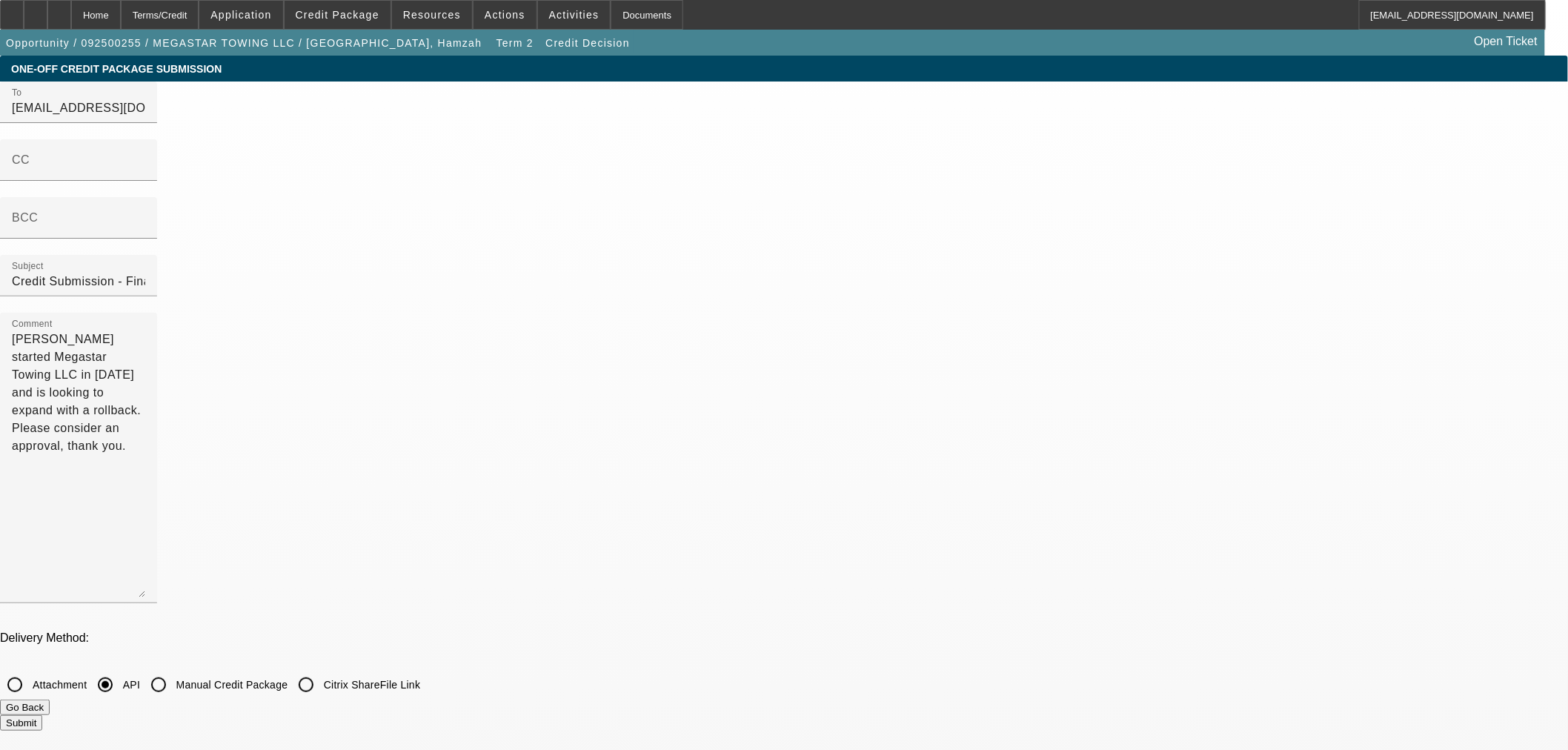
click at [50, 699] on button "Go Back" at bounding box center [25, 707] width 50 height 16
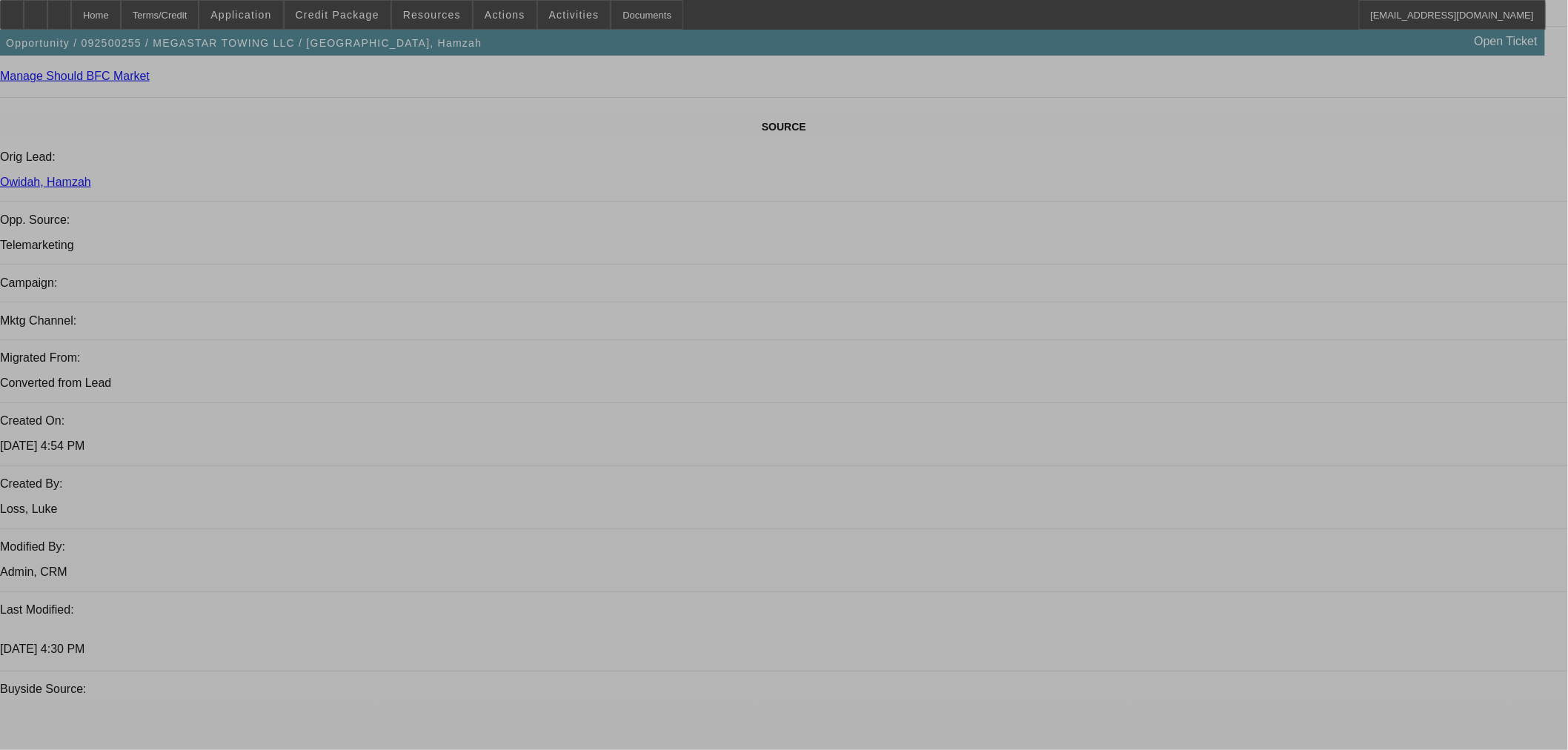
select select "0"
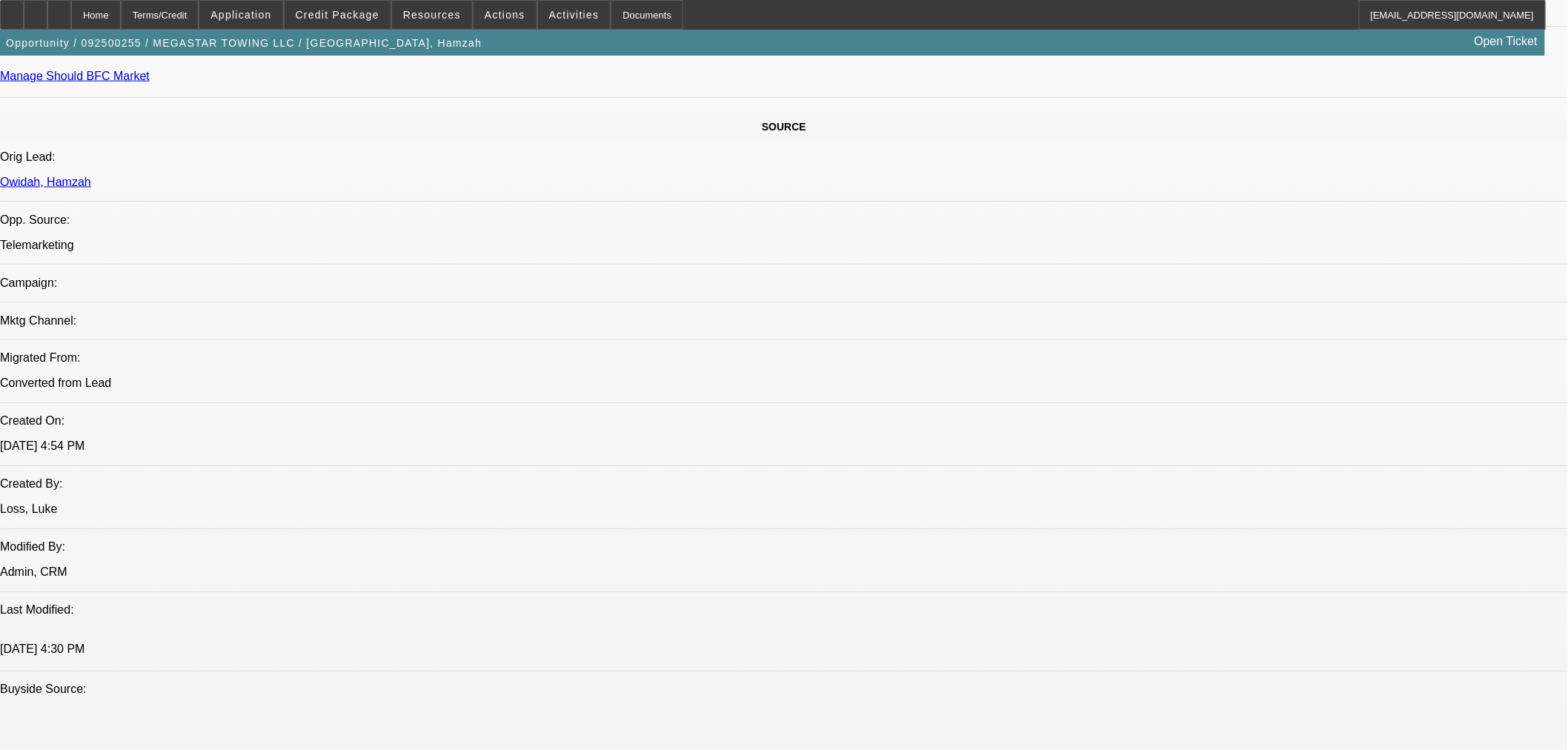
select select "0"
select select "0.1"
select select "4"
select select "0"
select select "2"
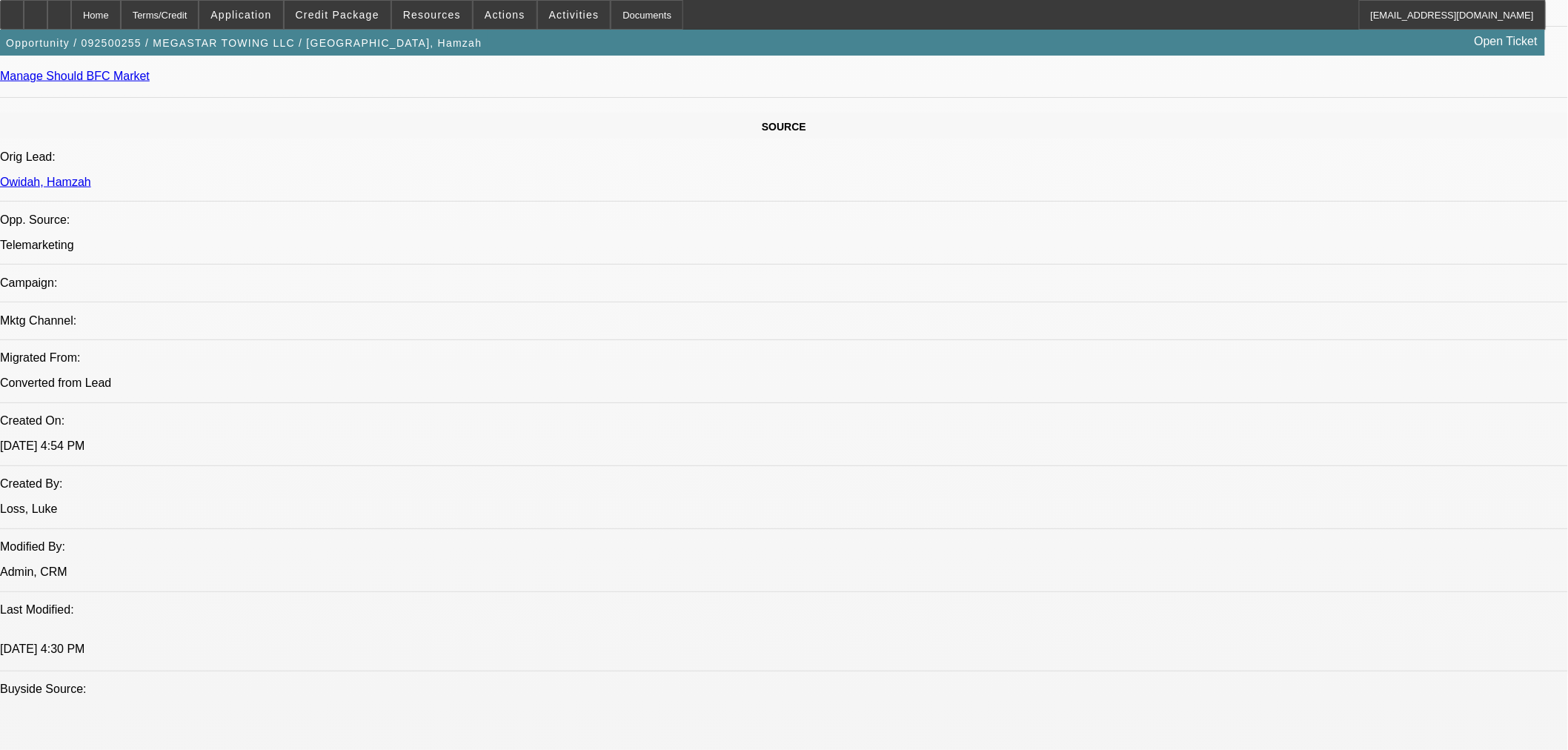
select select "2"
select select "0.1"
select select "4"
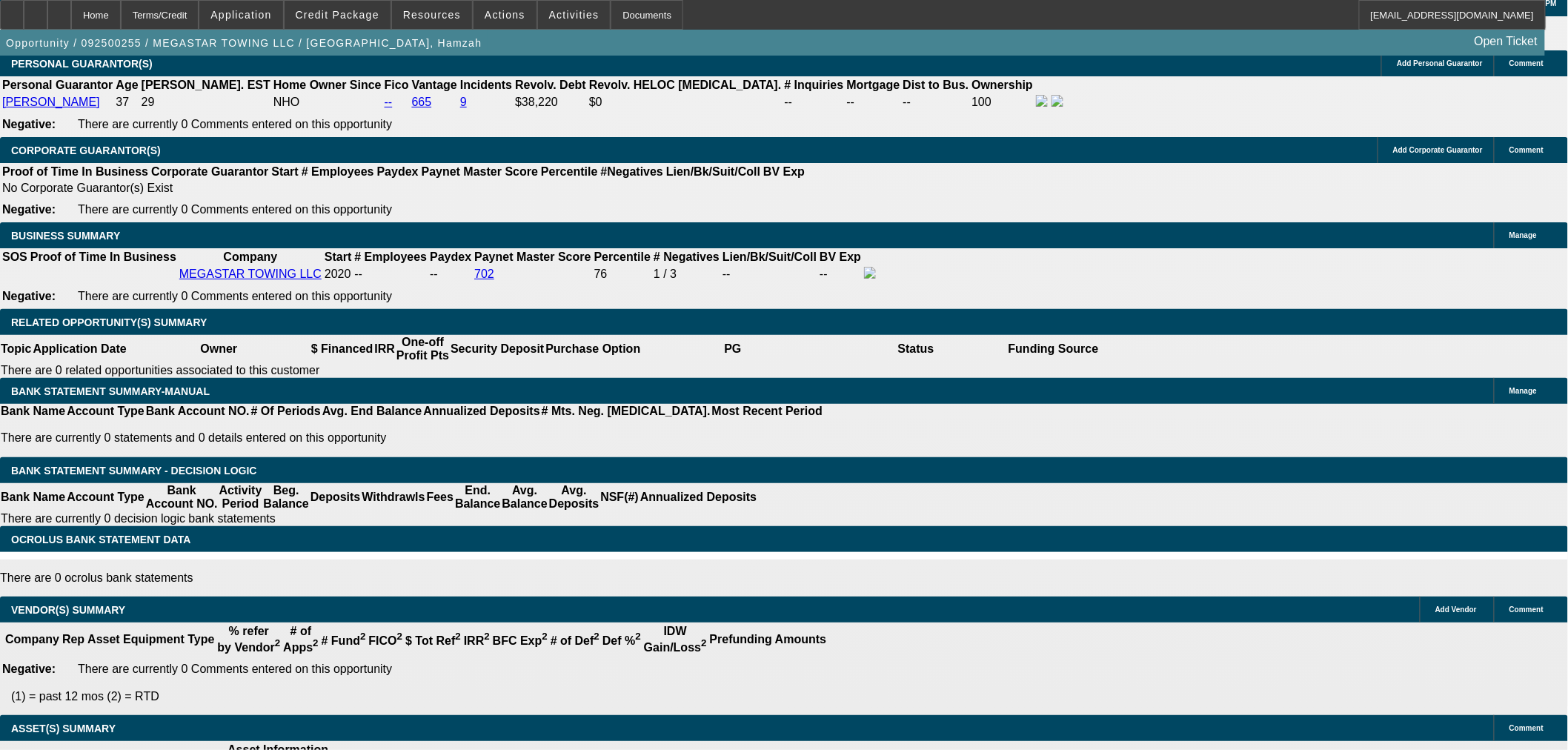
scroll to position [2361, 0]
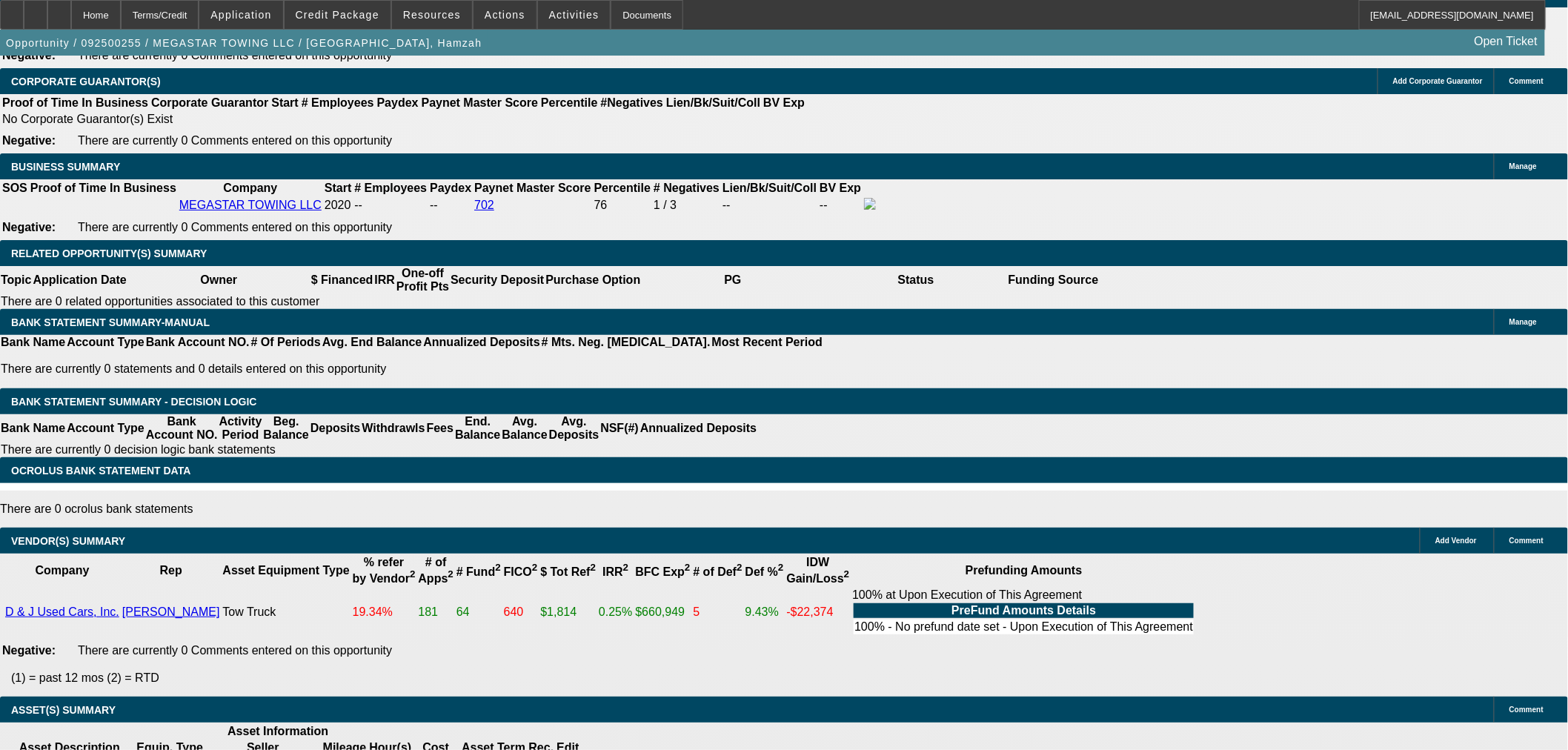
select select "6"
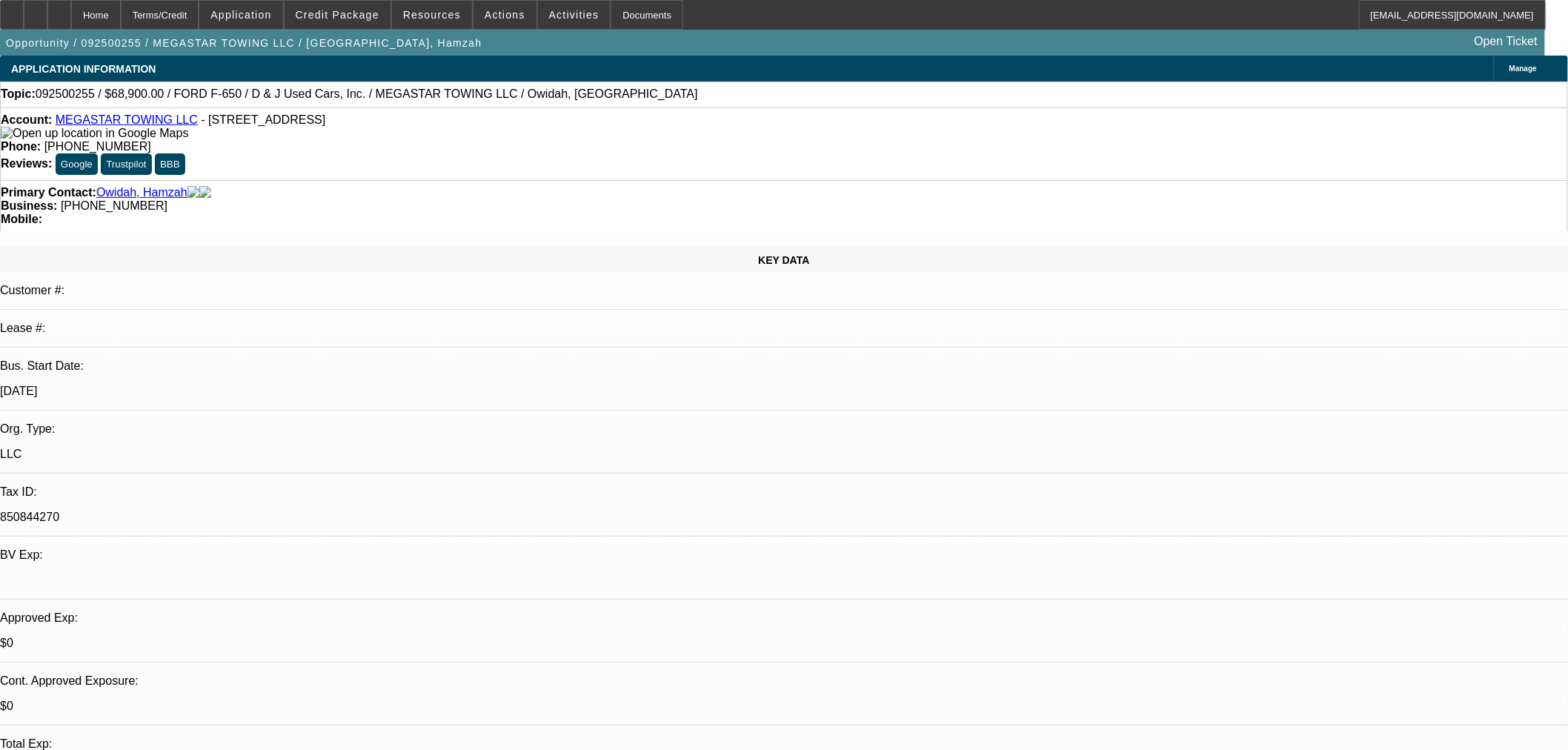
type textarea "Finpac came back at 27.5% pricing. Assuming no go but If that is needed, send i…"
checkbox input "true"
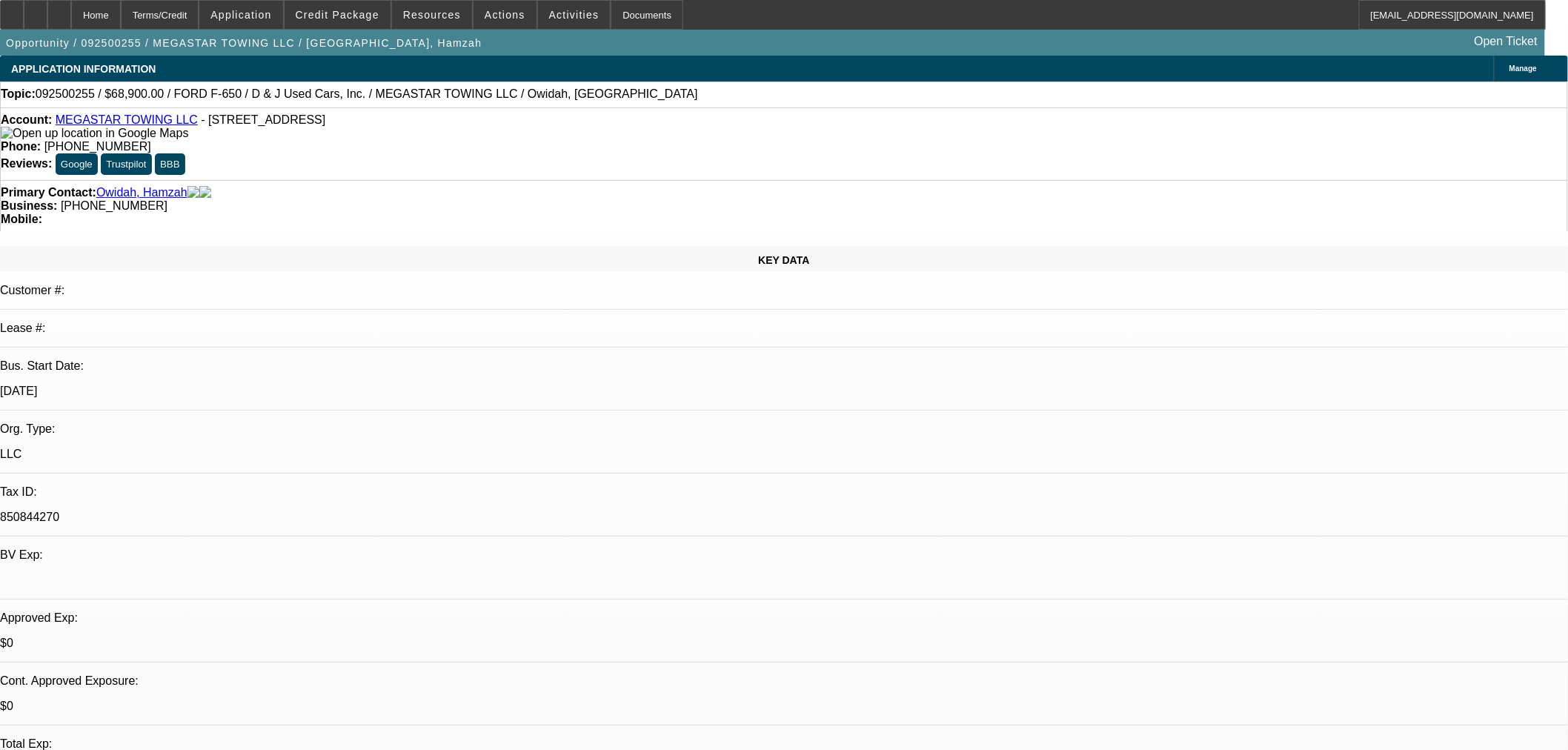
select select "0"
select select "0.1"
select select "4"
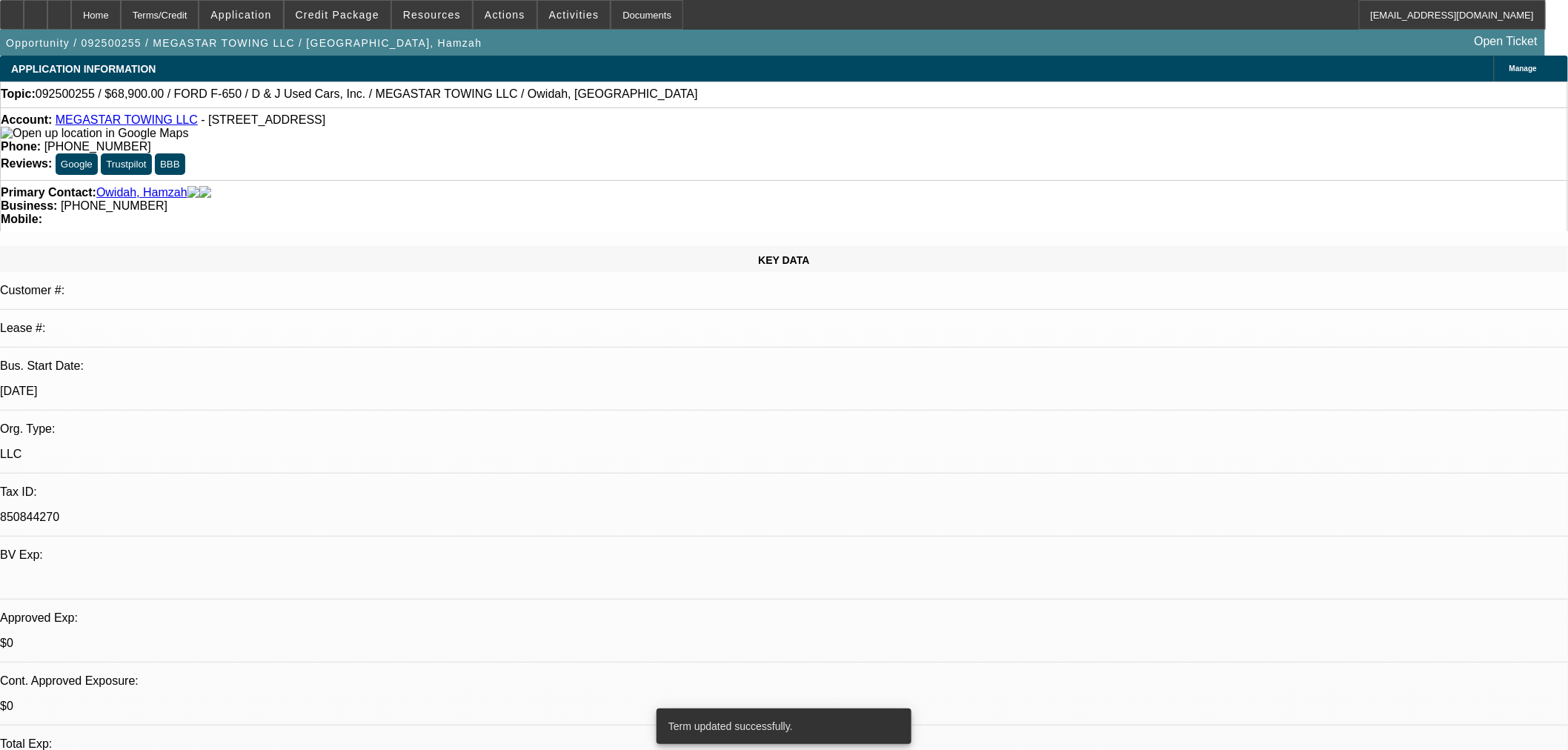
select select "0"
select select "0.1"
select select "4"
select select "0"
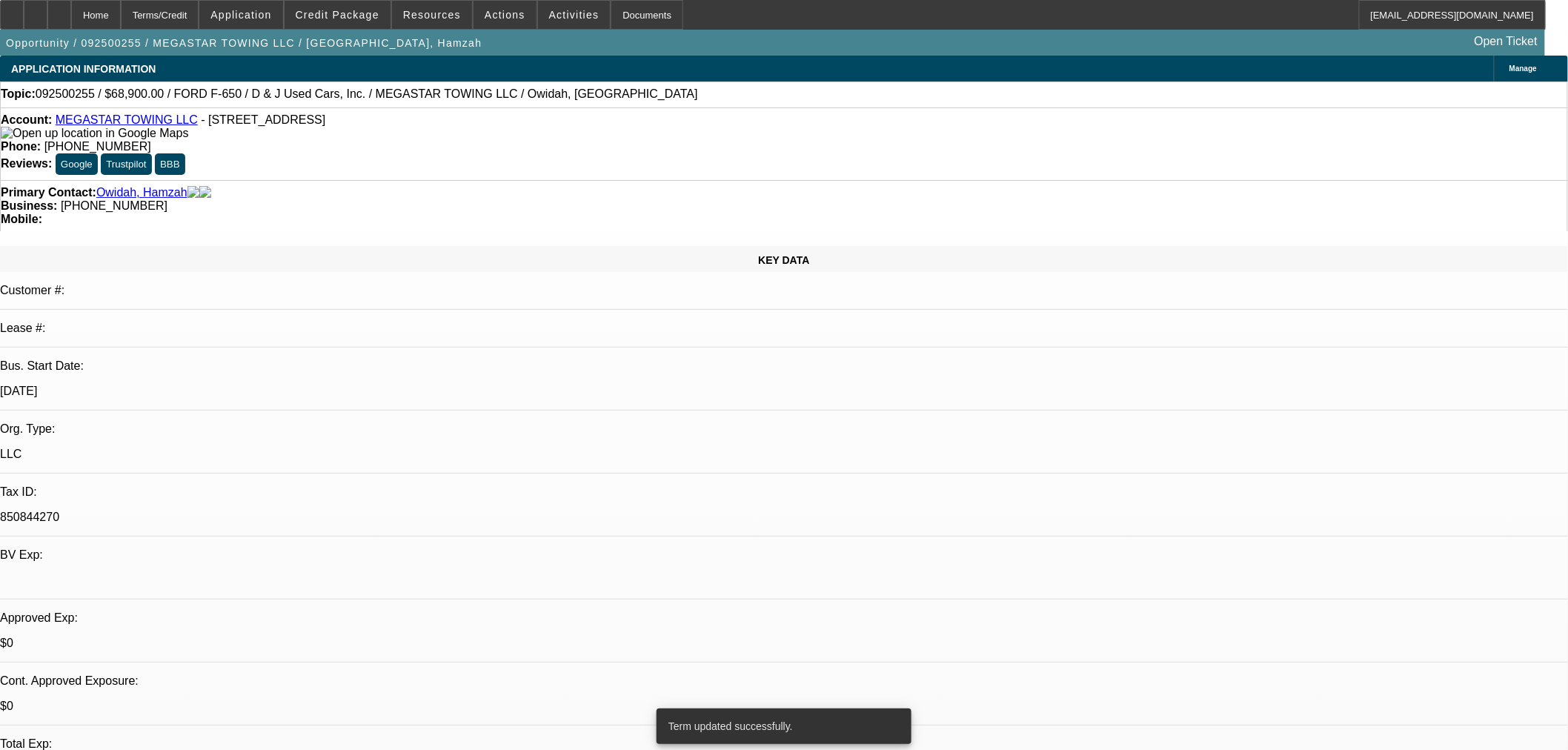
select select "2"
select select "0.1"
select select "4"
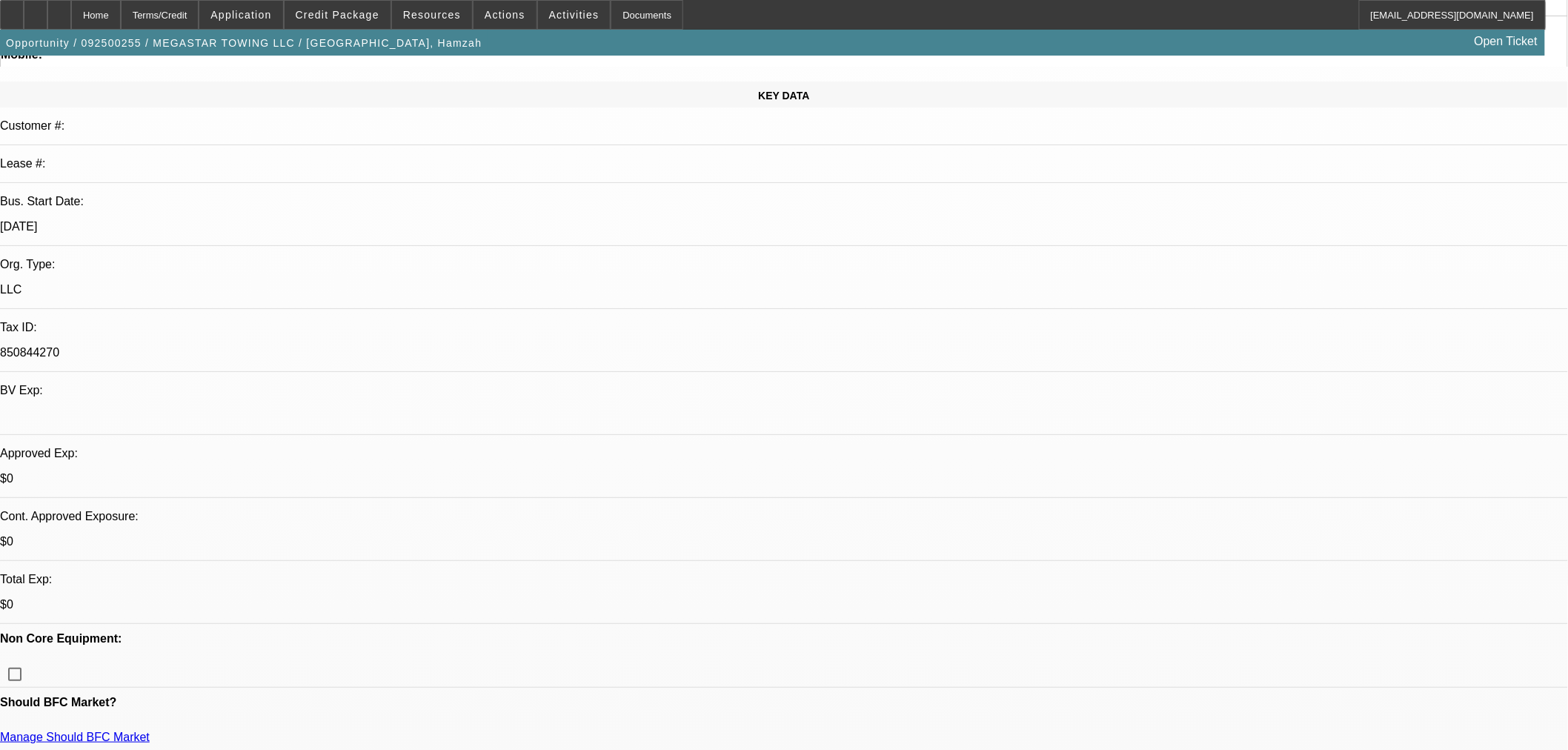
select select "0"
select select "0.1"
select select "4"
select select "0"
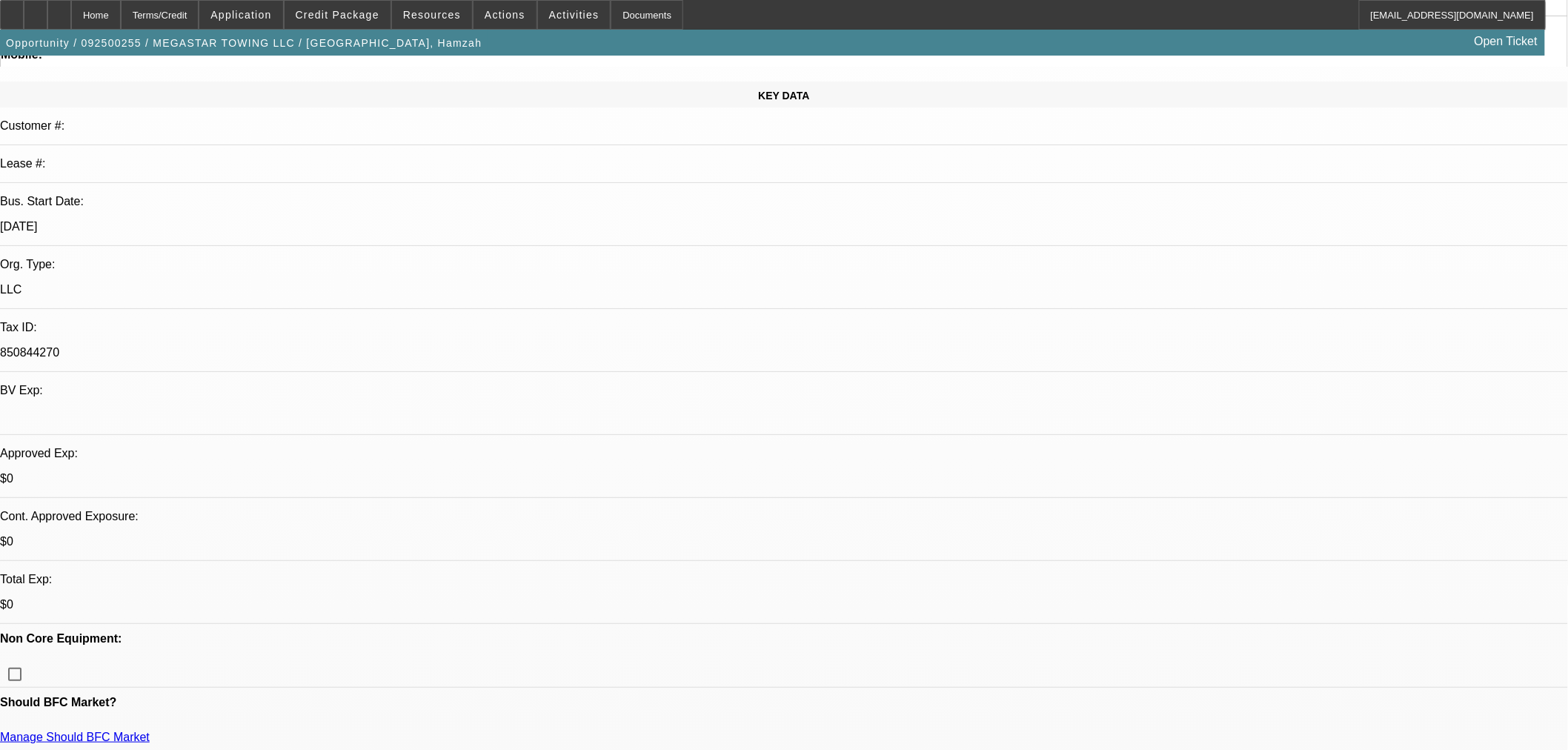
select select "2"
select select "0.1"
select select "4"
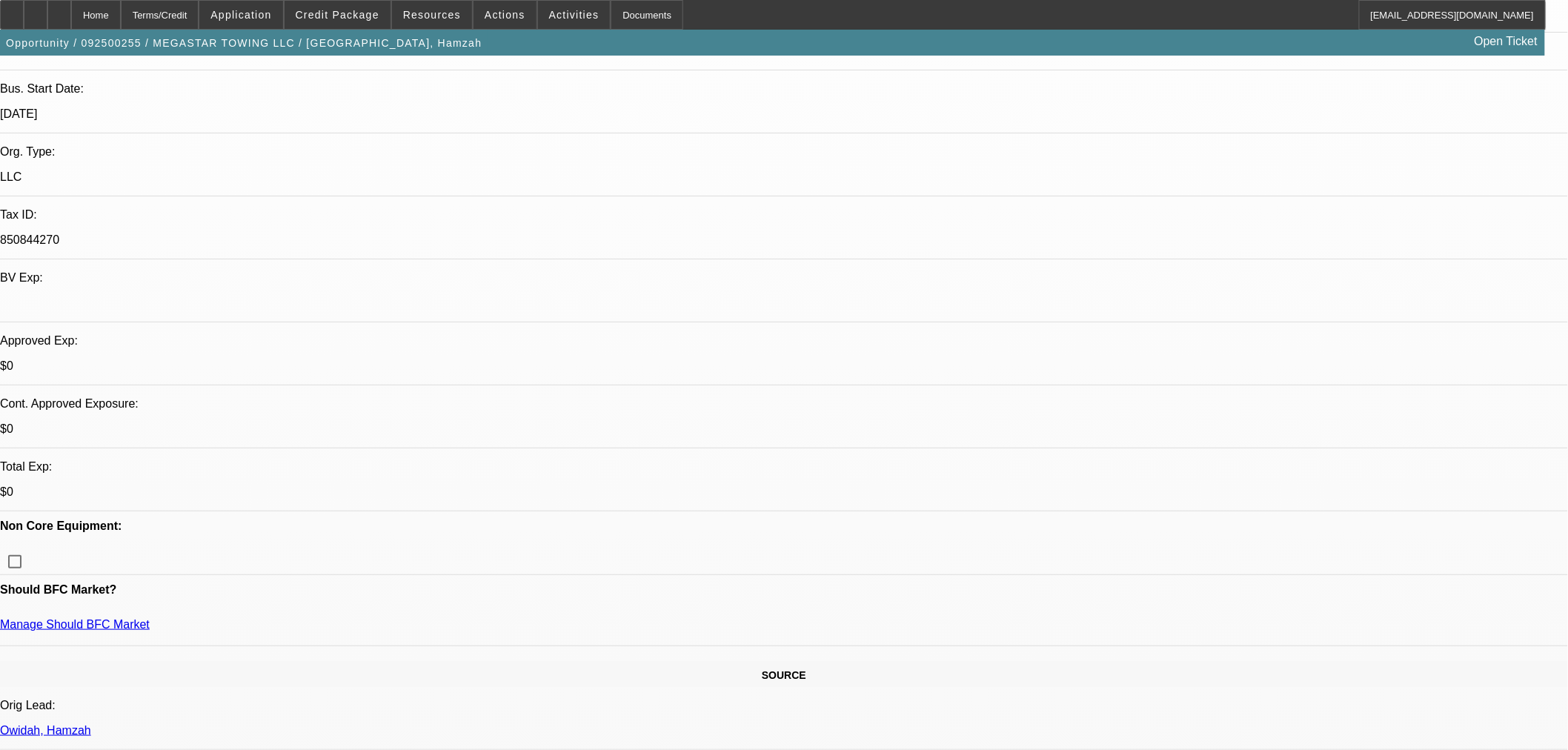
scroll to position [575, 0]
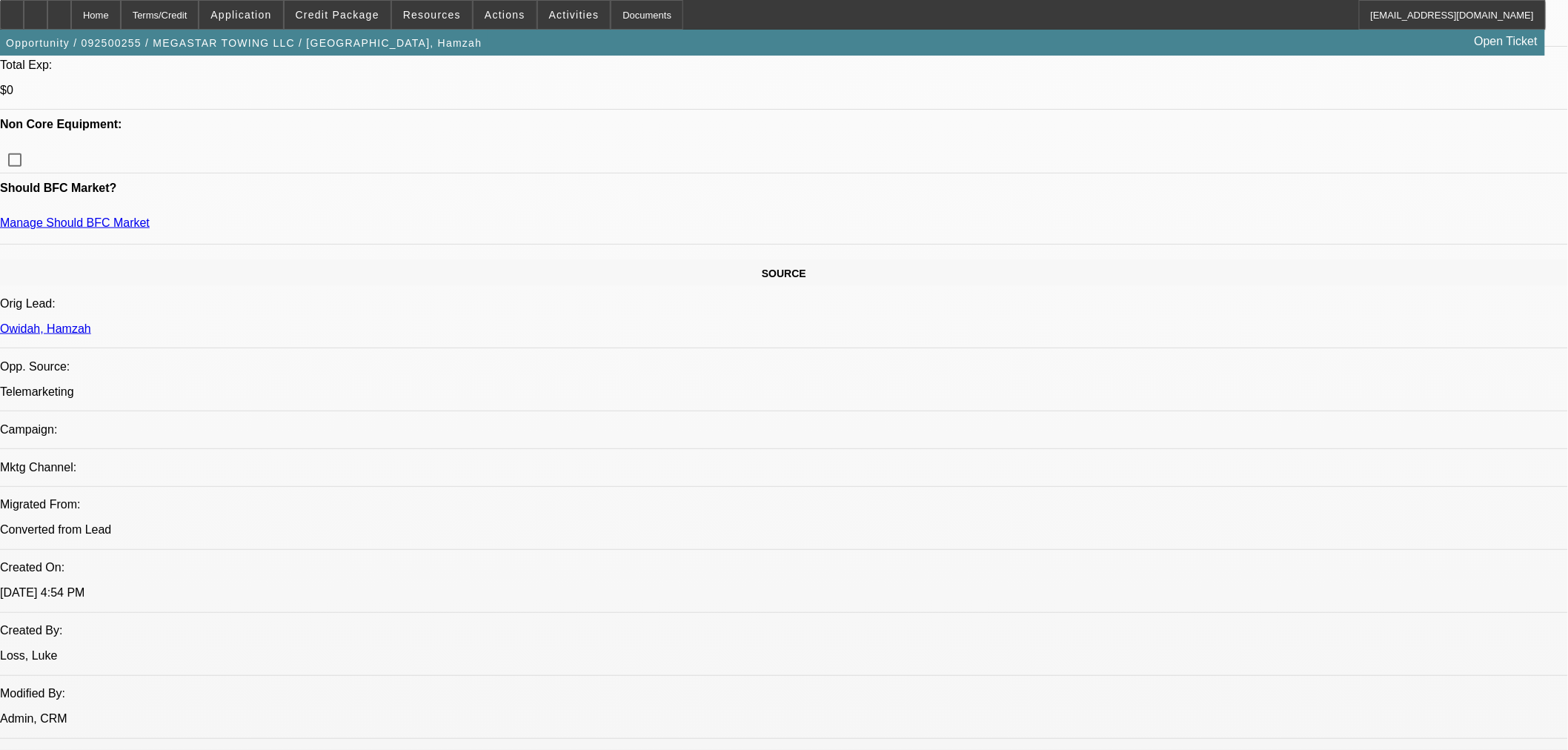
scroll to position [493, 0]
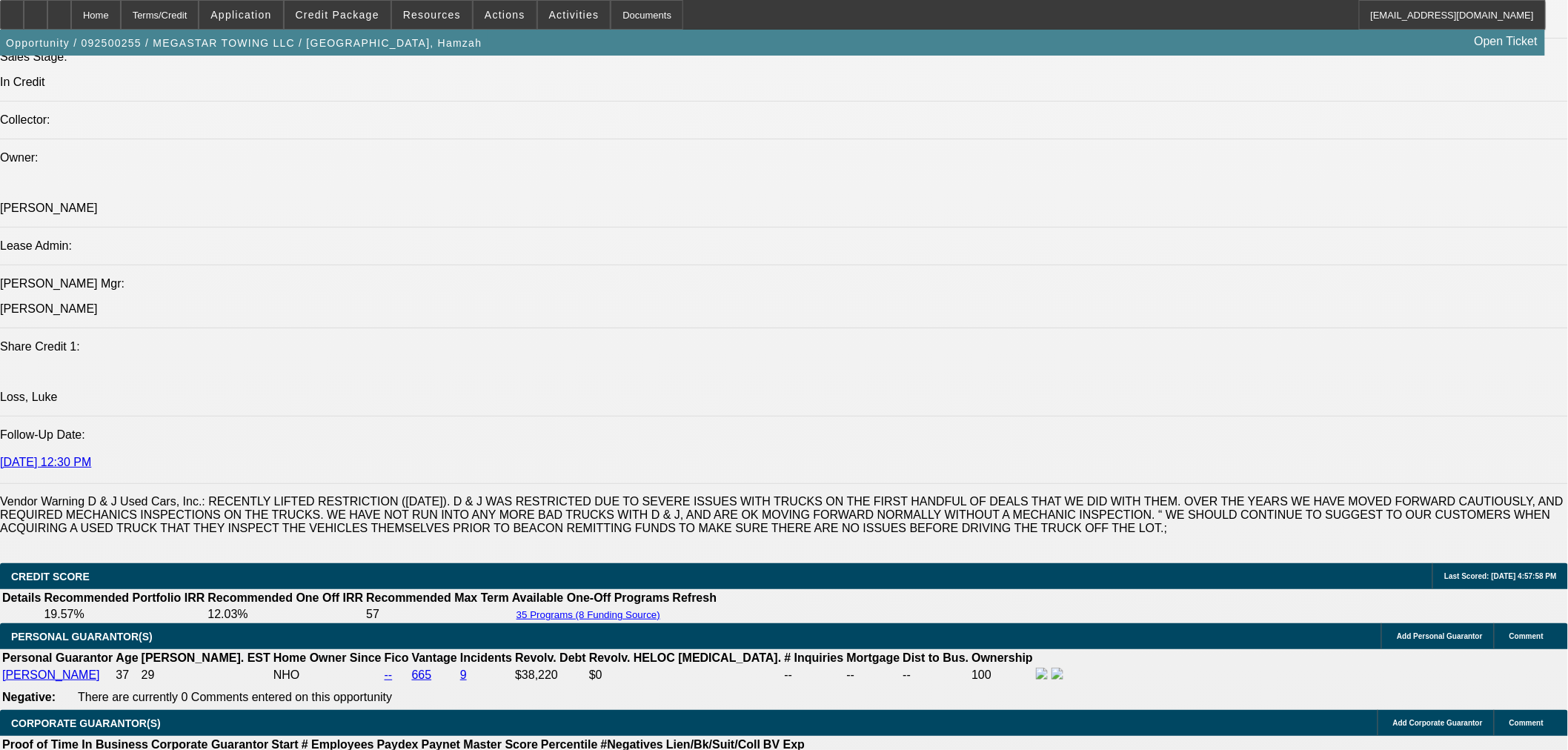
scroll to position [1729, 0]
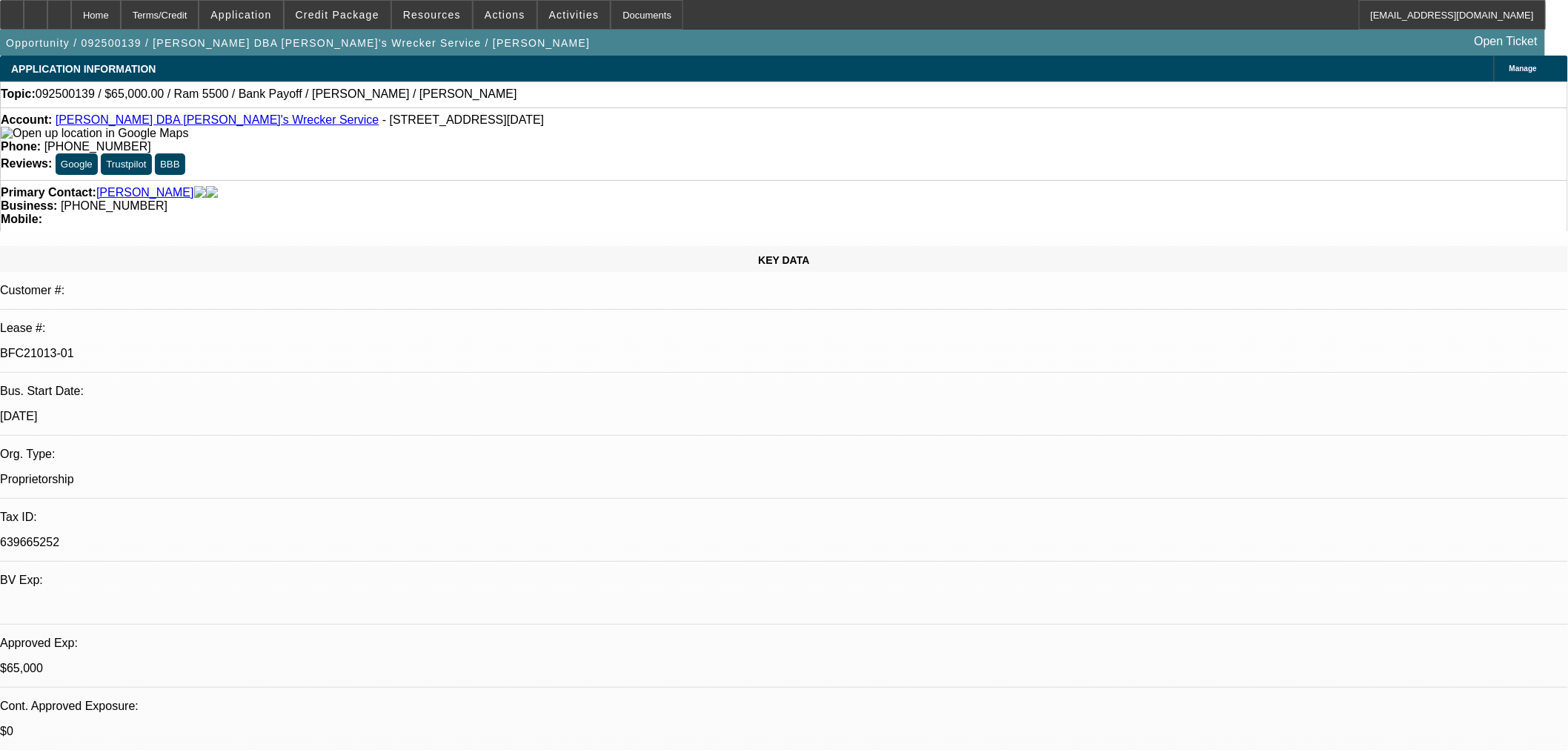
select select "0"
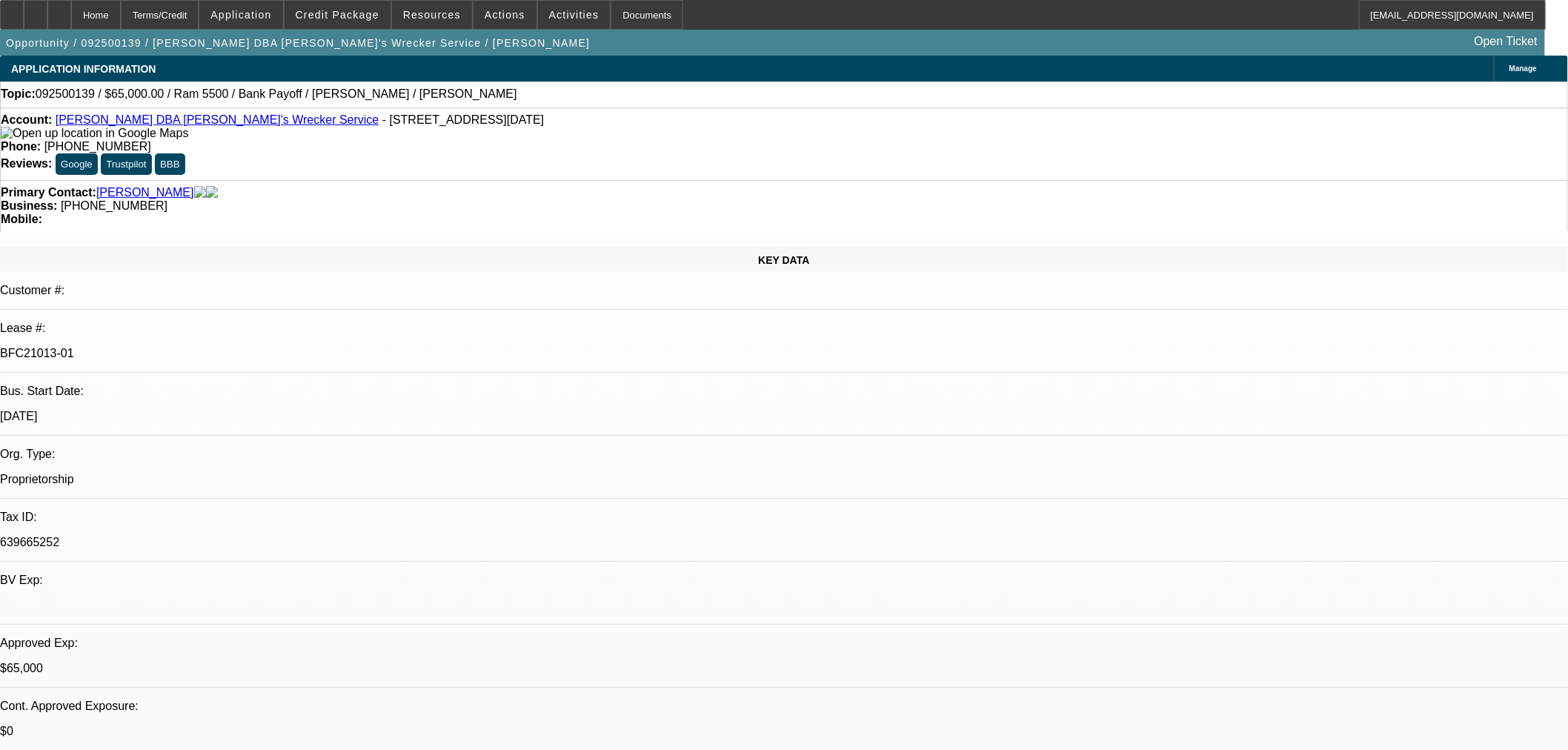
select select "0"
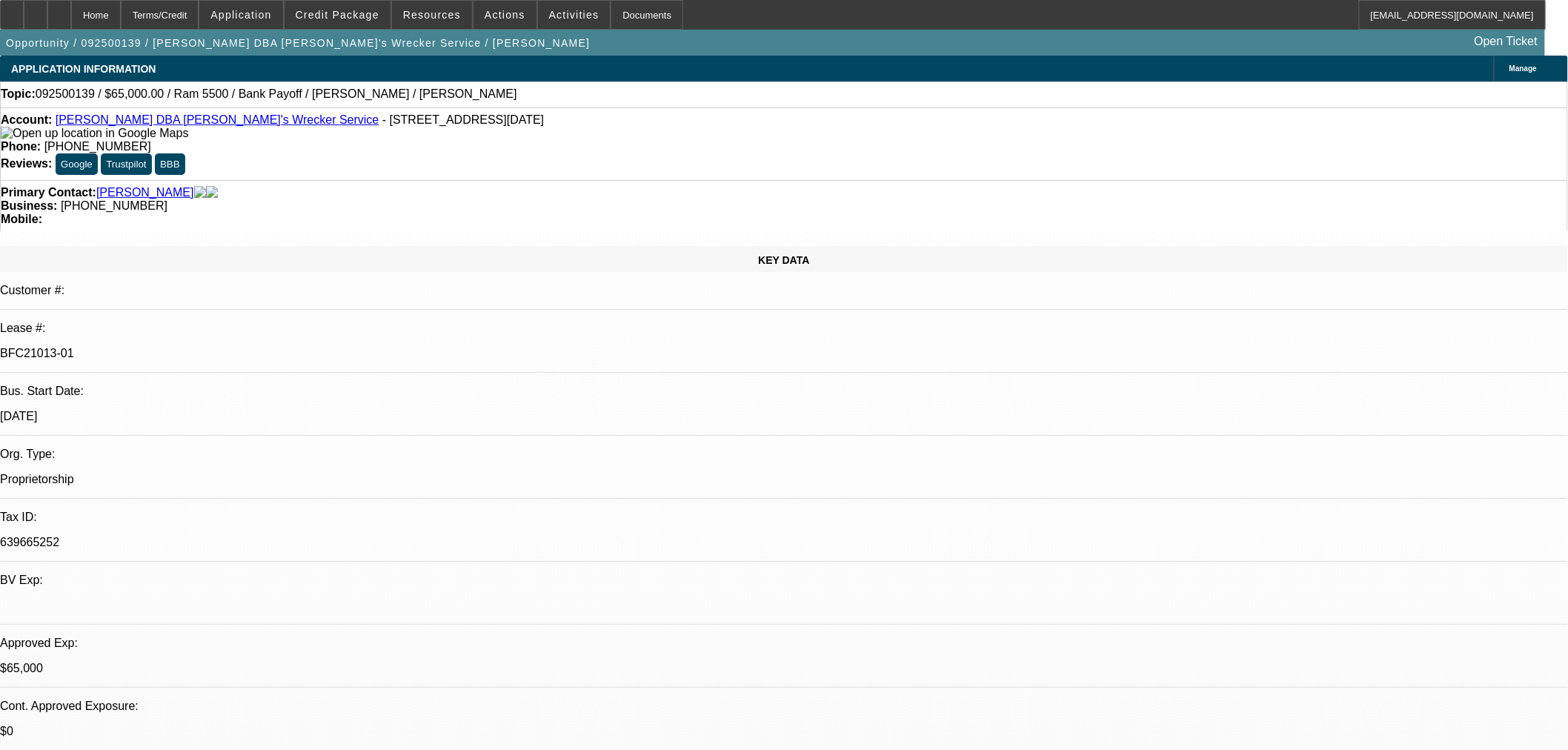
select select "0"
select select "1"
select select "6"
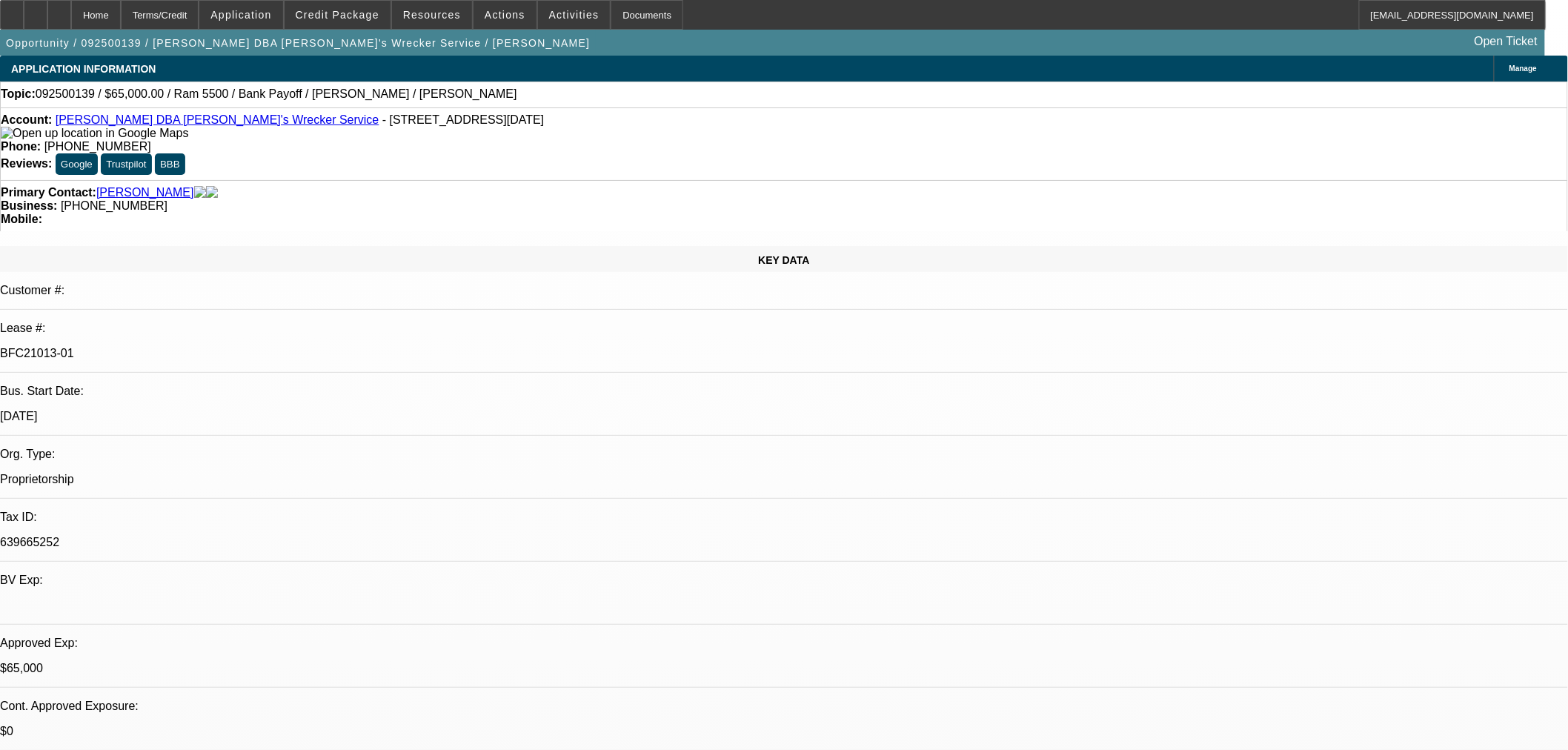
select select "1"
select select "6"
select select "1"
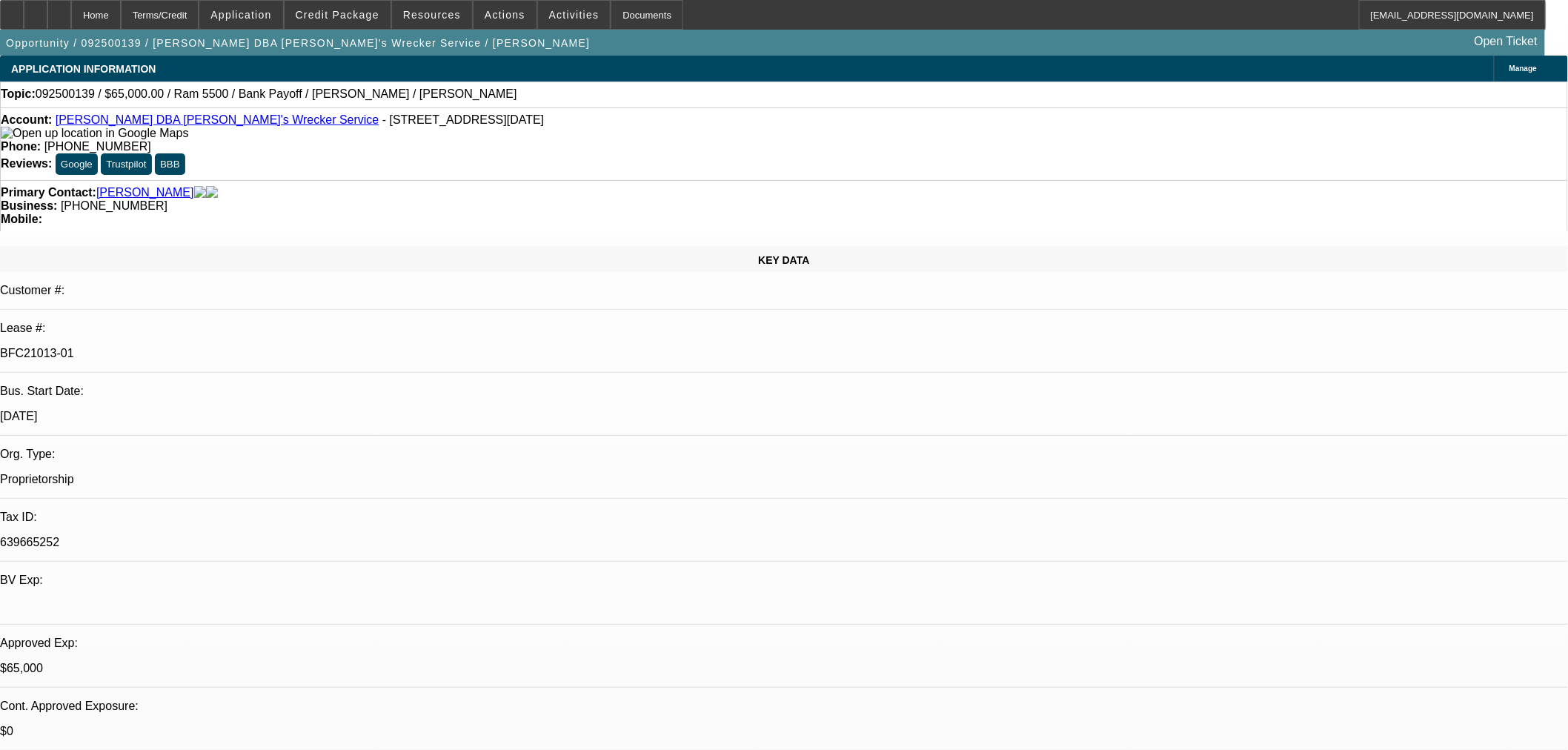
select select "6"
select select "1"
select select "6"
click at [358, 16] on span "Credit Package" at bounding box center [337, 15] width 84 height 12
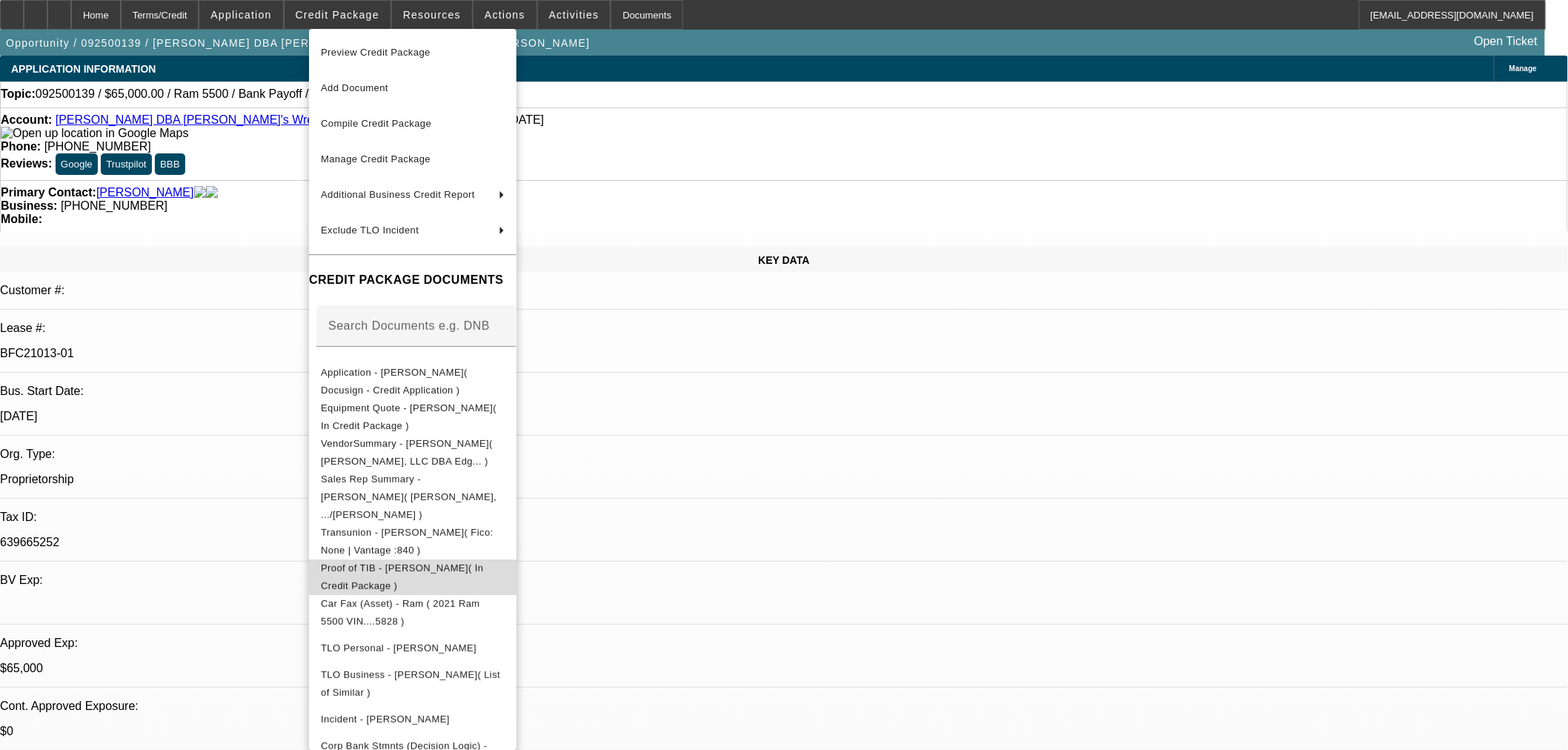
click at [445, 561] on span "Proof of TIB - Andrew Michael Mokoro( In Credit Package )" at bounding box center [402, 575] width 162 height 29
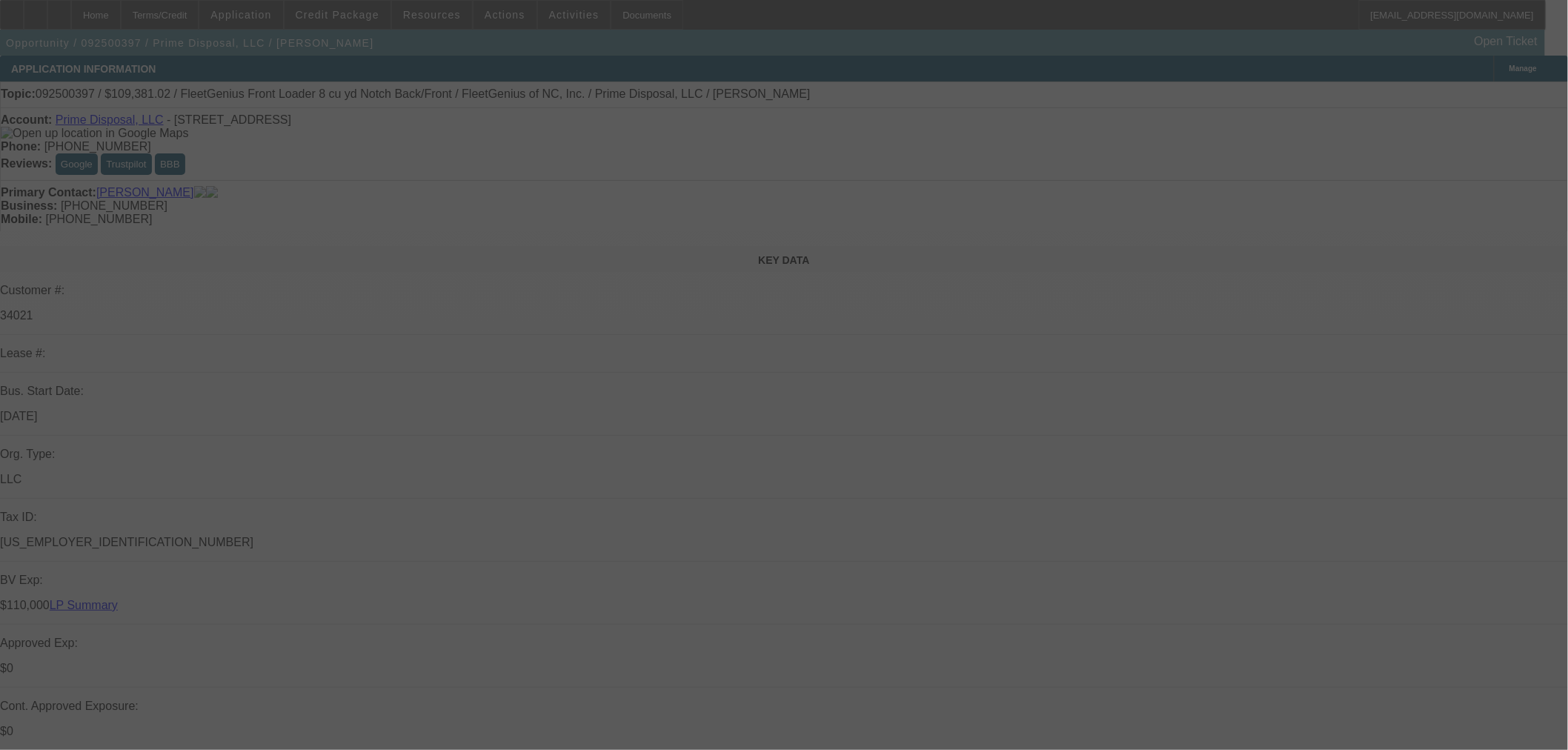
select select "0"
select select "6"
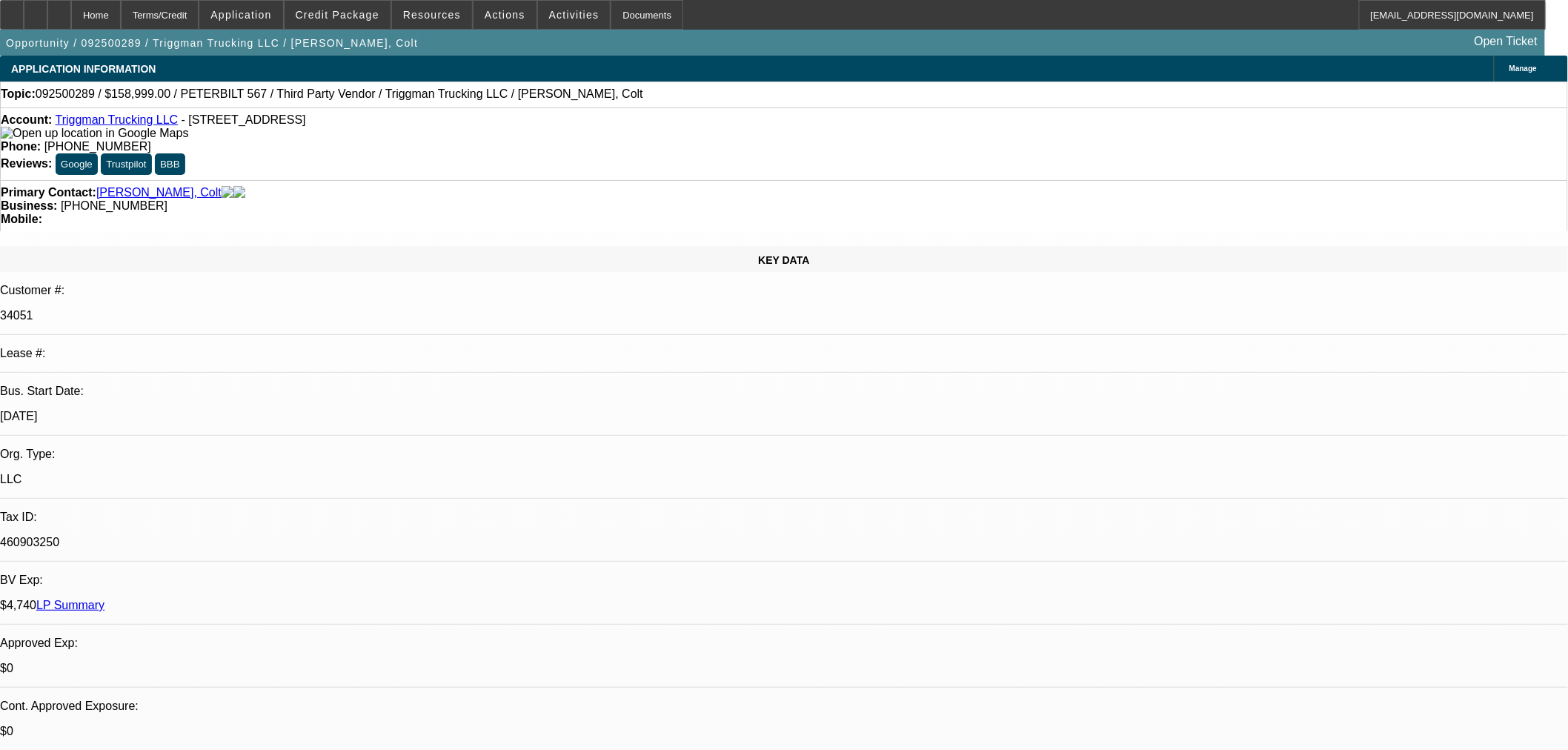
select select "0"
select select "2"
select select "0.1"
select select "4"
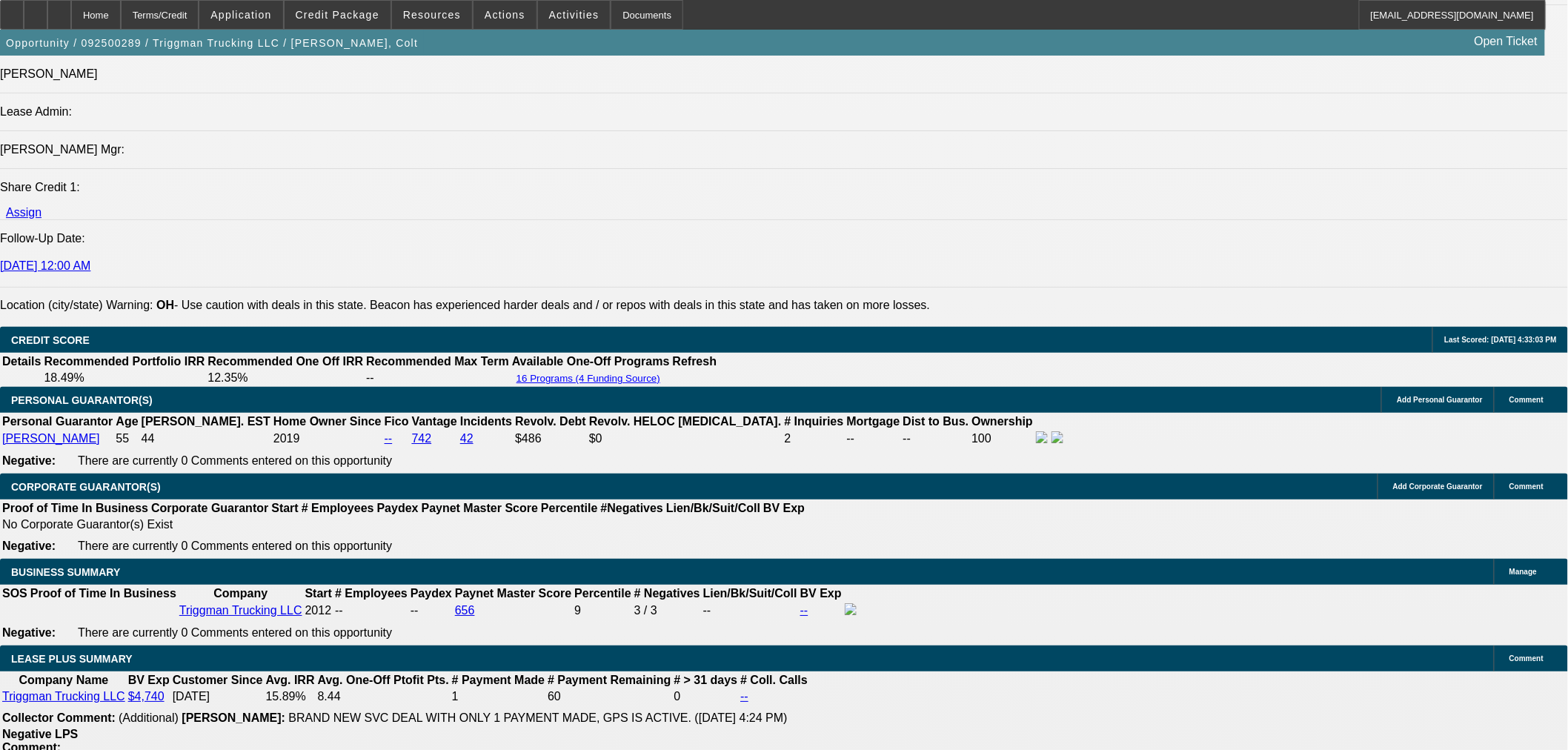
scroll to position [1729, 0]
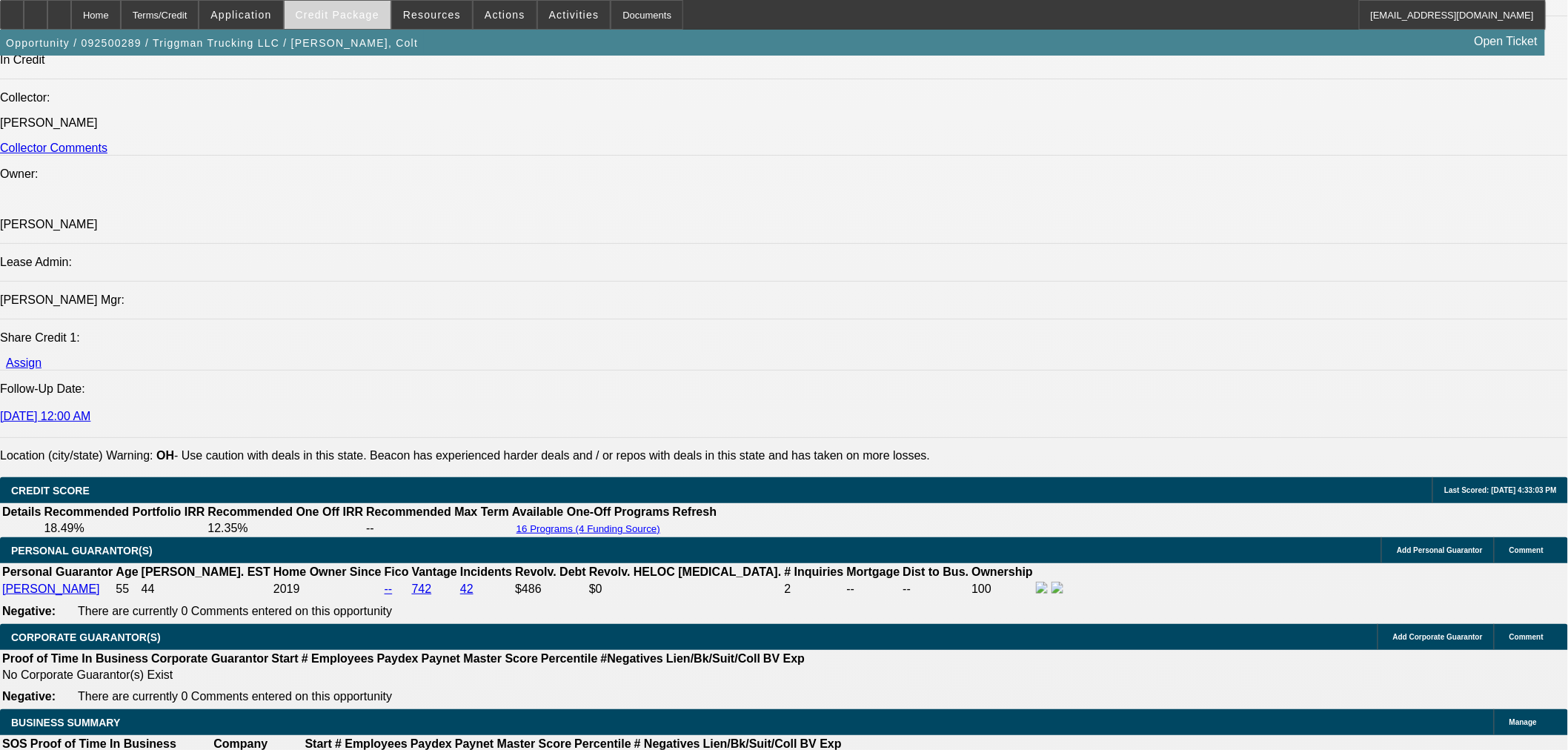
click at [376, 19] on span "Credit Package" at bounding box center [337, 15] width 84 height 12
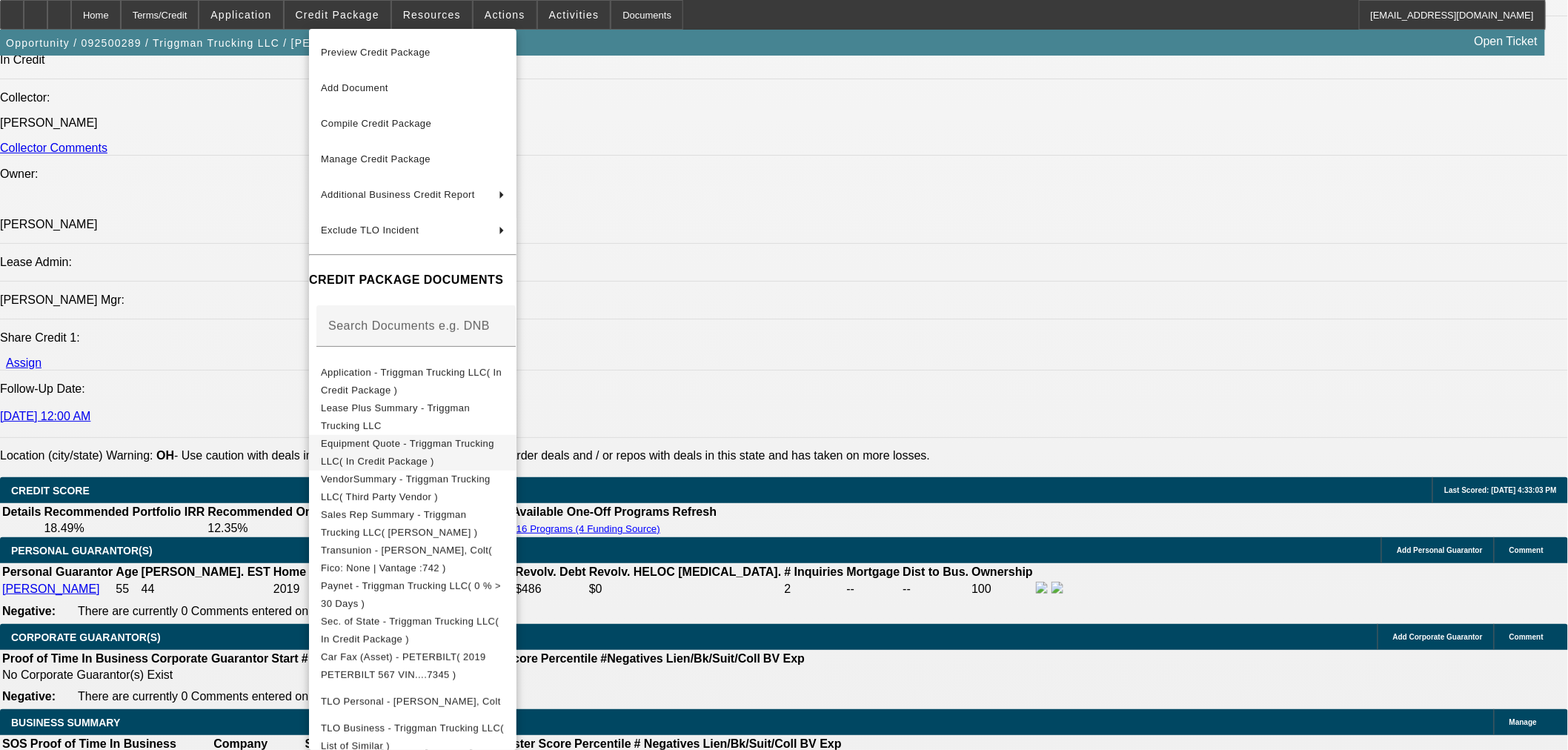
click at [384, 447] on span "Equipment Quote - Triggman Trucking LLC( In Credit Package )" at bounding box center [408, 451] width 173 height 29
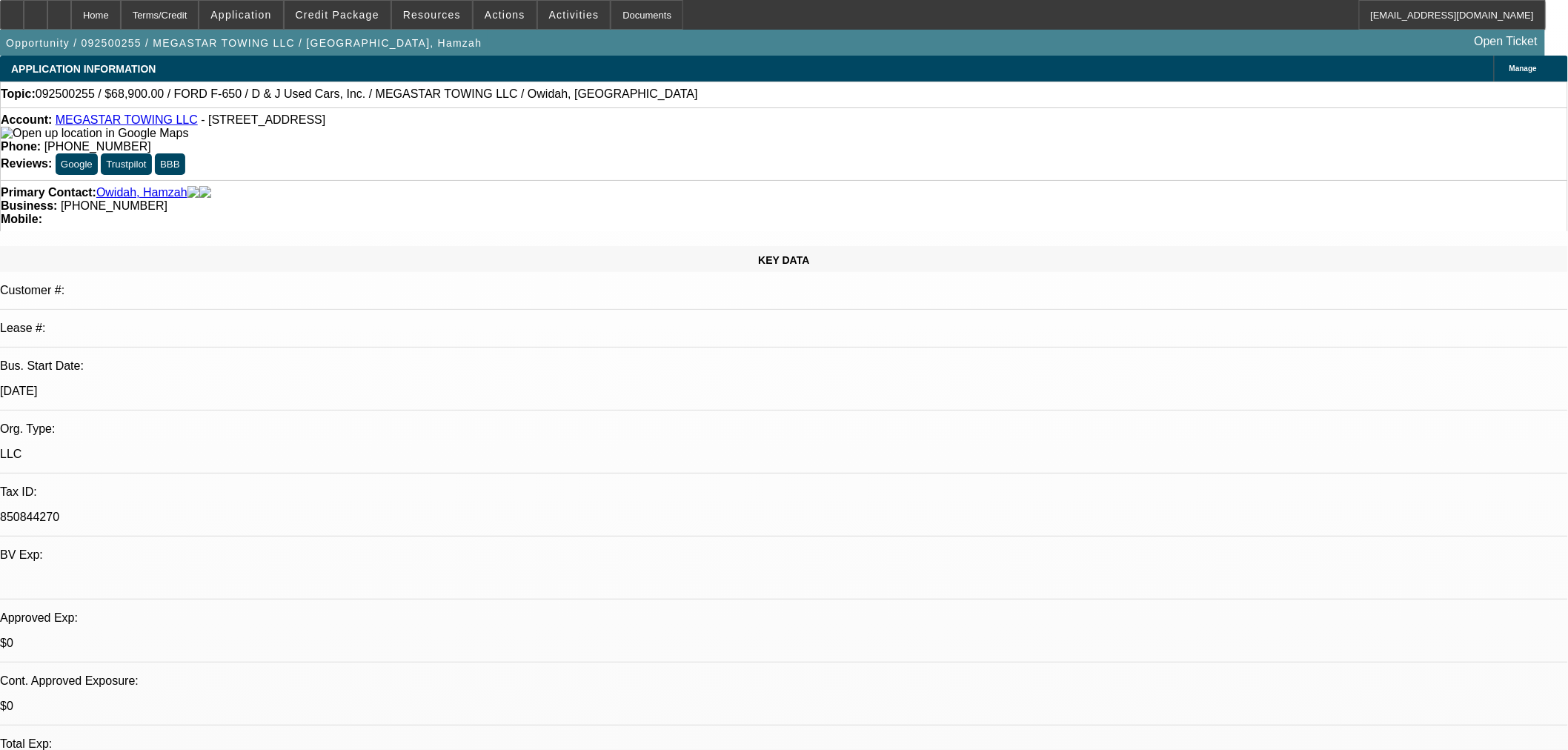
select select "0"
select select "0.1"
select select "4"
select select "0"
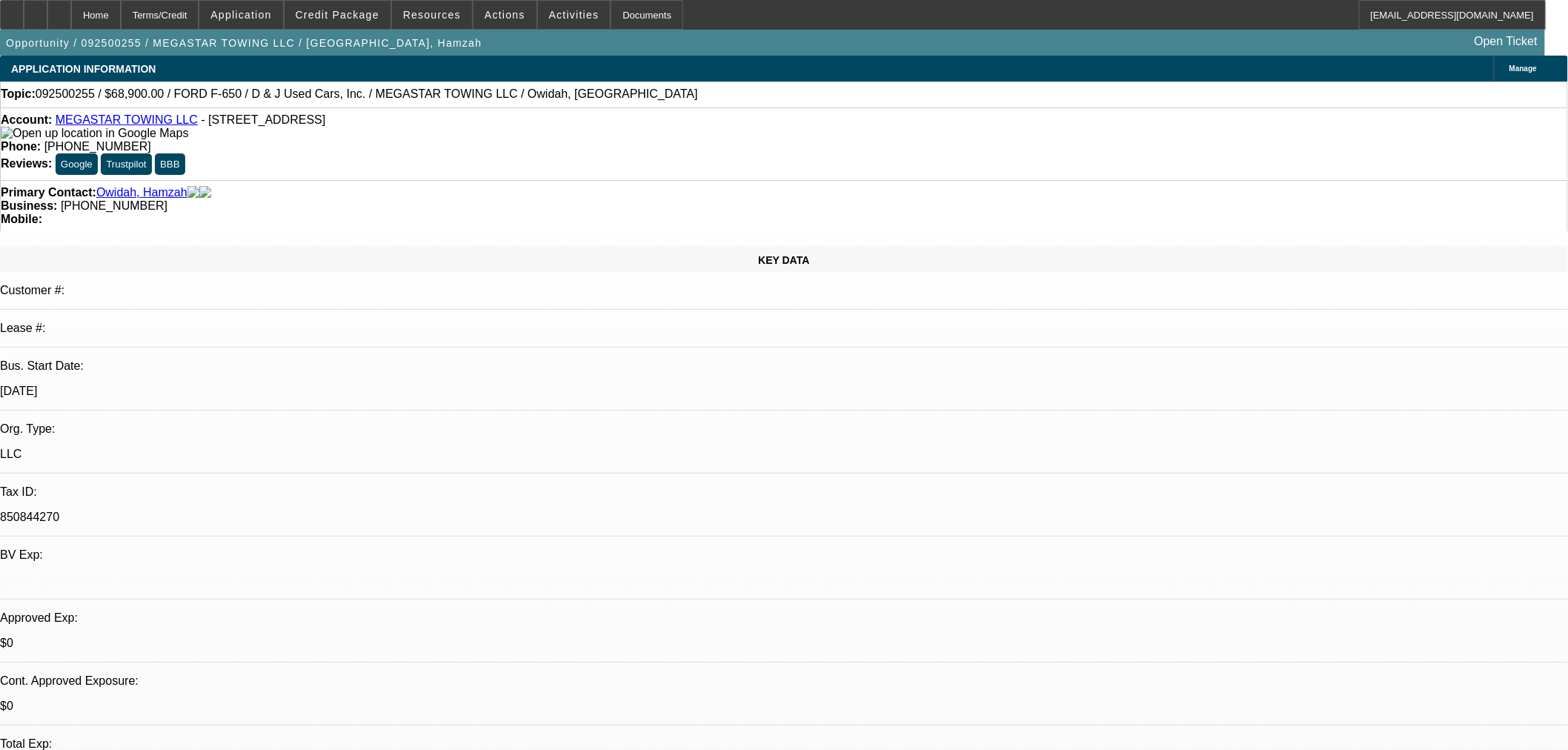
select select "2"
select select "0.1"
select select "4"
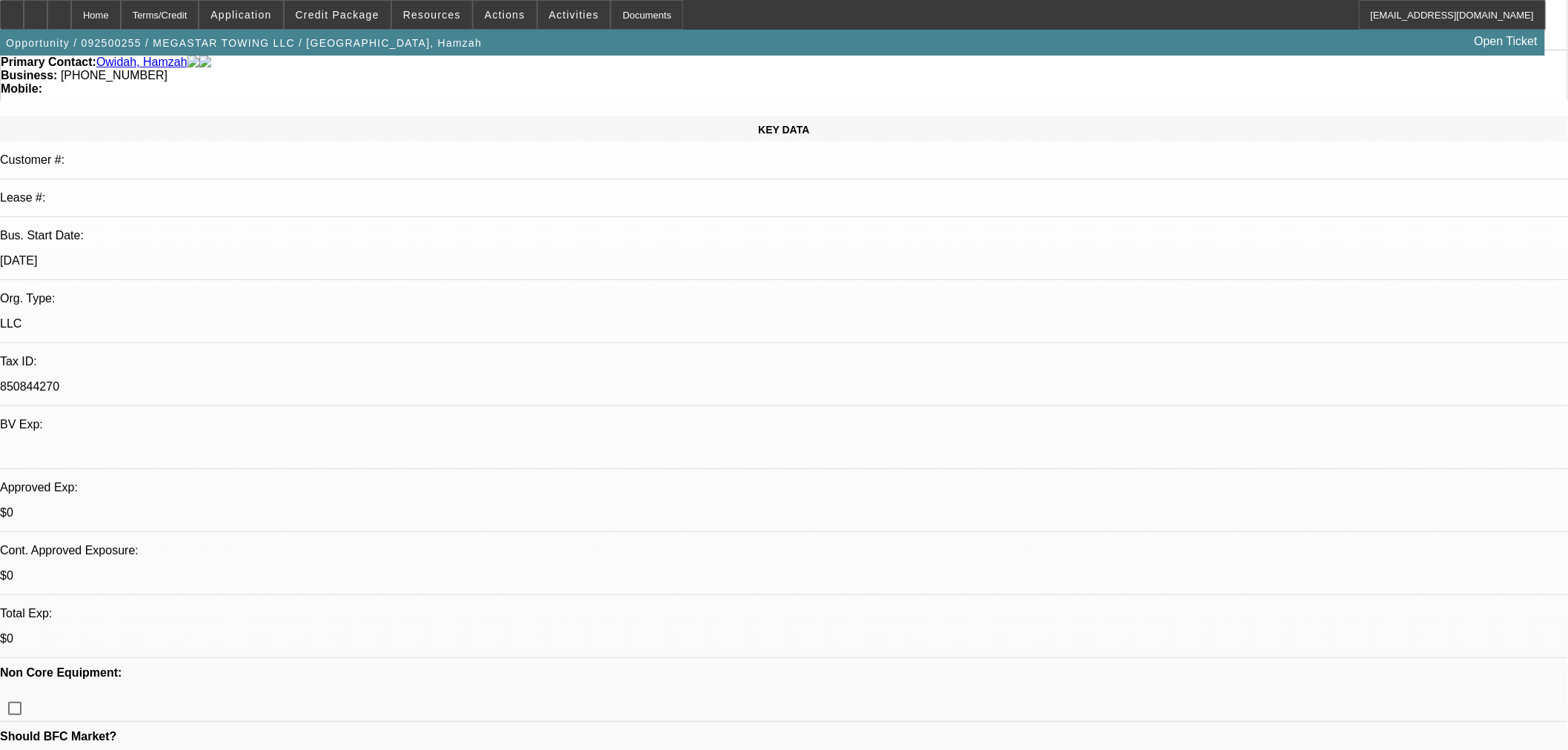
scroll to position [411, 0]
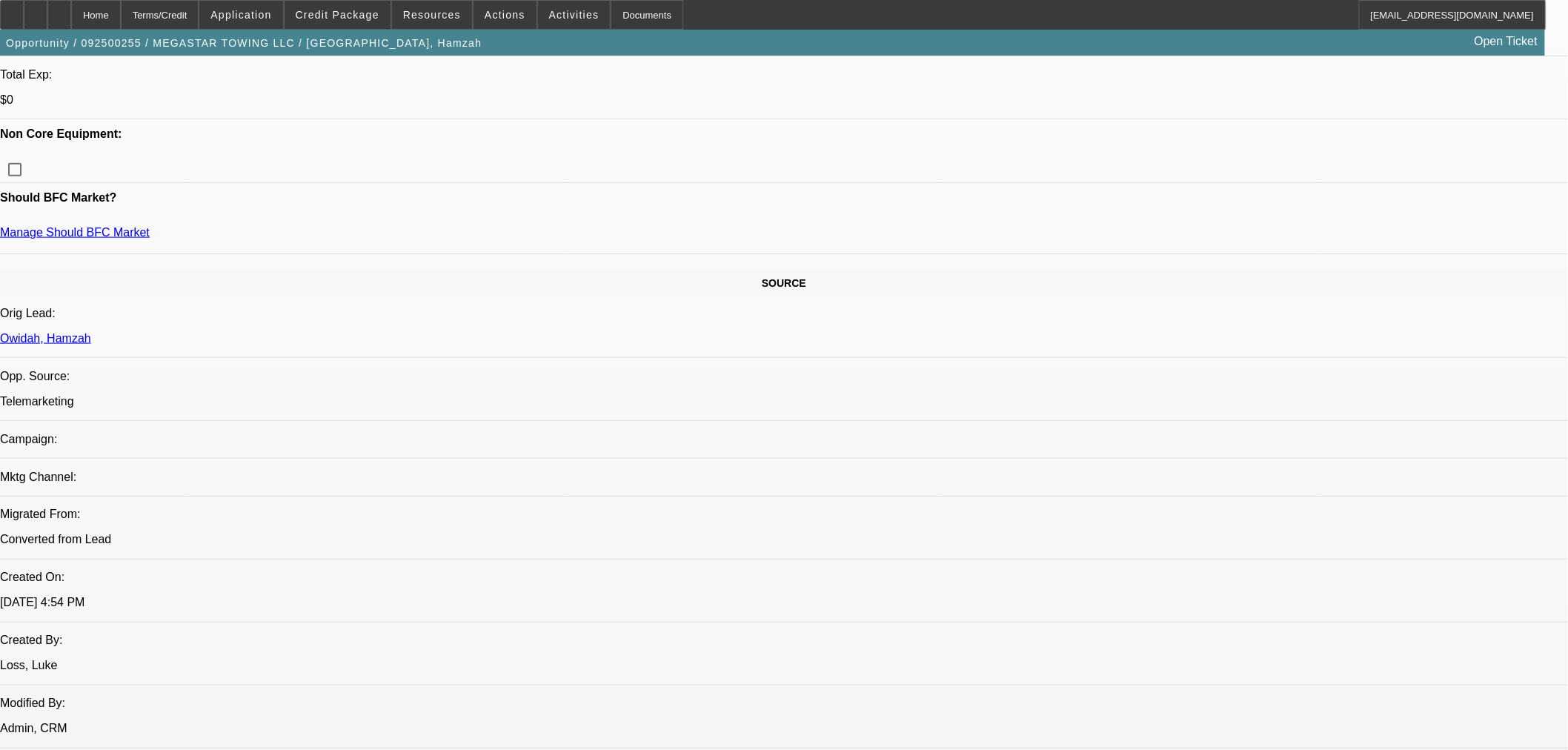
scroll to position [823, 0]
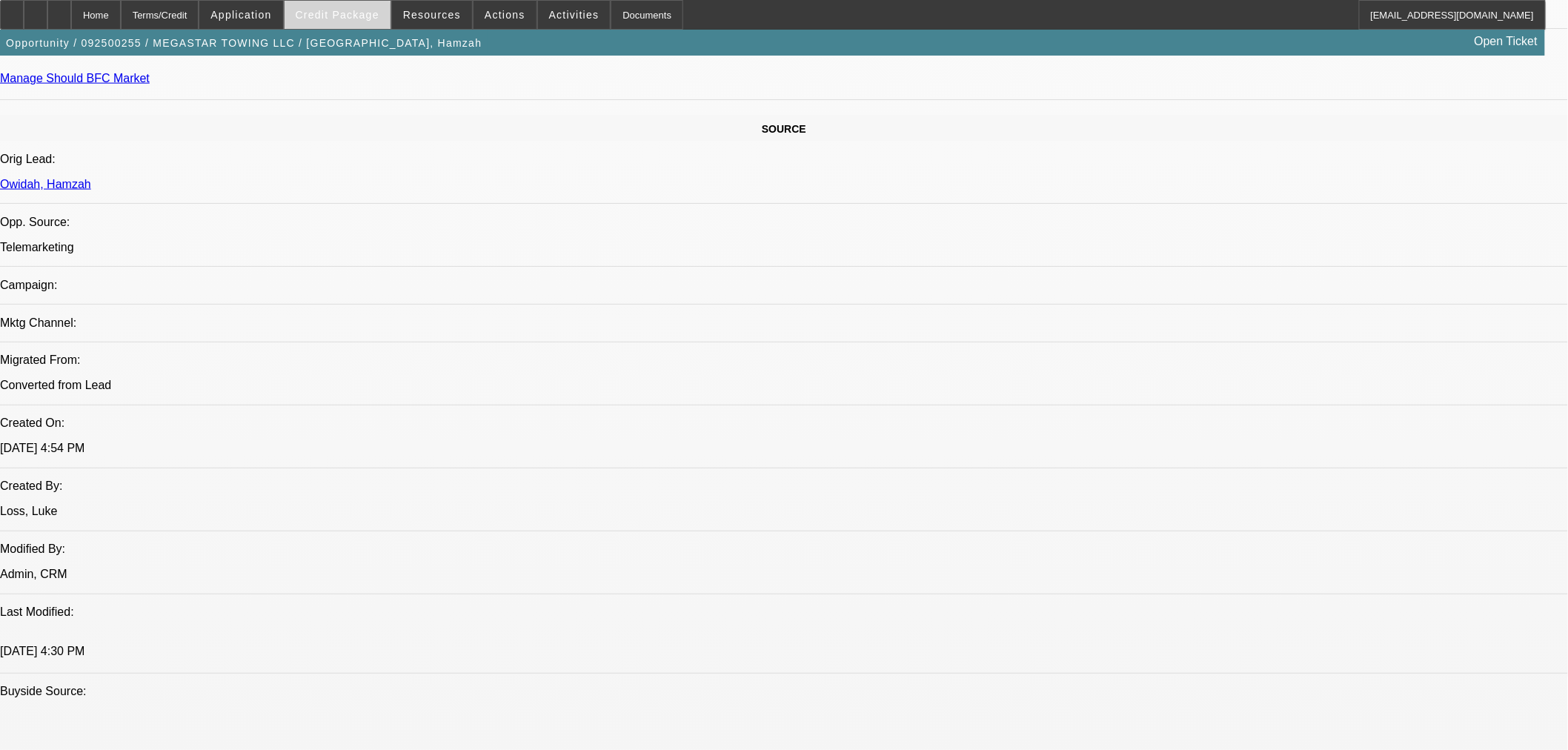
click at [347, 23] on span at bounding box center [337, 14] width 106 height 36
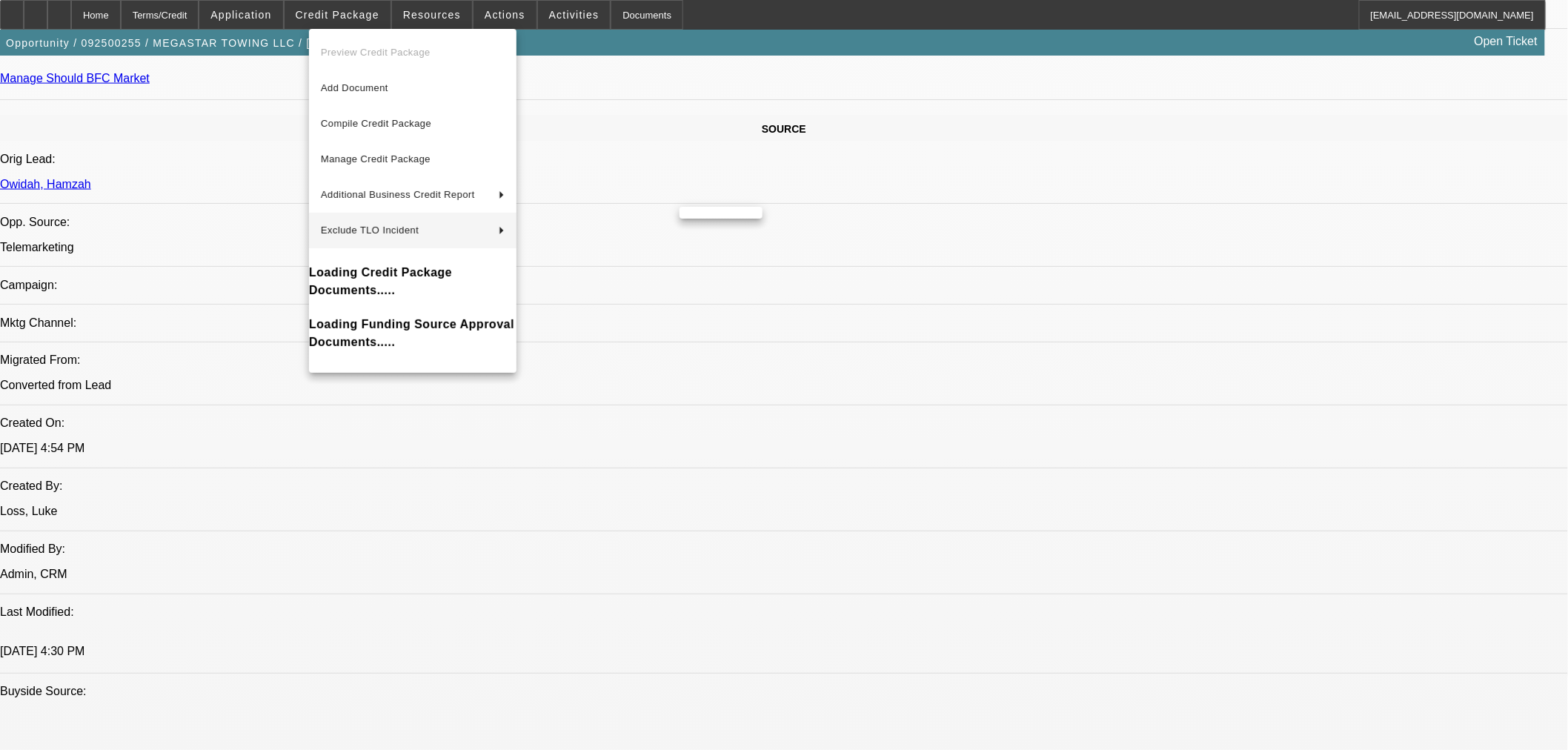
click at [905, 204] on div at bounding box center [784, 375] width 1568 height 750
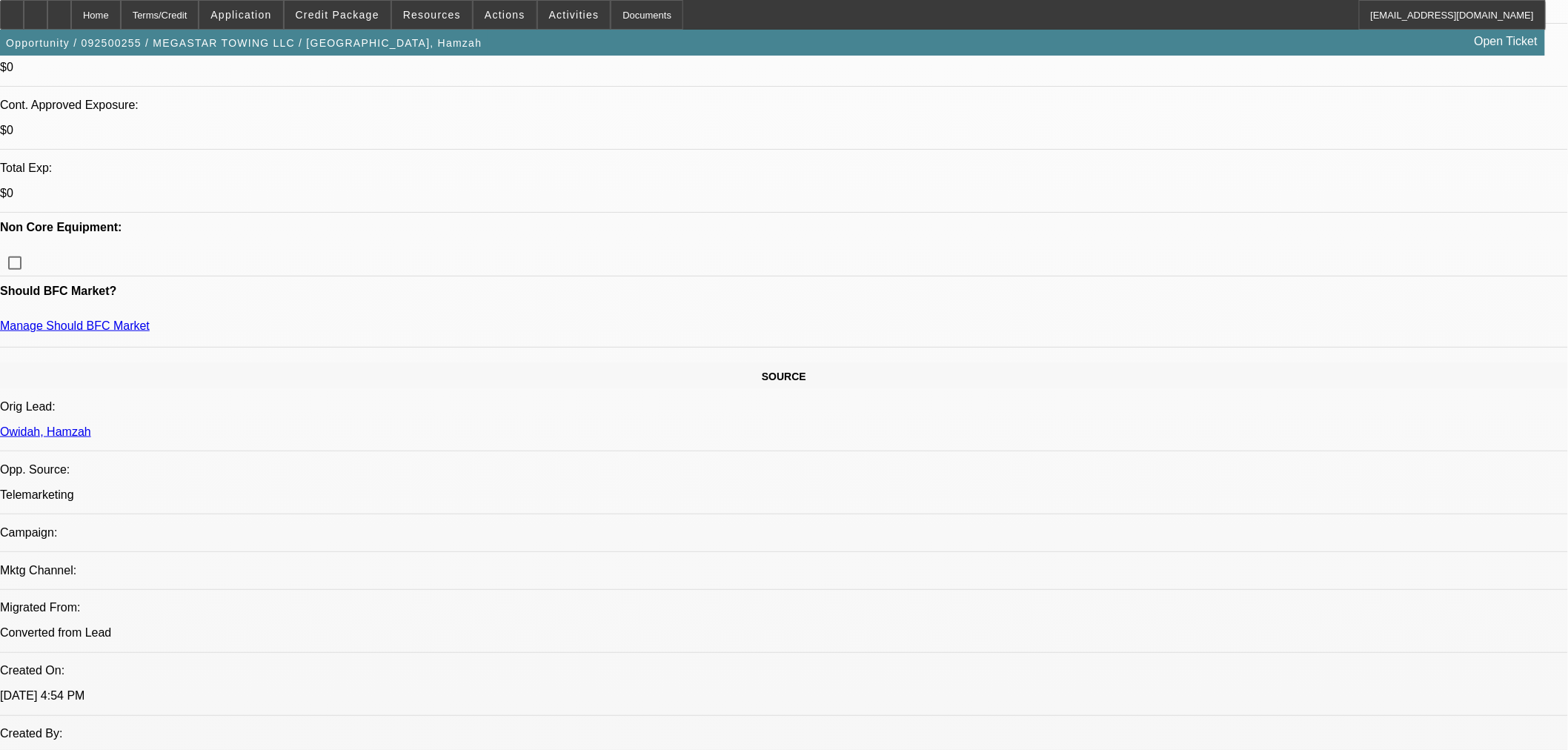
scroll to position [165, 0]
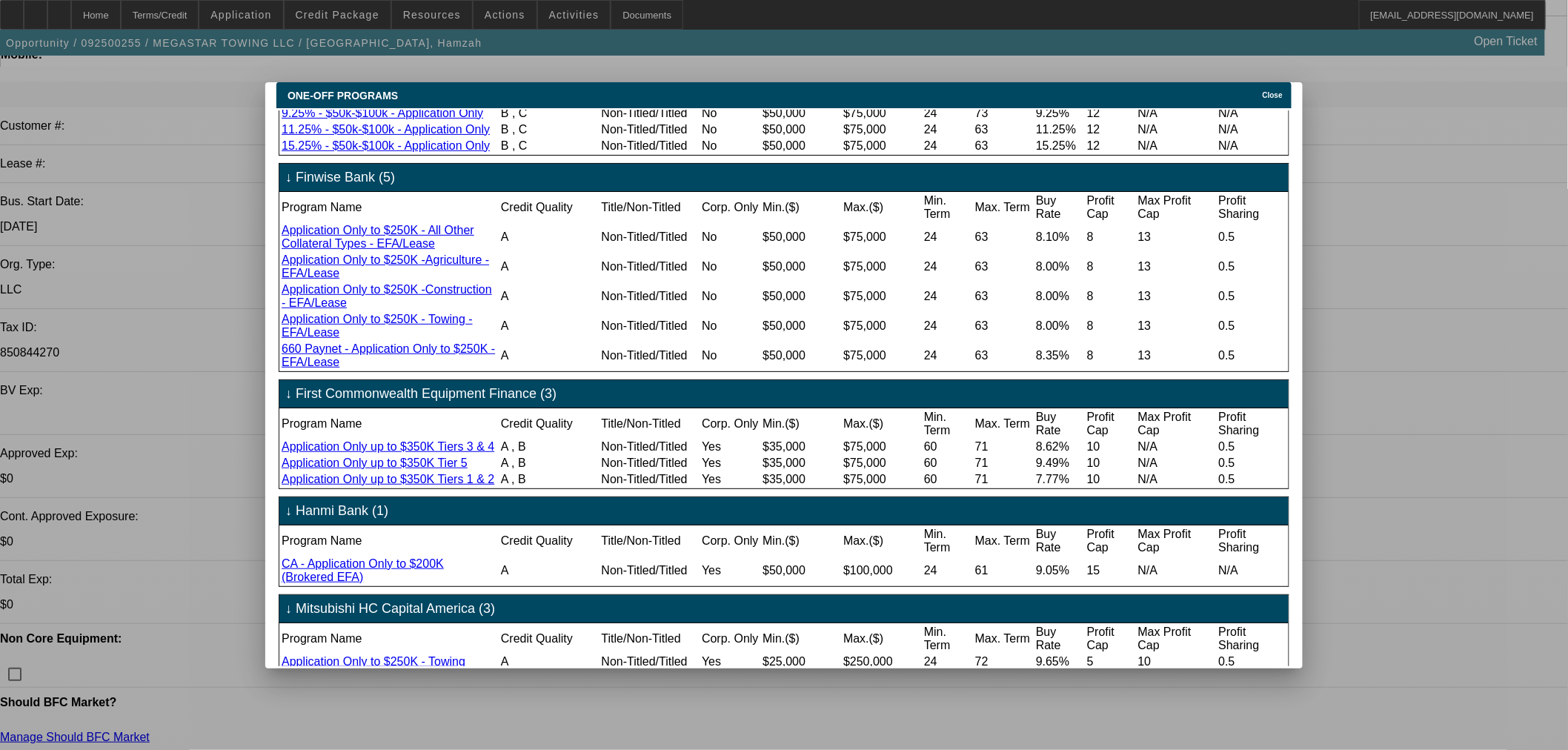
scroll to position [247, 0]
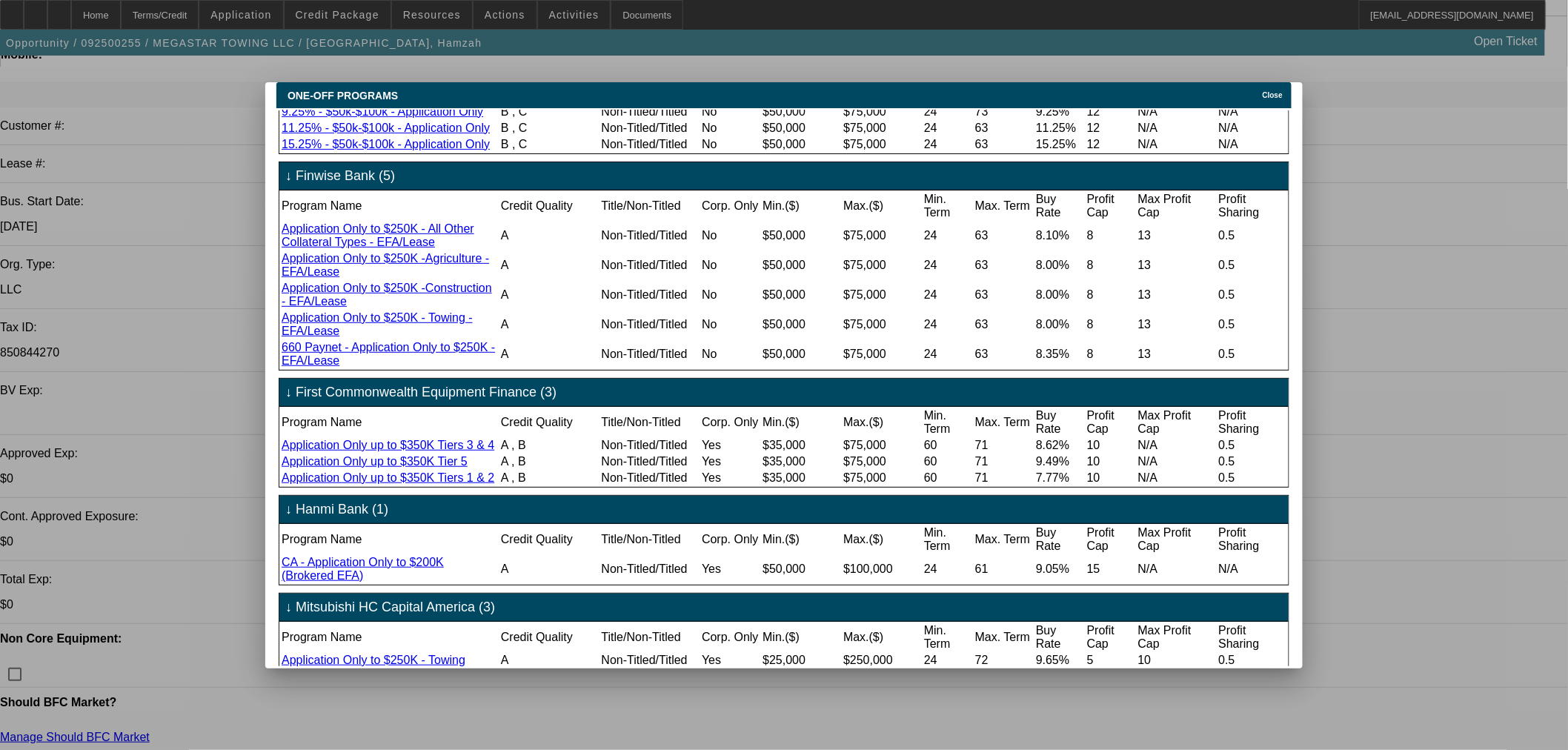
click at [159, 436] on div at bounding box center [784, 375] width 1568 height 750
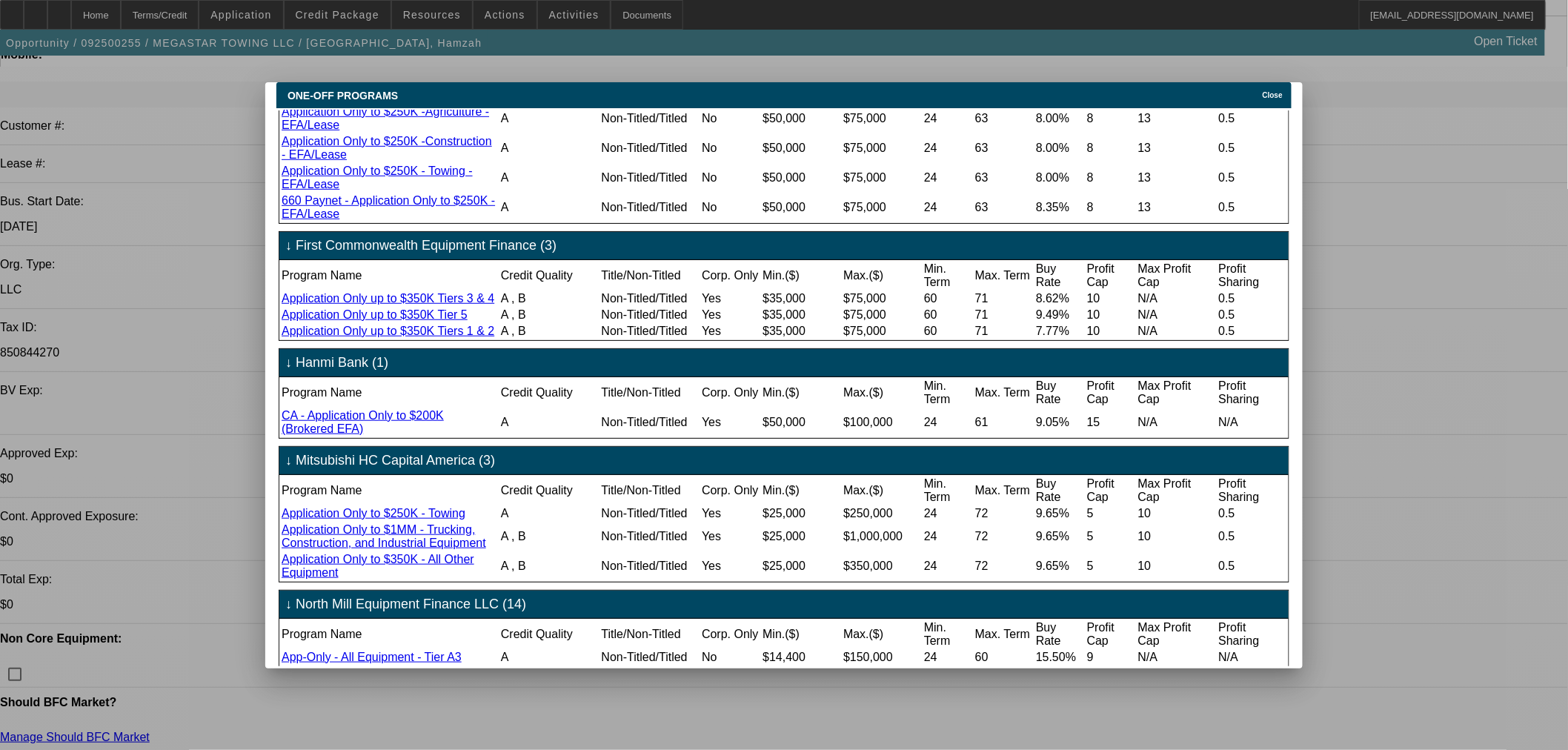
scroll to position [411, 0]
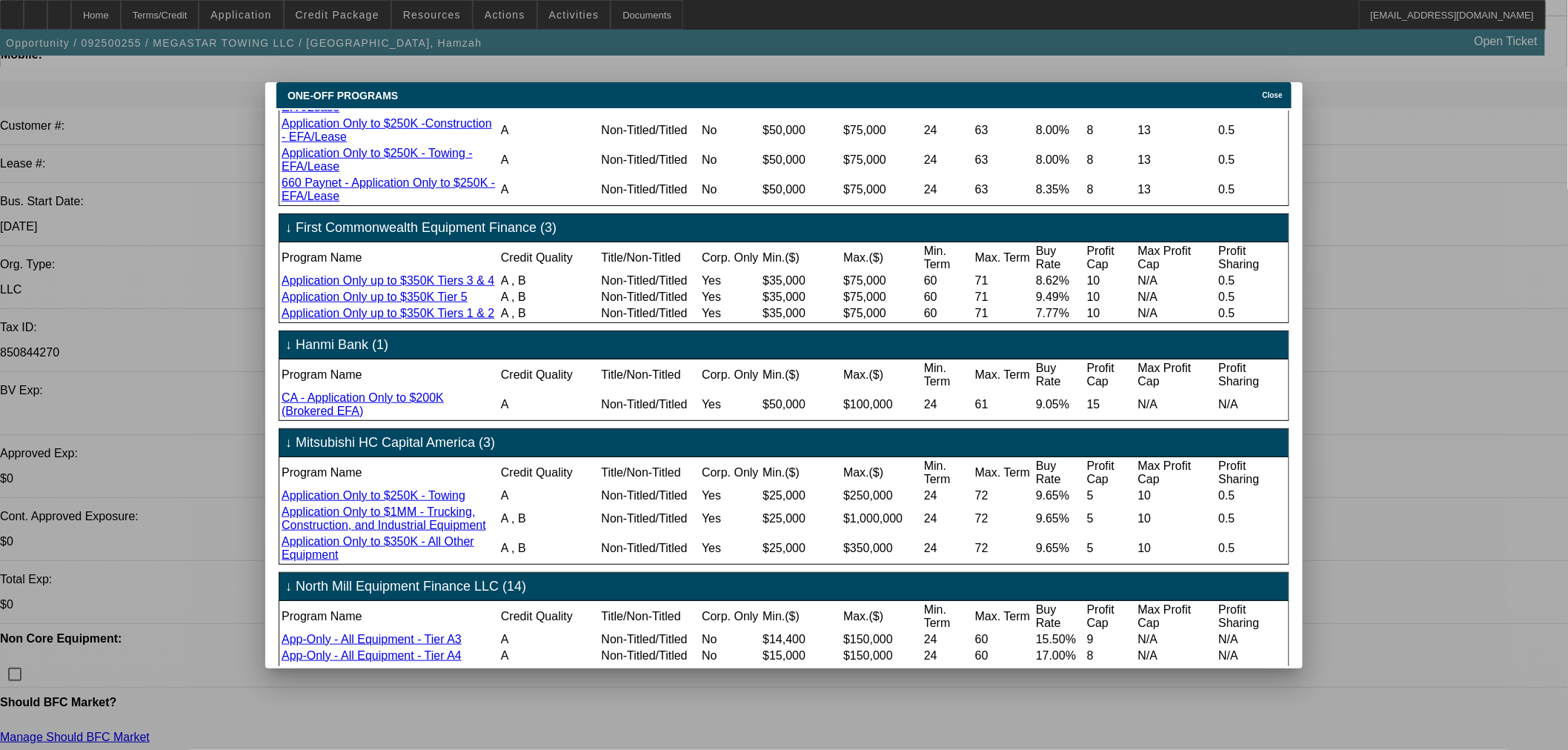
click at [128, 476] on div at bounding box center [784, 375] width 1568 height 750
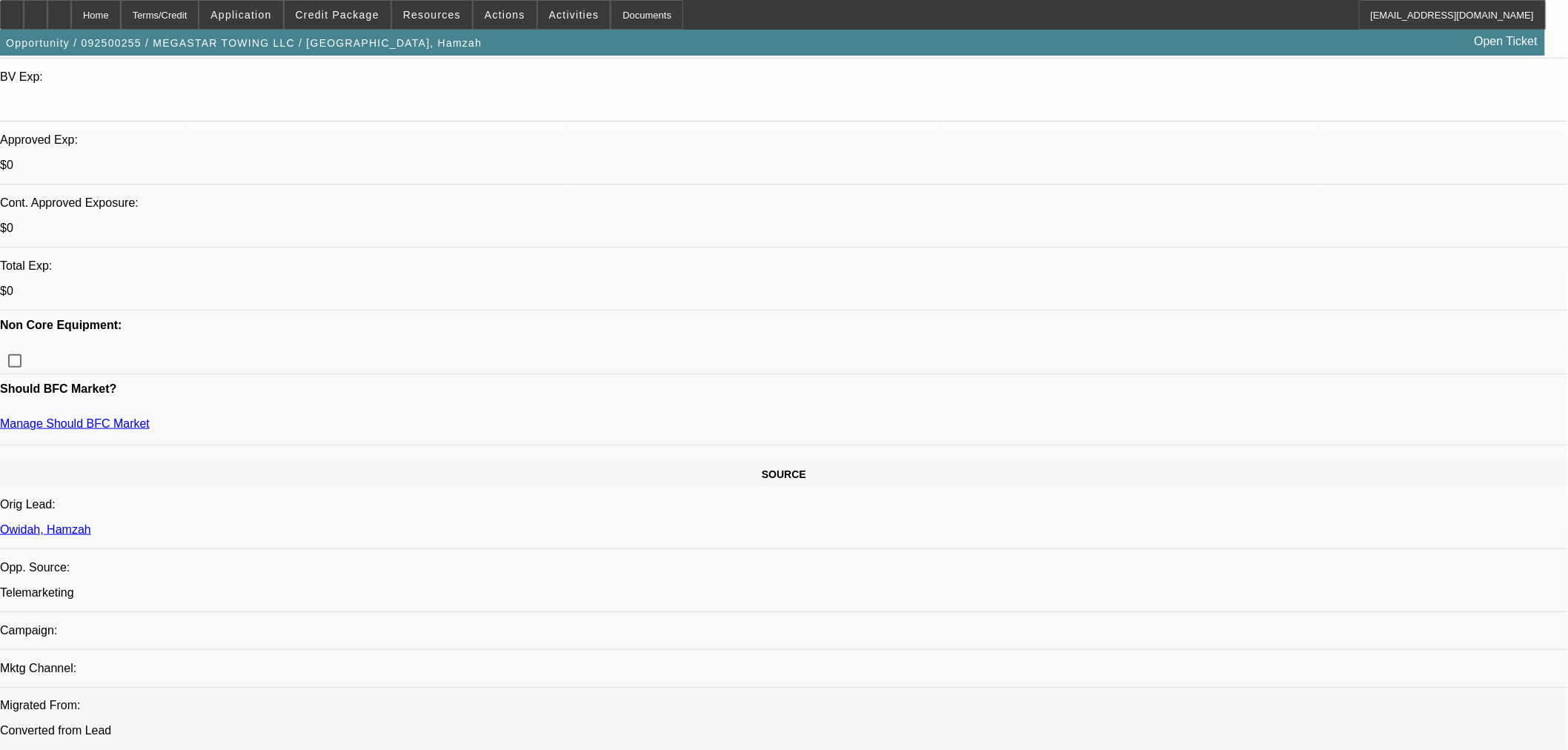
scroll to position [575, 0]
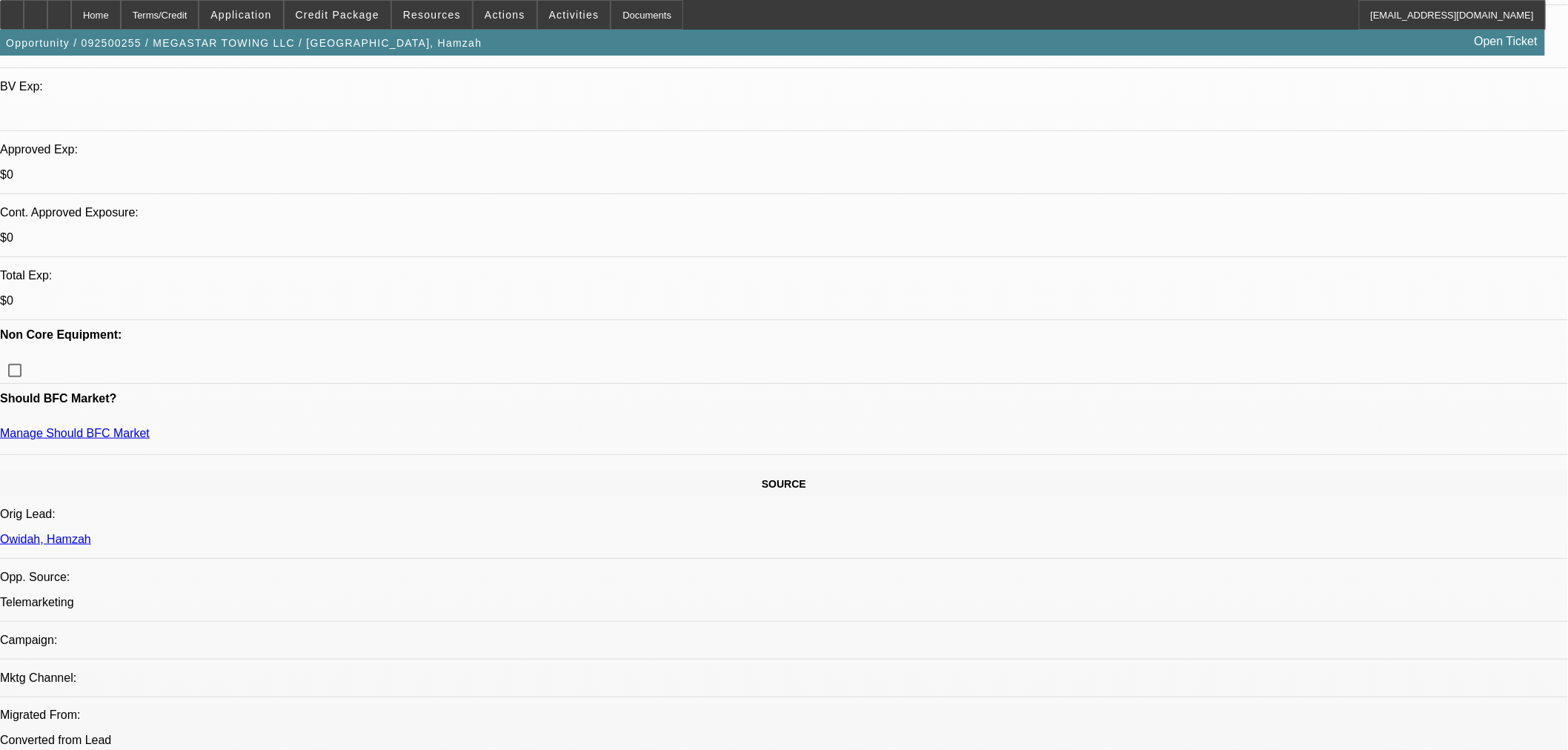
scroll to position [247, 0]
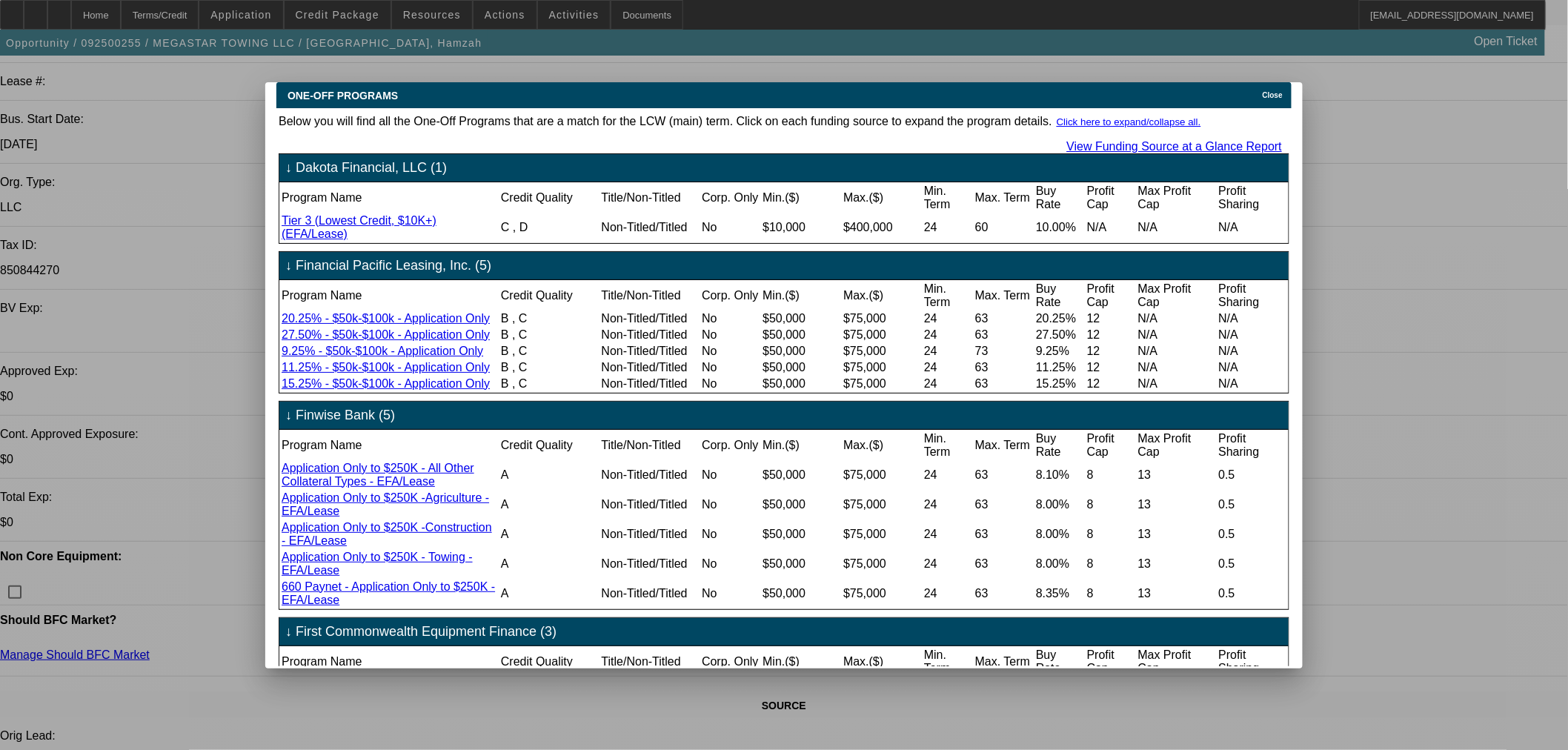
scroll to position [0, 0]
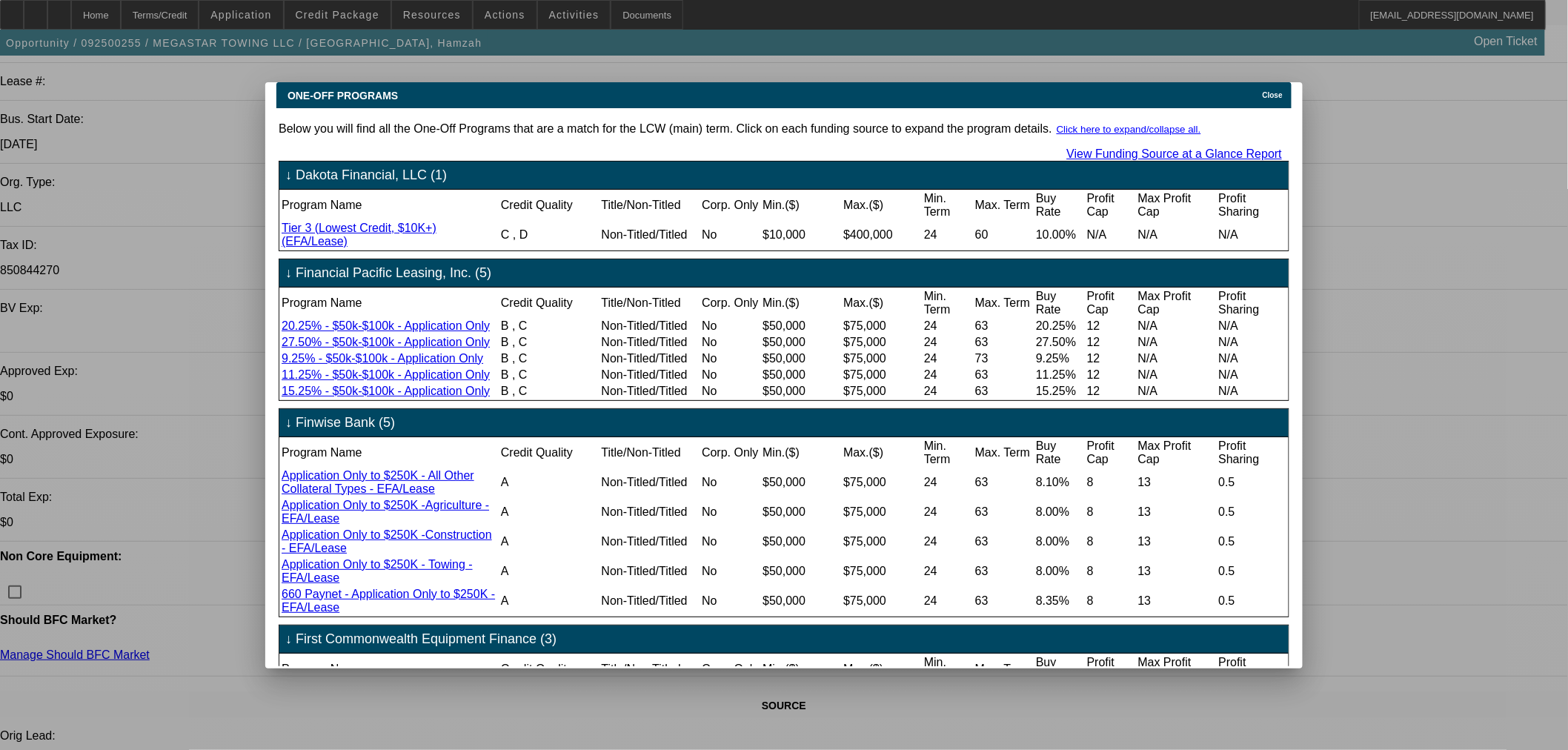
click at [1272, 91] on span "Close" at bounding box center [1273, 96] width 20 height 8
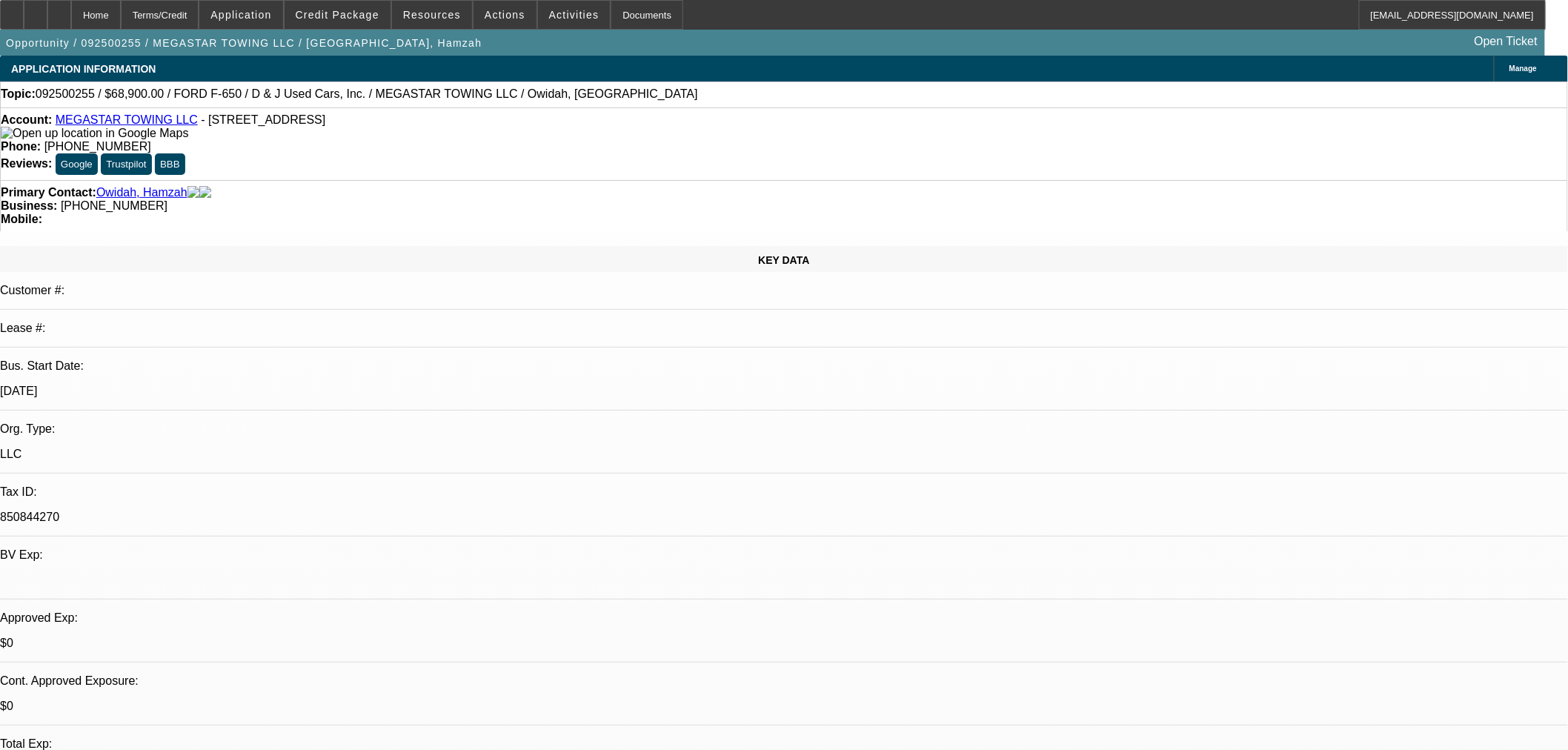
scroll to position [247, 0]
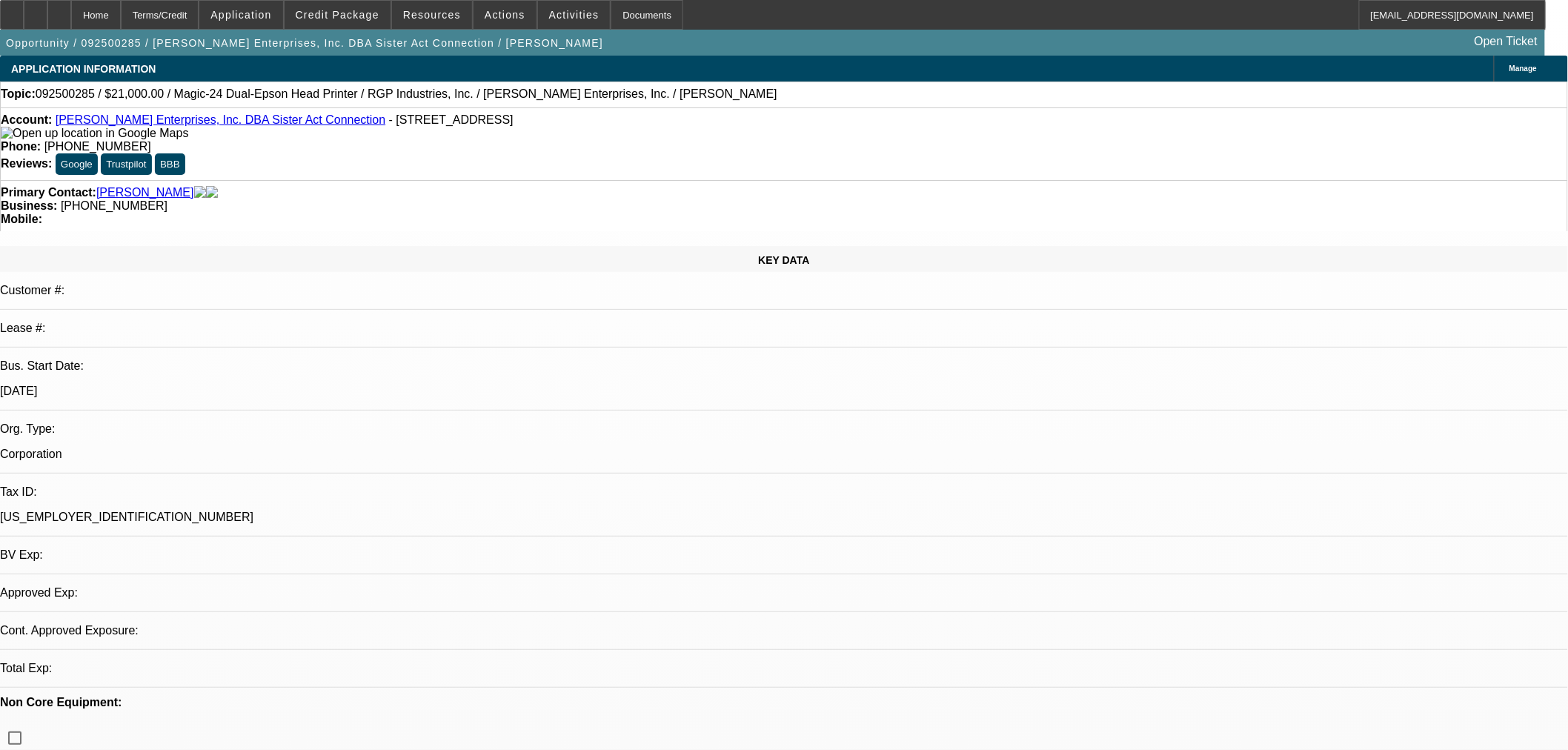
select select "0"
select select "2"
select select "0.1"
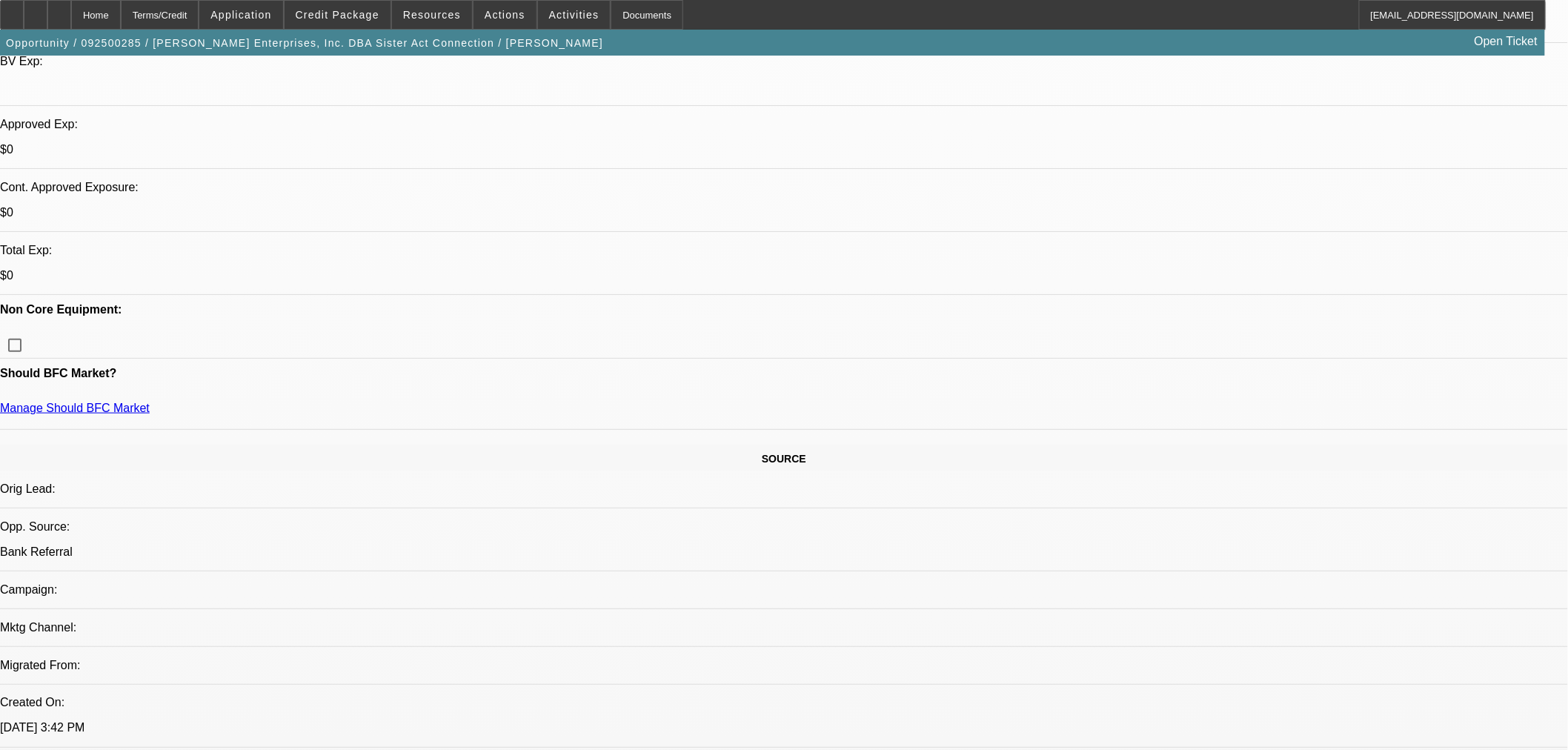
select select "1"
select select "2"
select select "4"
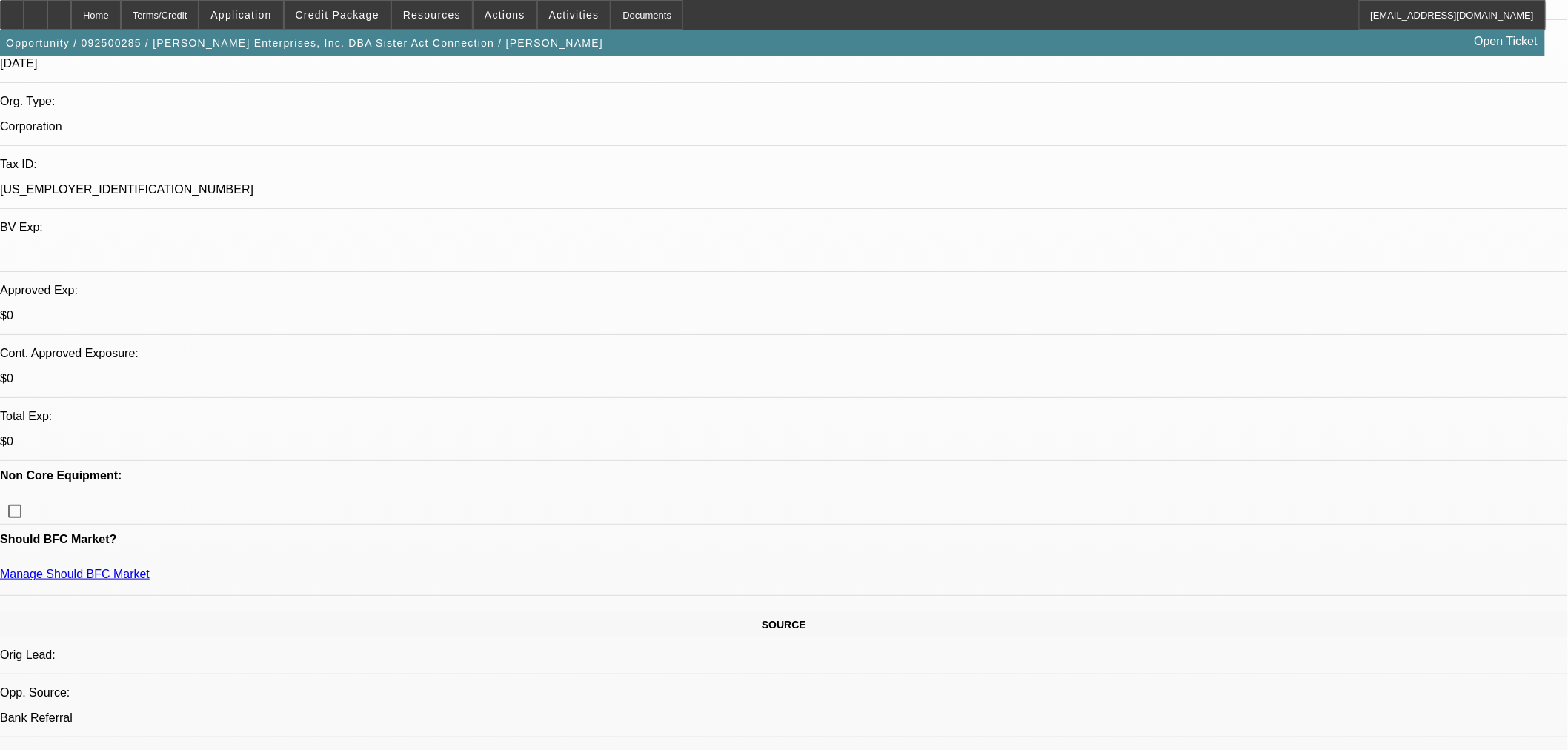
scroll to position [0, 0]
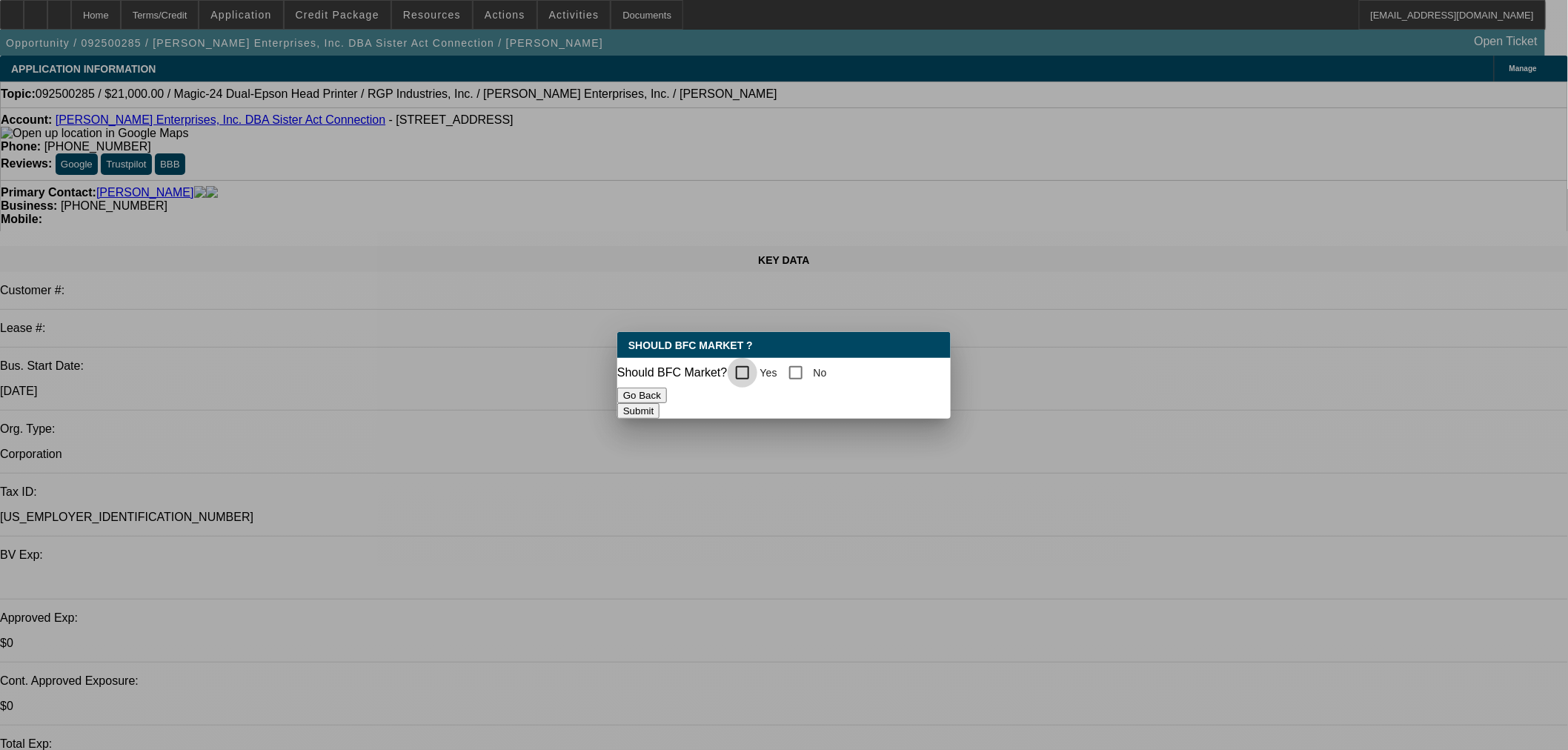
click at [746, 365] on input "Yes" at bounding box center [743, 373] width 30 height 30
checkbox input "true"
click at [660, 411] on button "Submit" at bounding box center [638, 411] width 42 height 16
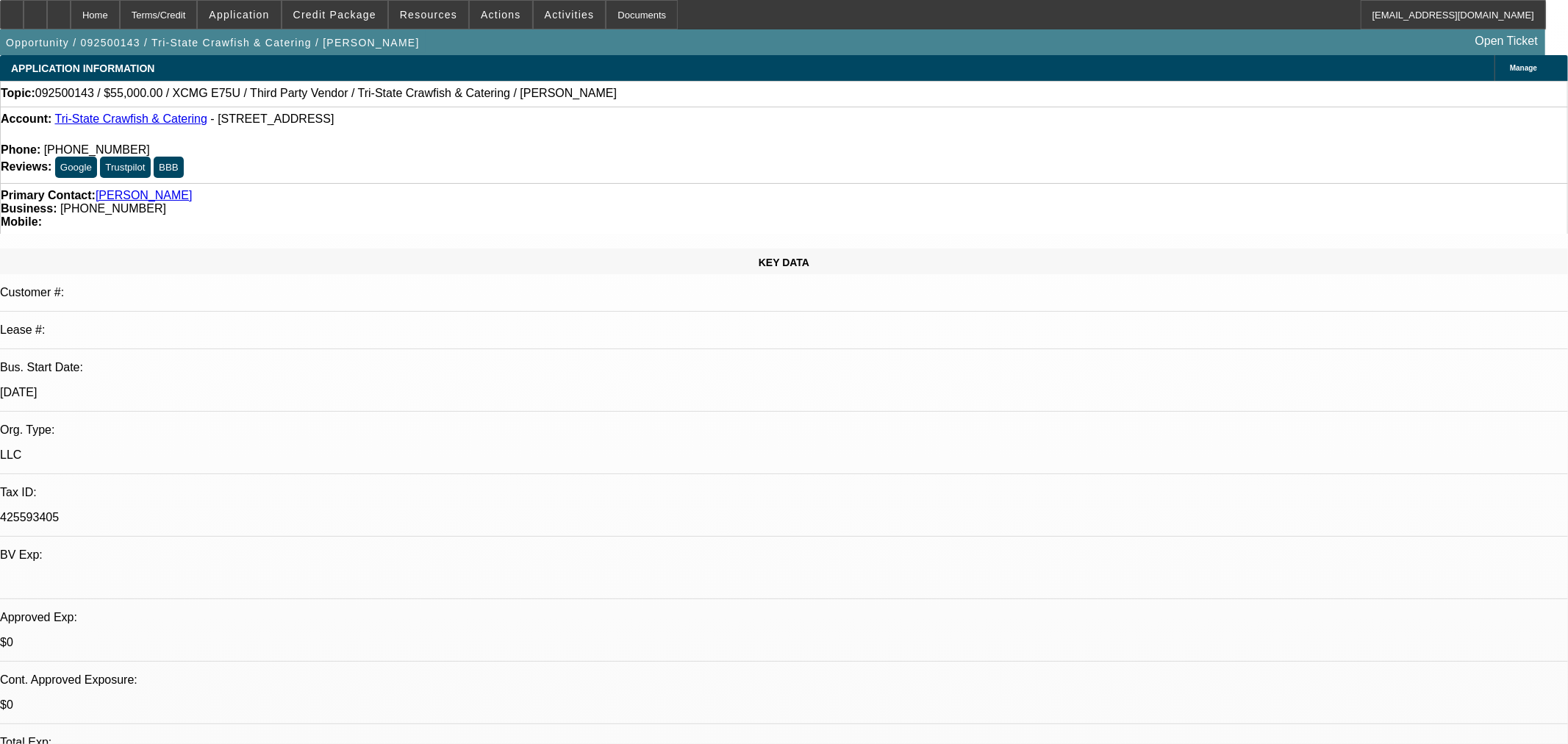
select select "0"
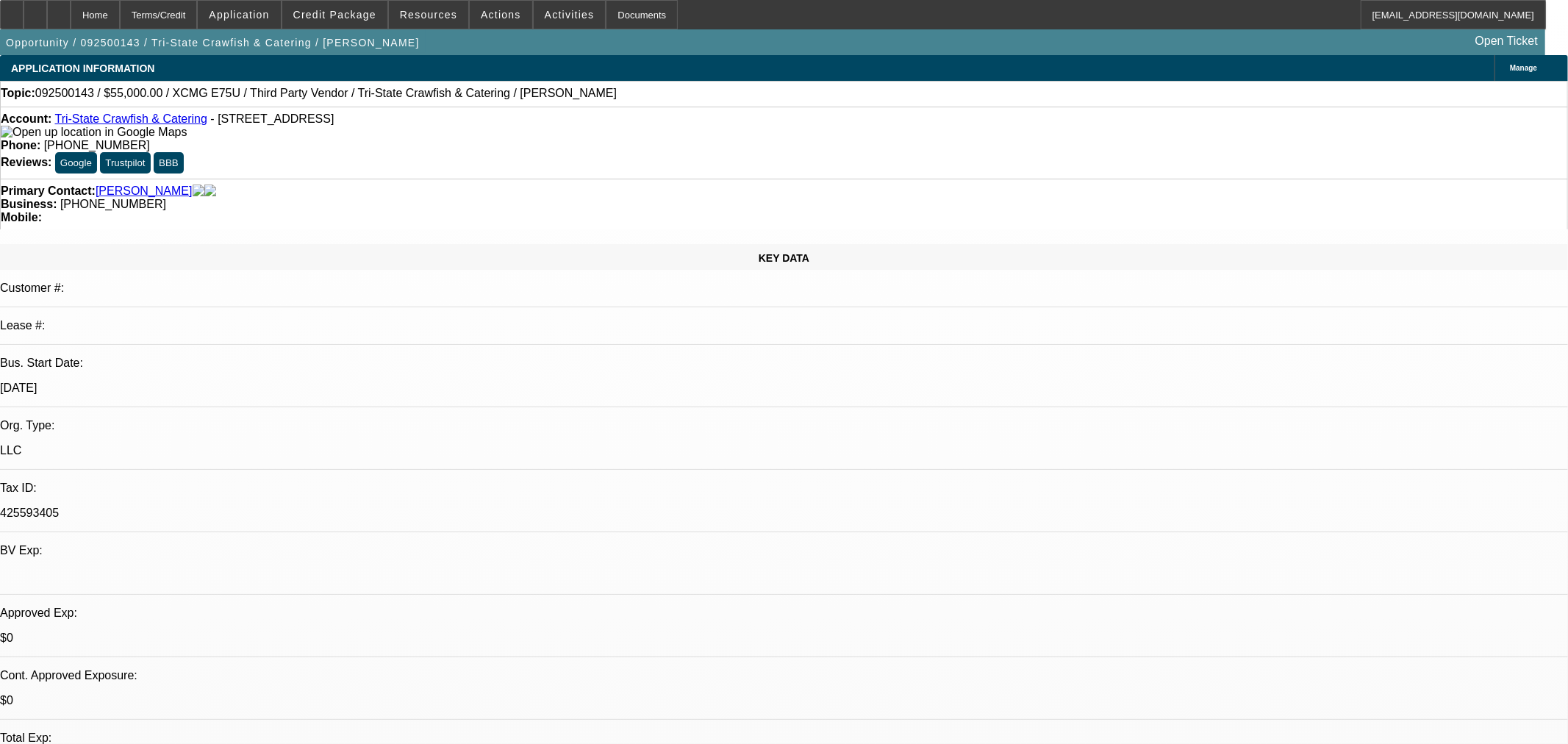
select select "2"
select select "0.1"
select select "4"
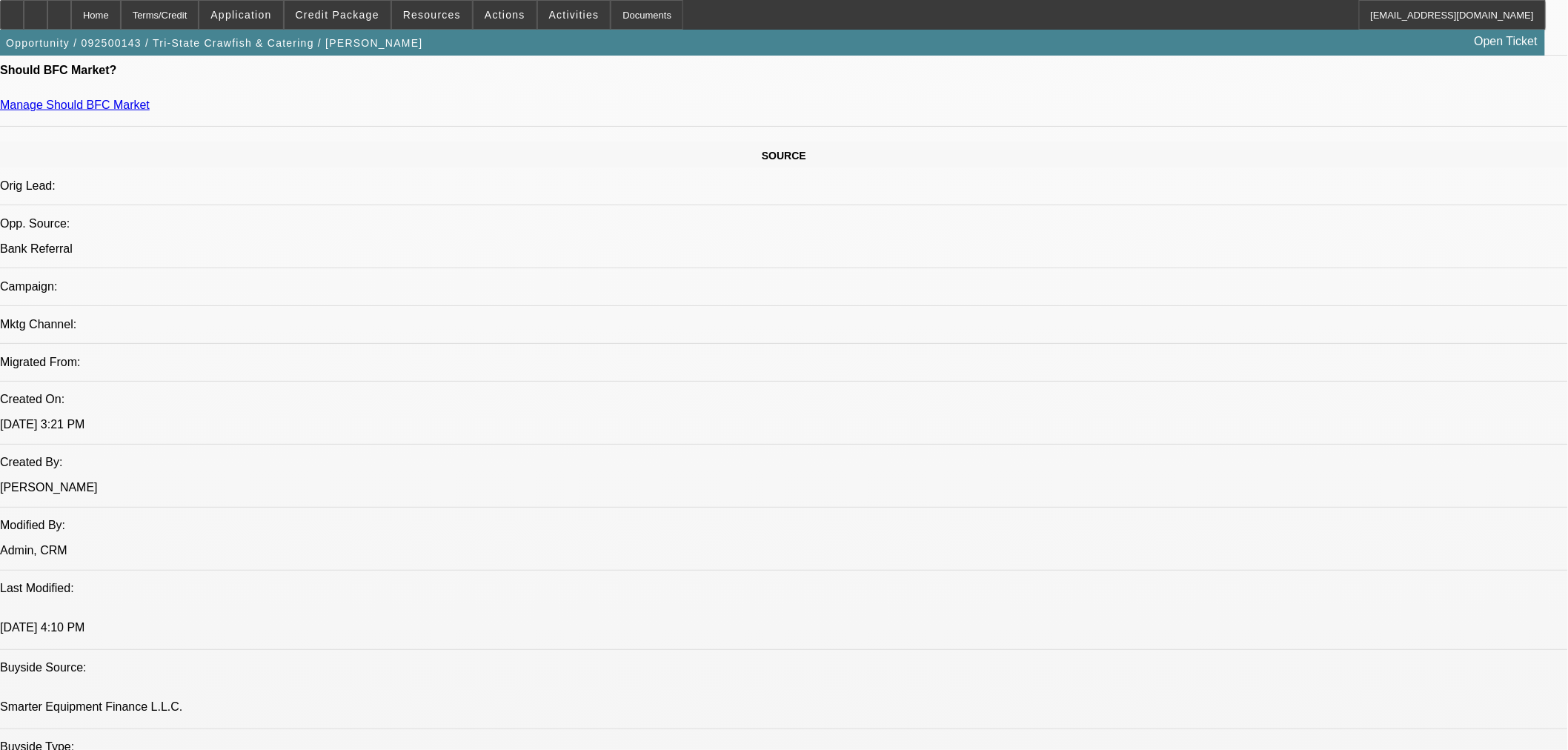
scroll to position [493, 0]
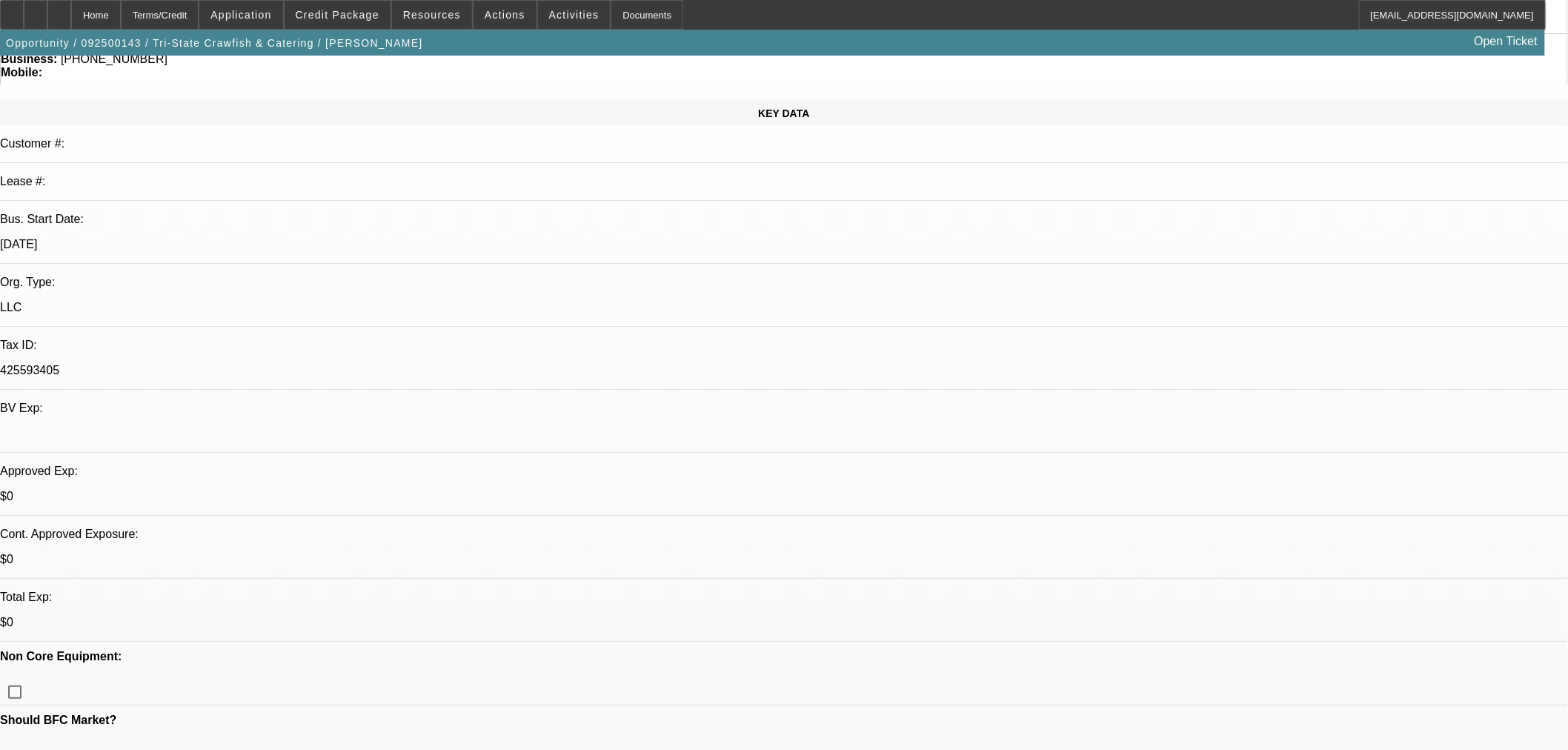
scroll to position [0, 0]
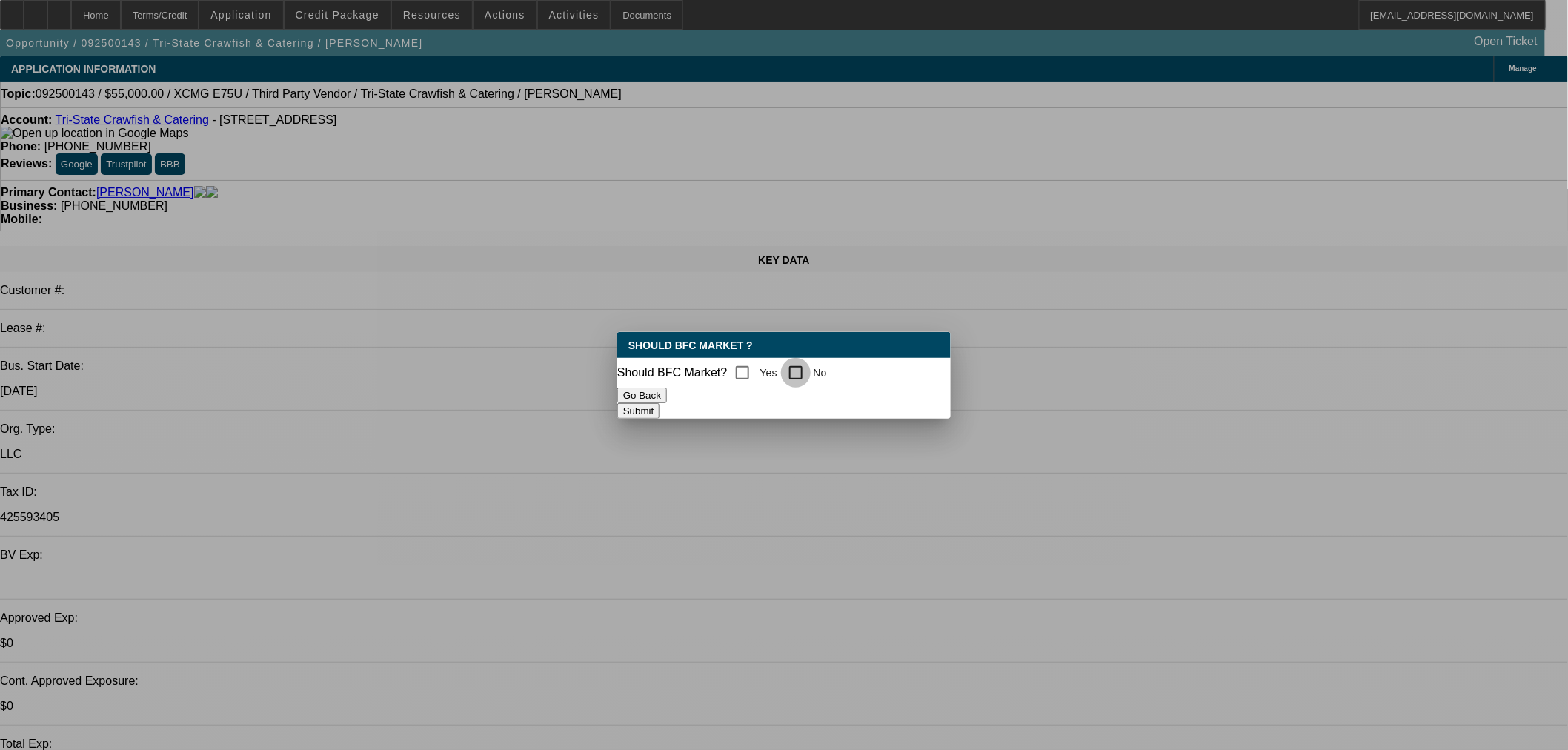
click at [804, 367] on input "No" at bounding box center [796, 373] width 30 height 30
checkbox input "true"
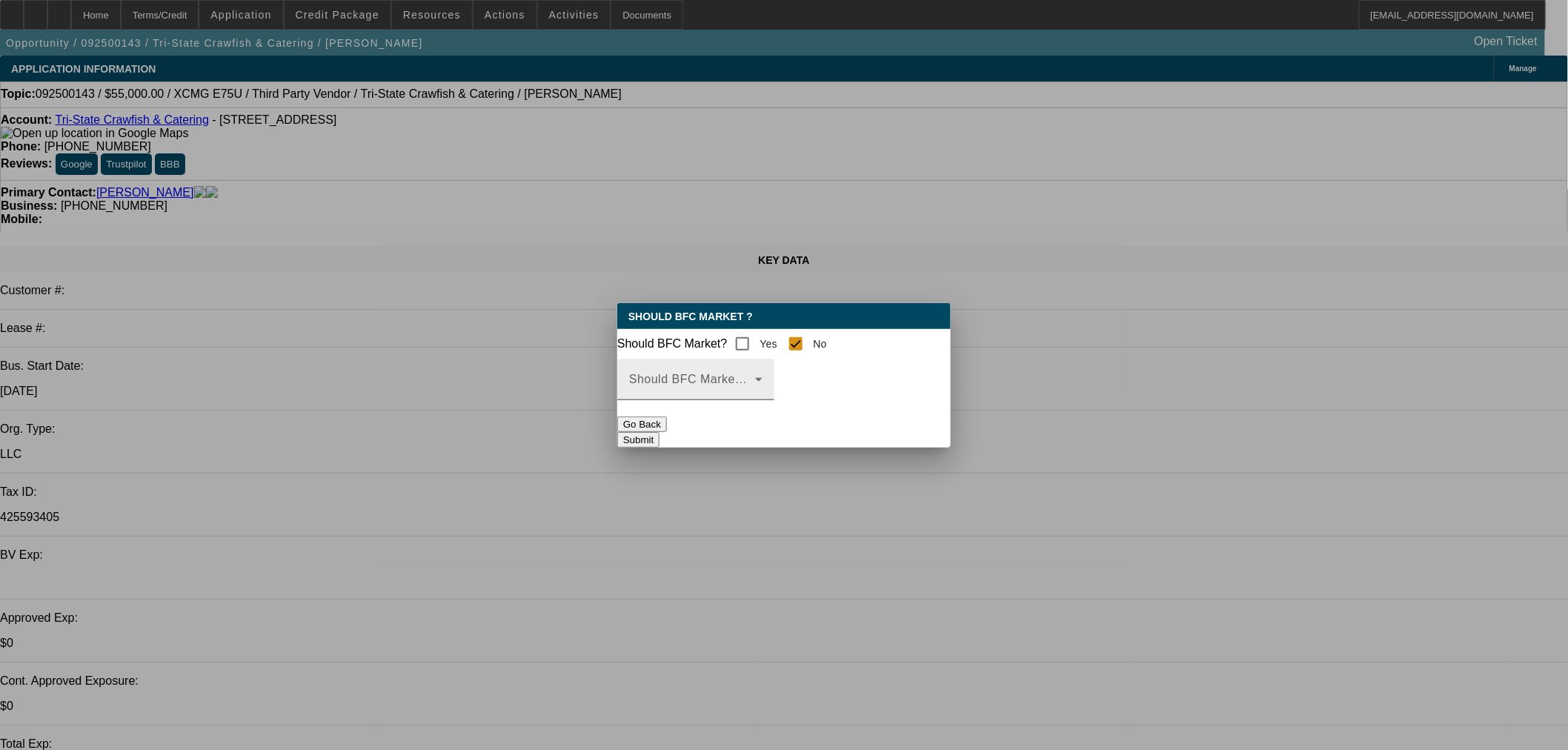
click at [754, 394] on span at bounding box center [691, 385] width 126 height 17
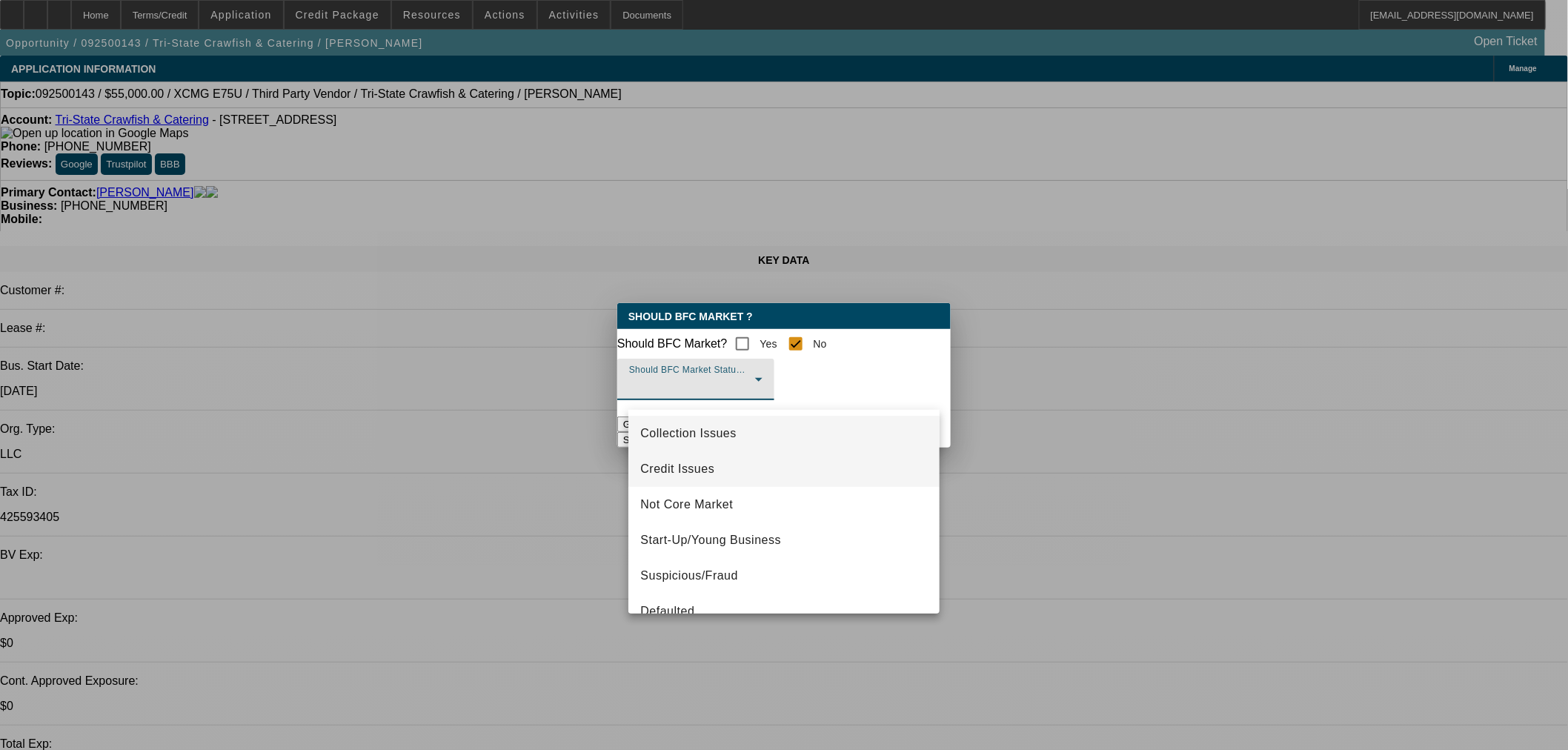
click at [695, 477] on span "Credit Issues" at bounding box center [677, 468] width 74 height 17
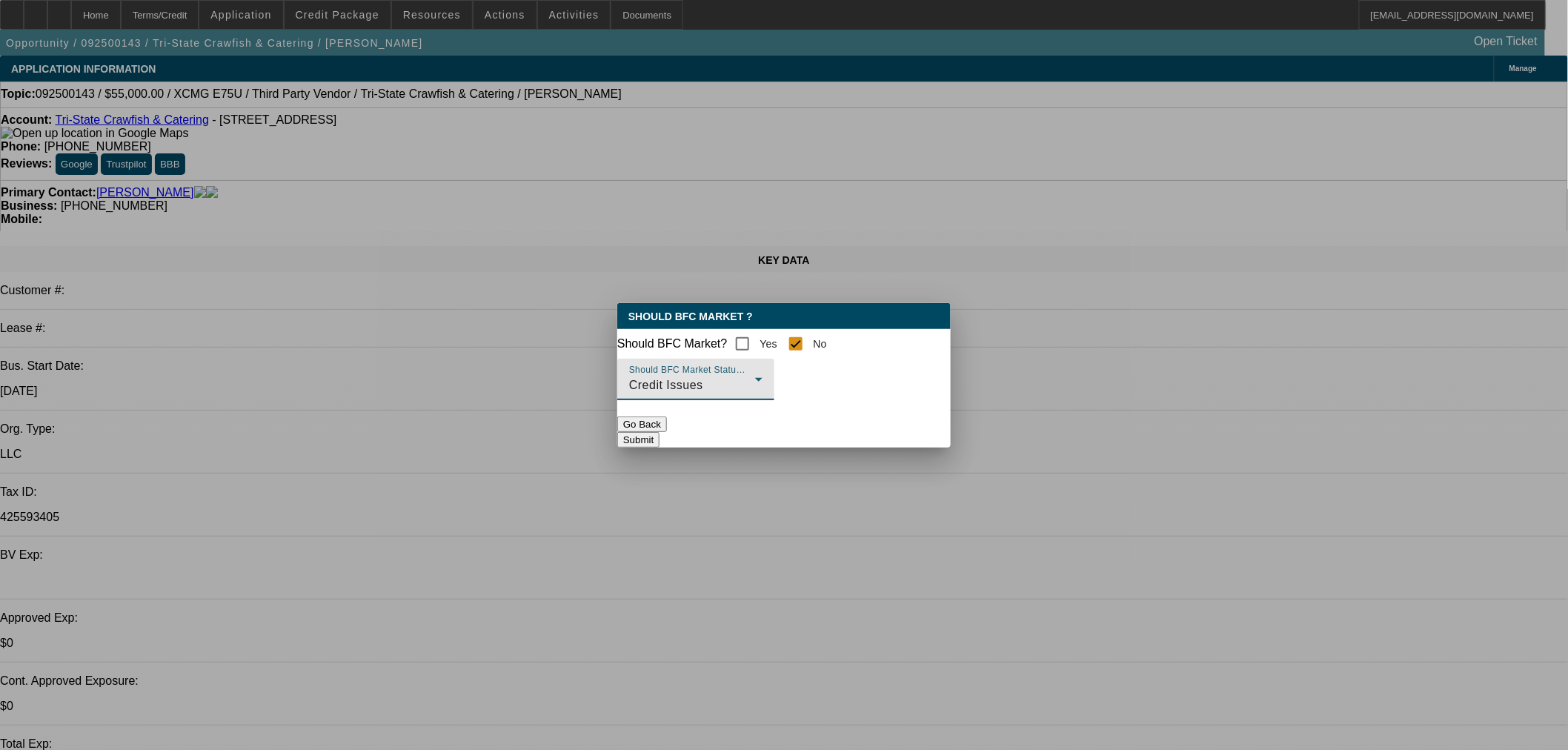
click at [660, 439] on button "Submit" at bounding box center [638, 439] width 42 height 16
